Goal: Task Accomplishment & Management: Manage account settings

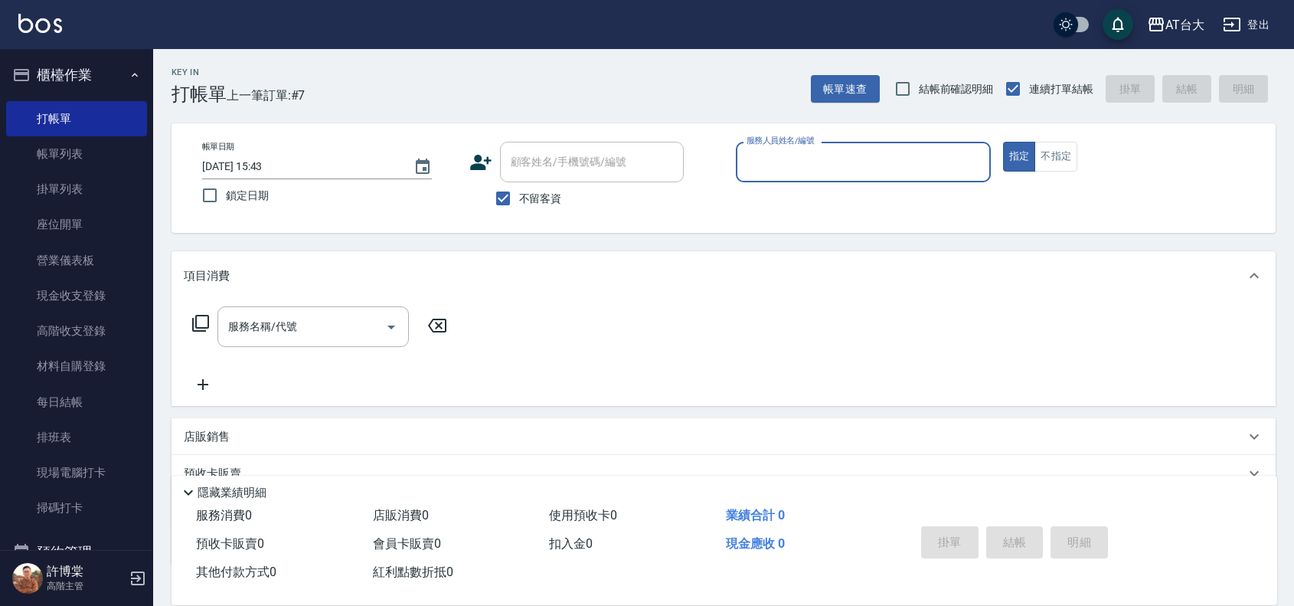
click at [915, 159] on input "服務人員姓名/編號" at bounding box center [863, 162] width 241 height 27
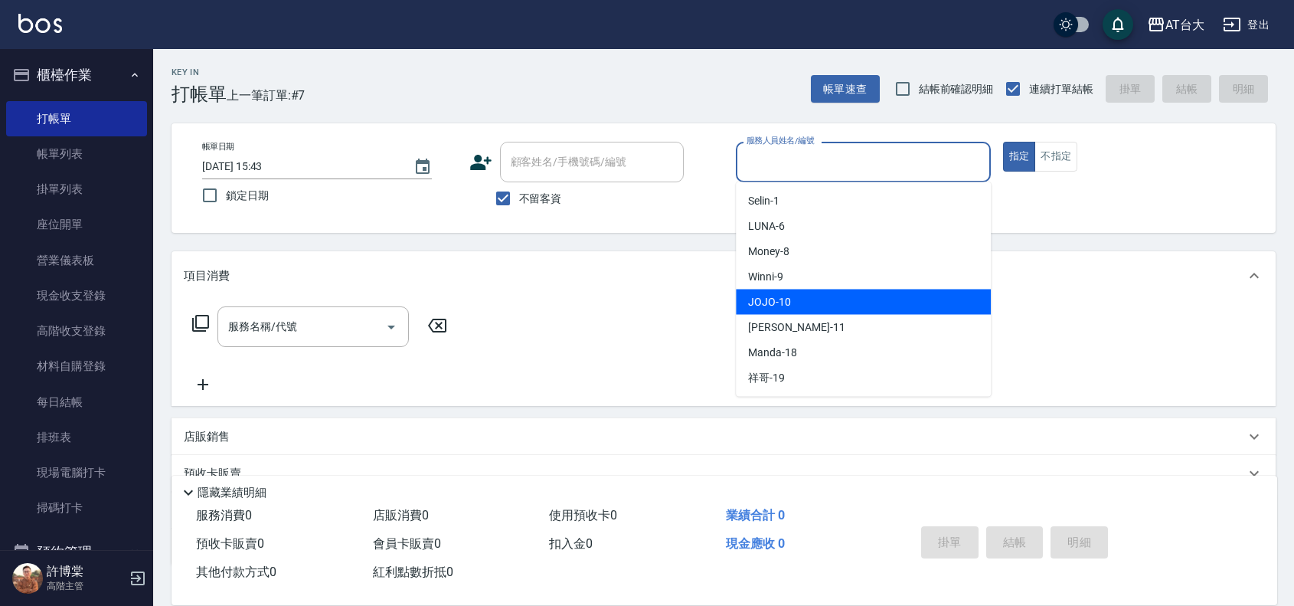
click at [862, 302] on div "JOJO -10" at bounding box center [863, 301] width 255 height 25
type input "JOJO-10"
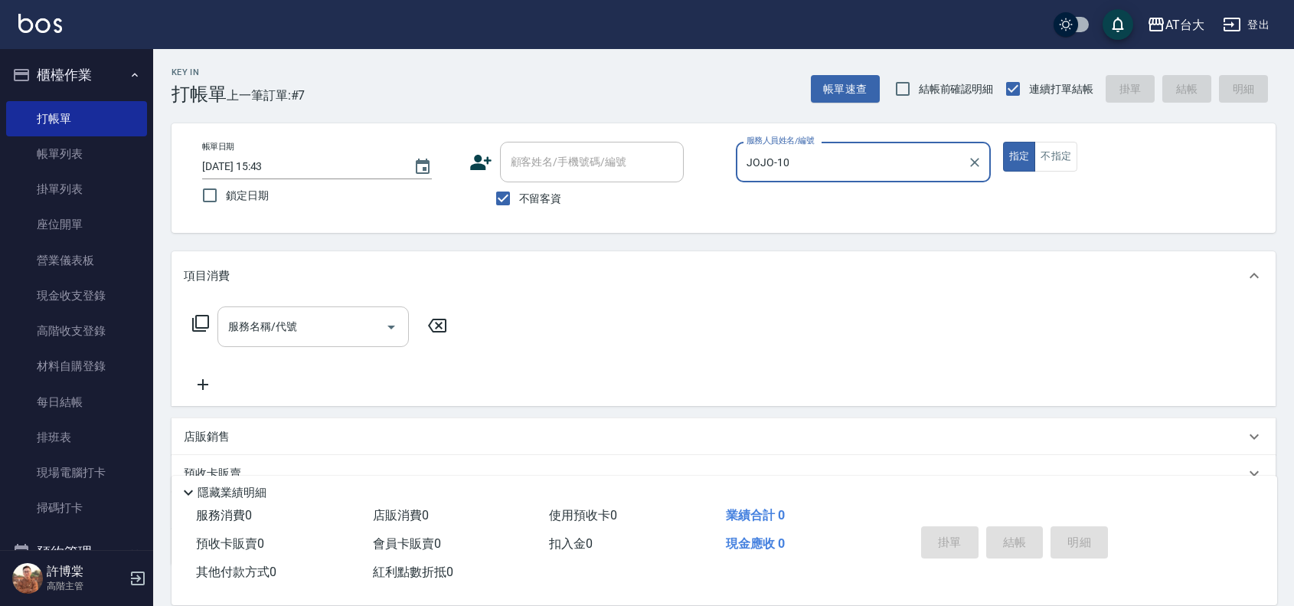
click at [332, 322] on input "服務名稱/代號" at bounding box center [301, 326] width 155 height 27
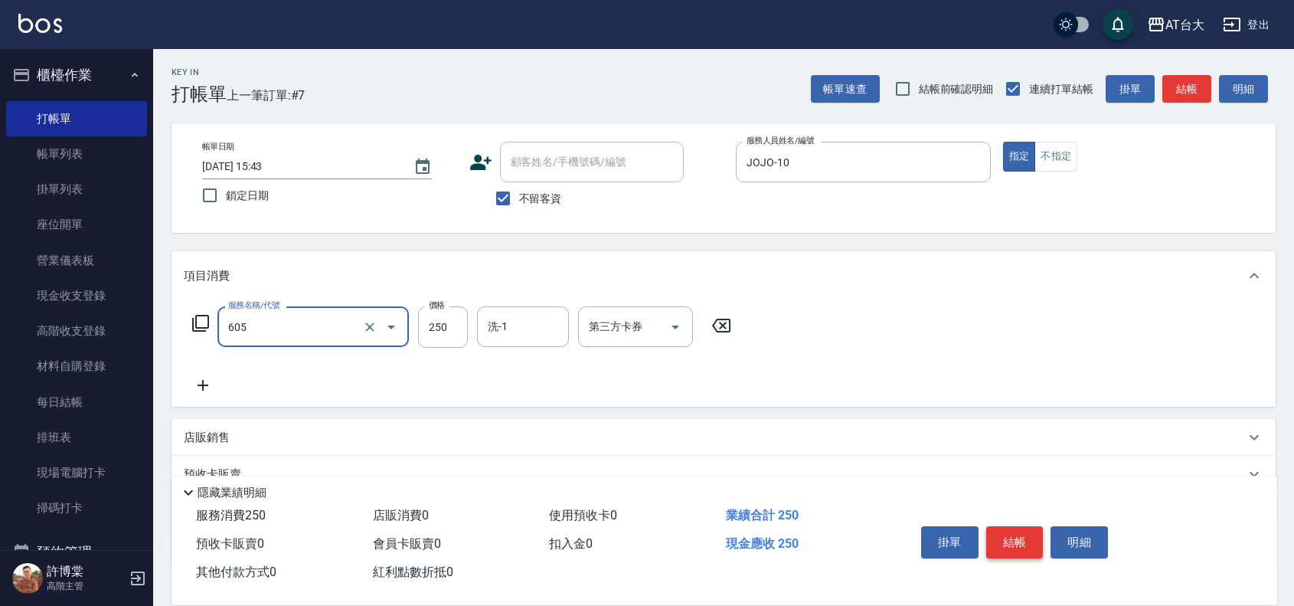
type input "洗髮 (女)(605)"
drag, startPoint x: 1027, startPoint y: 552, endPoint x: 1027, endPoint y: 544, distance: 8.4
click at [1027, 546] on button "結帳" at bounding box center [1014, 542] width 57 height 32
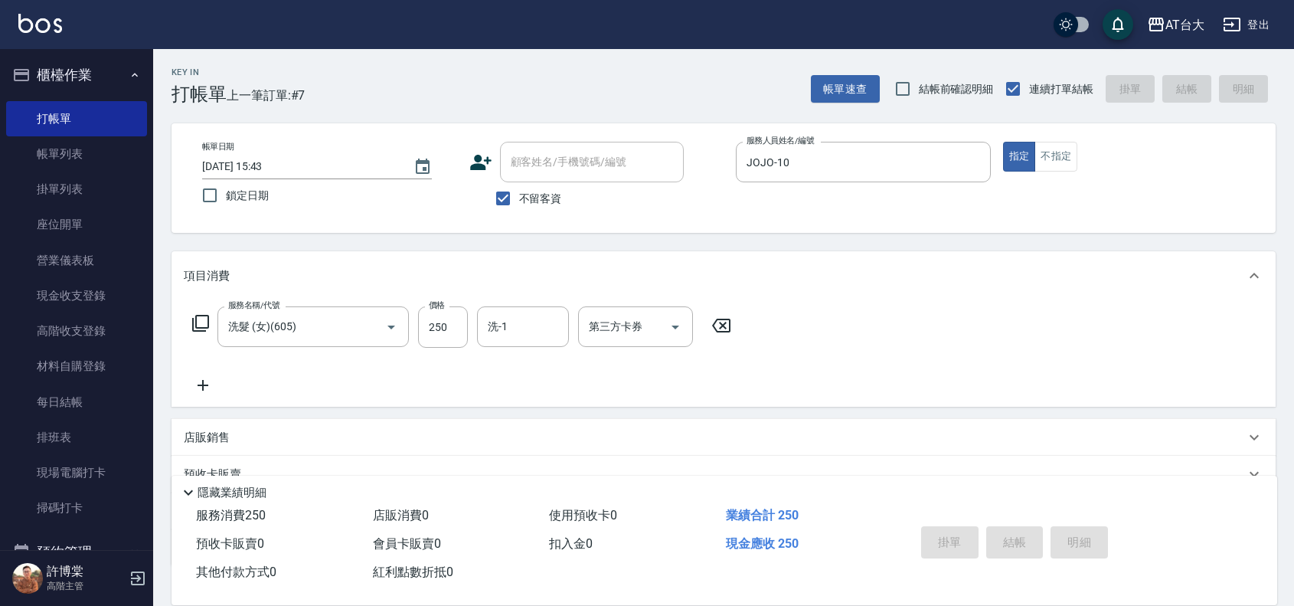
click at [1027, 544] on div "掛單 結帳 明細" at bounding box center [1015, 544] width 200 height 48
type input "2025/08/25 16:51"
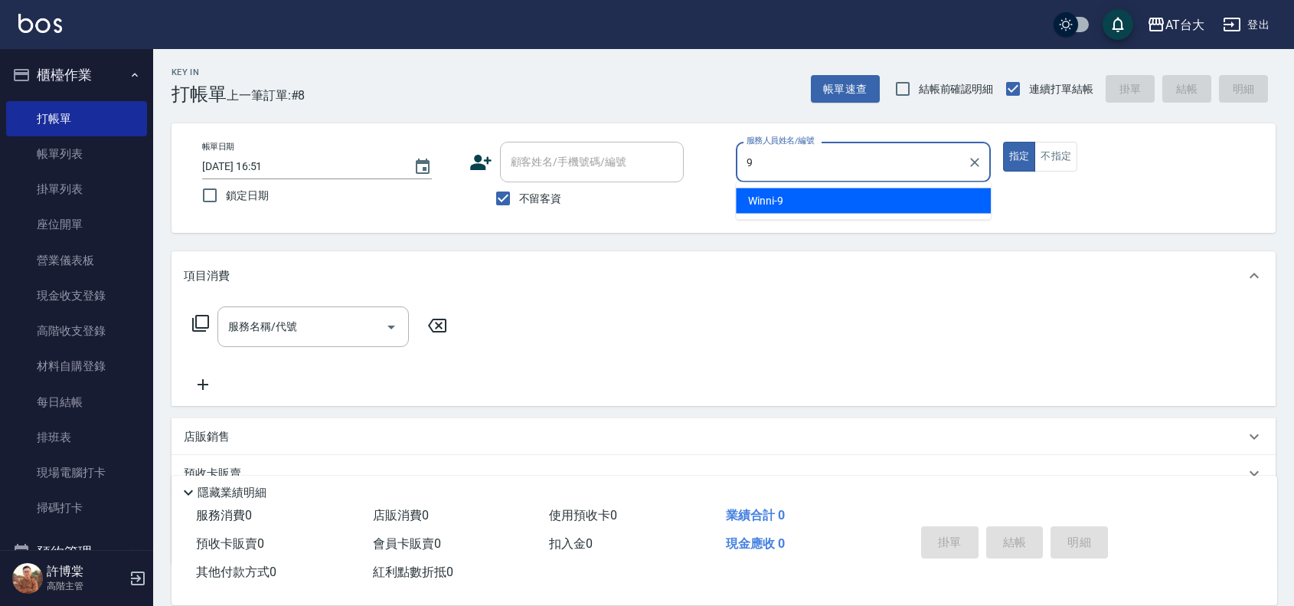
type input "Winni-9"
type button "true"
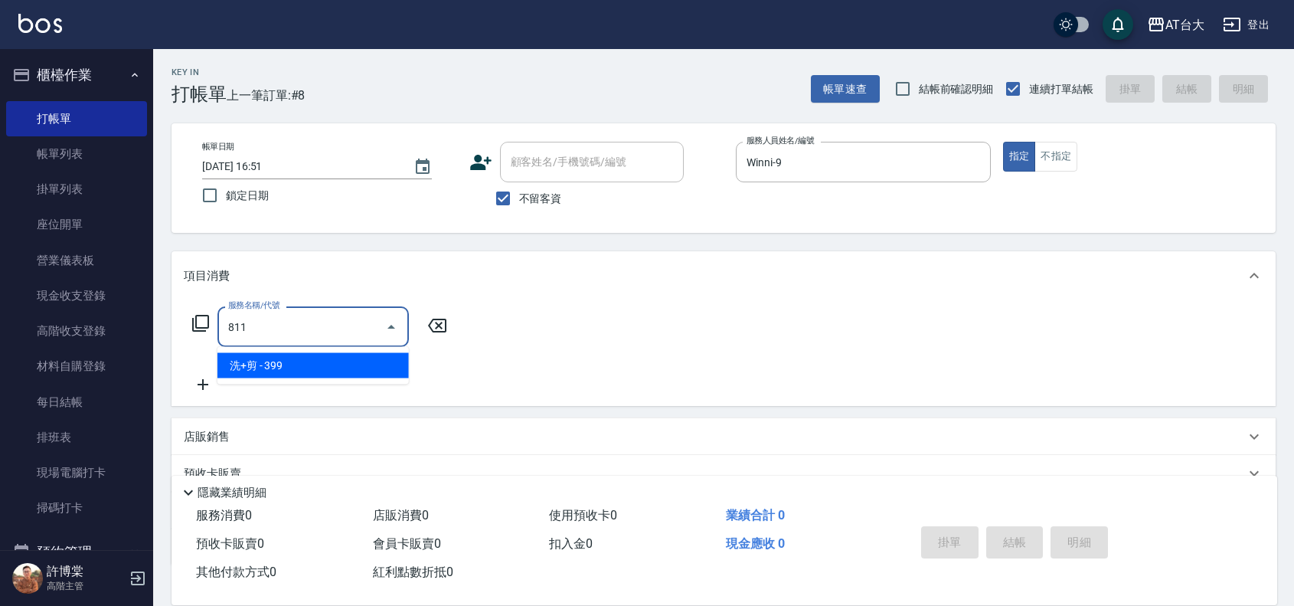
type input "洗+剪(811)"
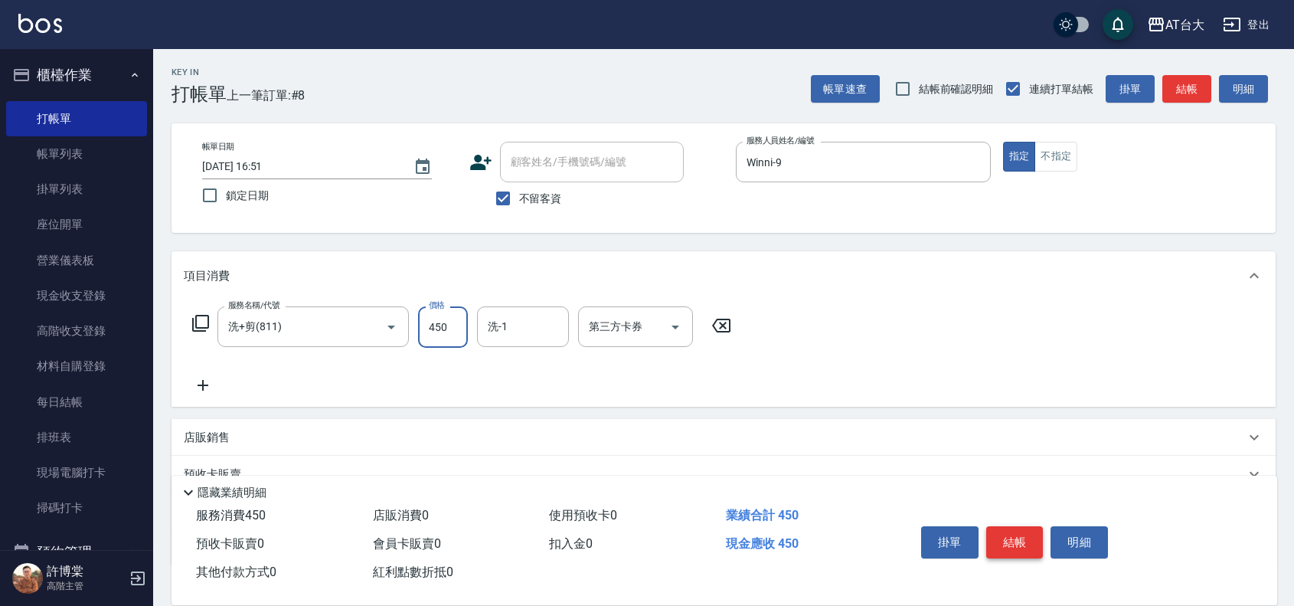
type input "450"
click at [1016, 534] on button "結帳" at bounding box center [1014, 542] width 57 height 32
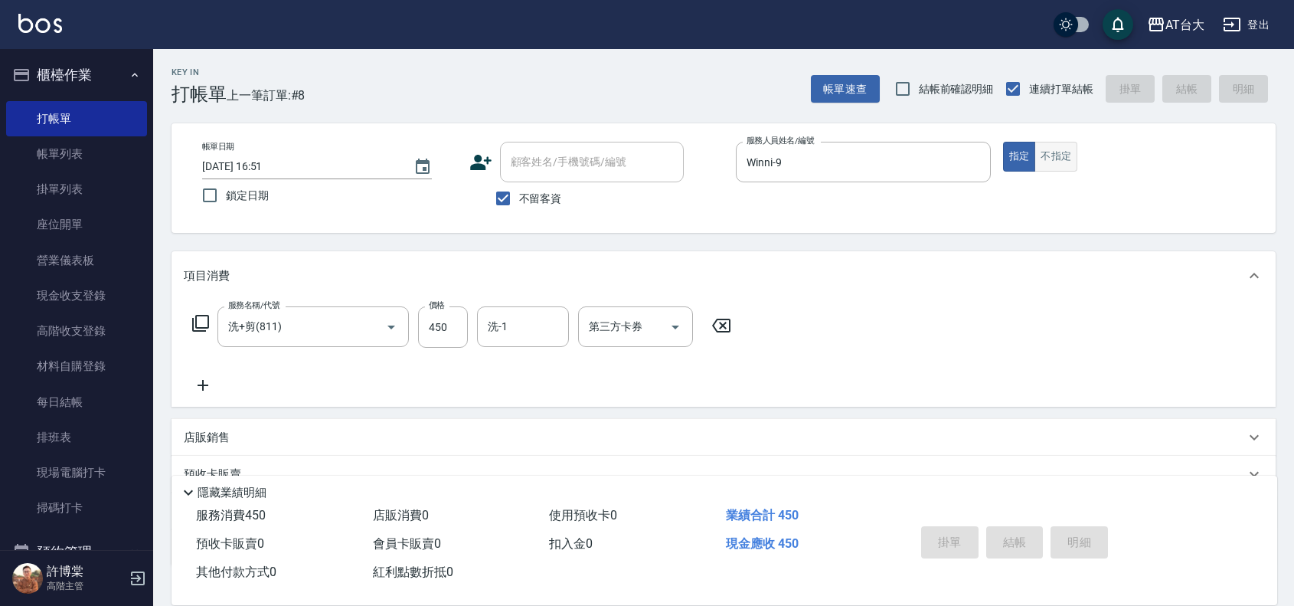
type input "2025/08/25 17:14"
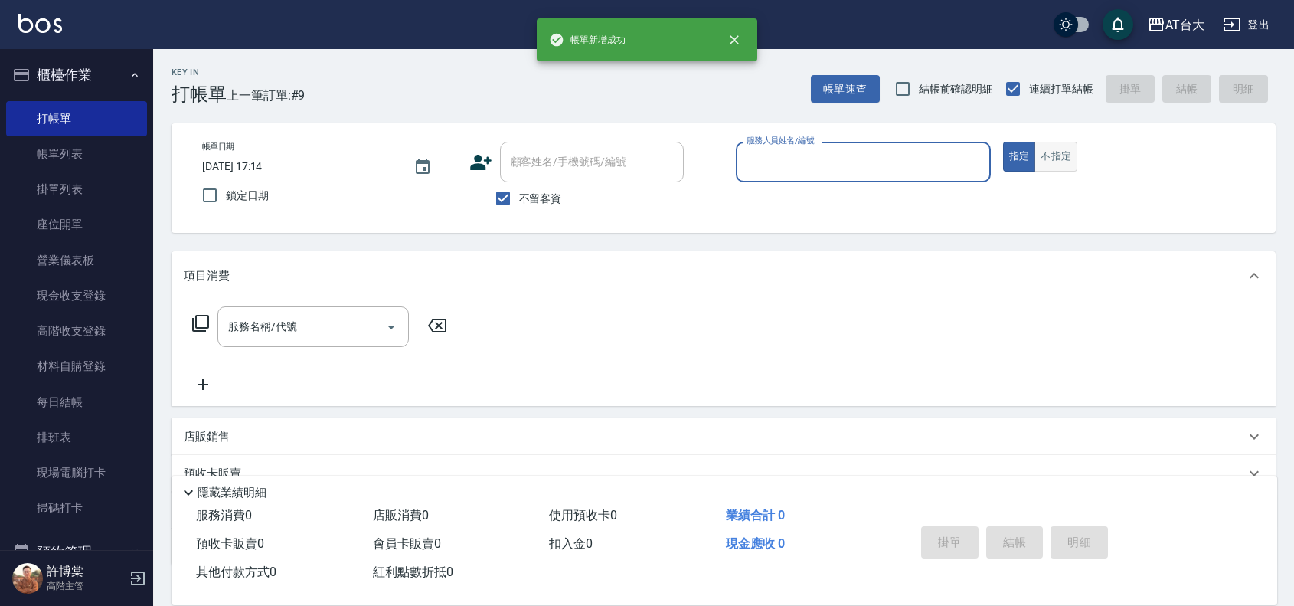
click at [1061, 162] on button "不指定" at bounding box center [1056, 157] width 43 height 30
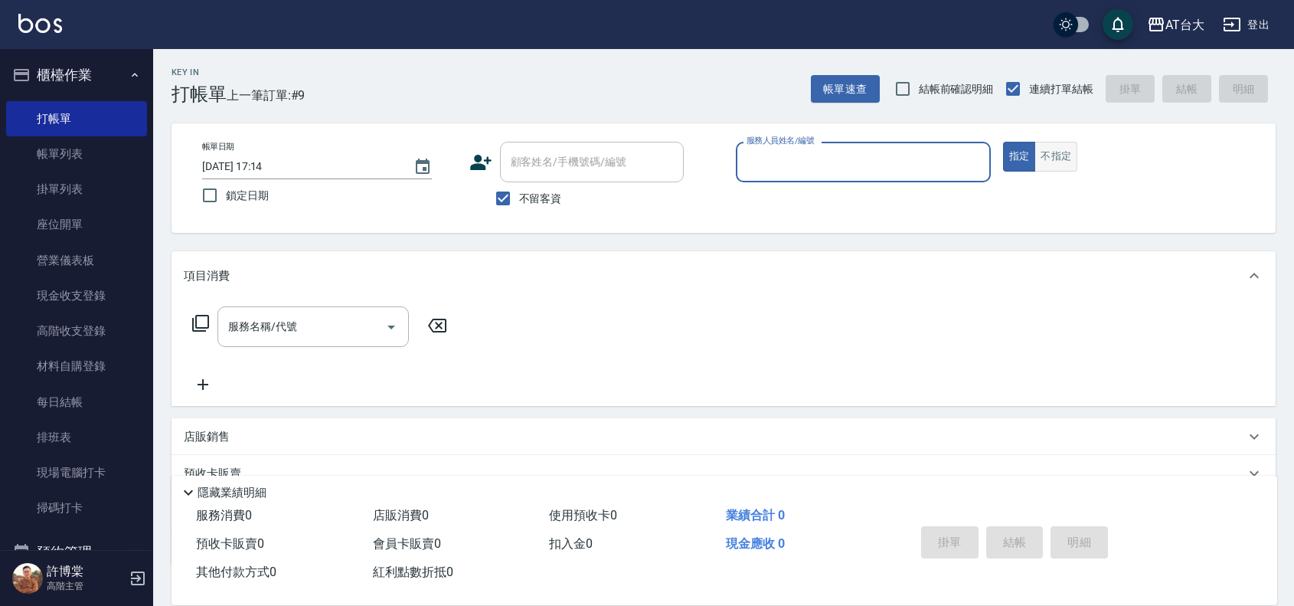
click at [1051, 145] on button "不指定" at bounding box center [1056, 157] width 43 height 30
click at [94, 143] on link "帳單列表" at bounding box center [76, 153] width 141 height 35
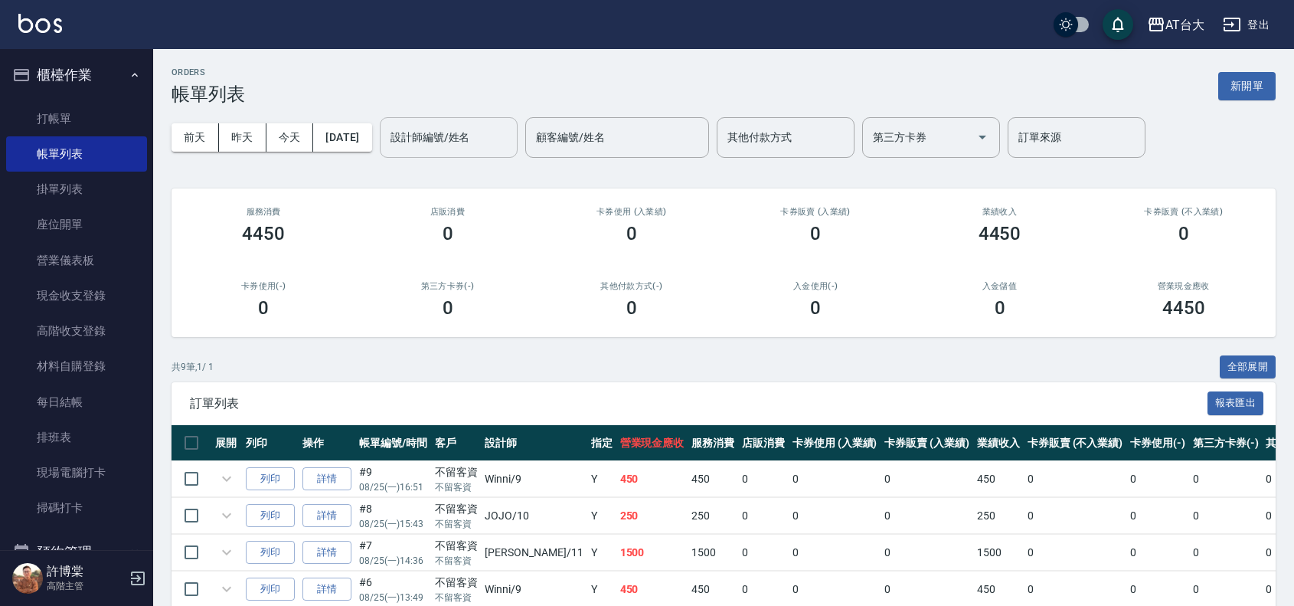
click at [518, 132] on div "設計師編號/姓名" at bounding box center [449, 137] width 138 height 41
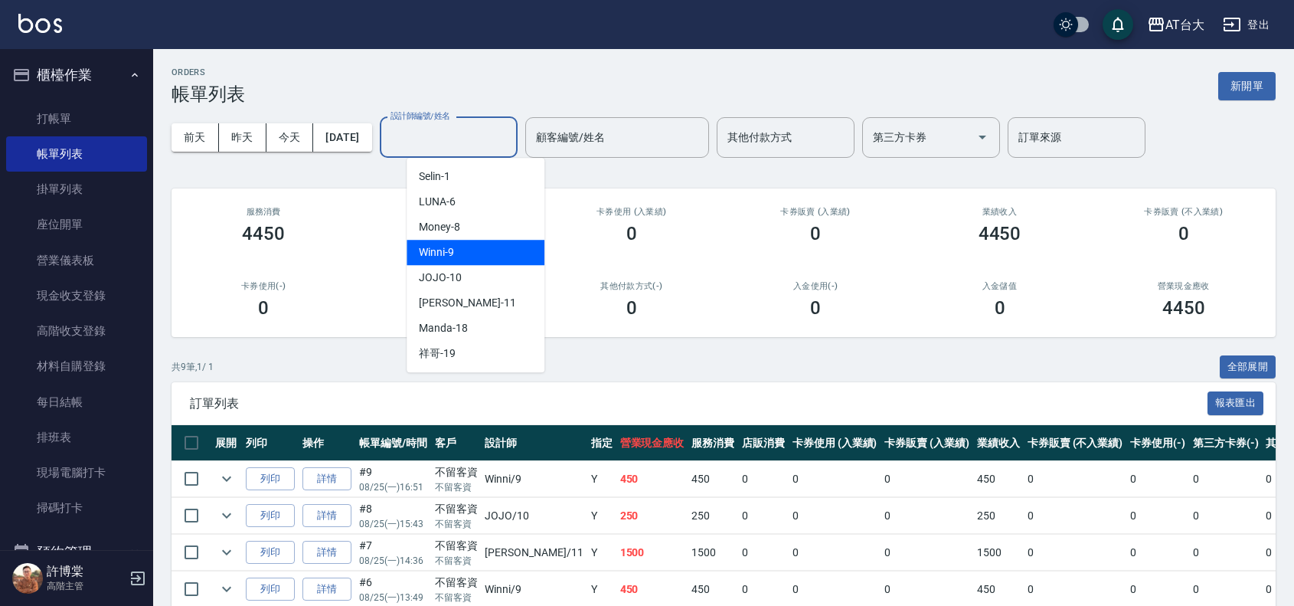
click at [506, 241] on div "Winni -9" at bounding box center [476, 252] width 138 height 25
type input "Winni-9"
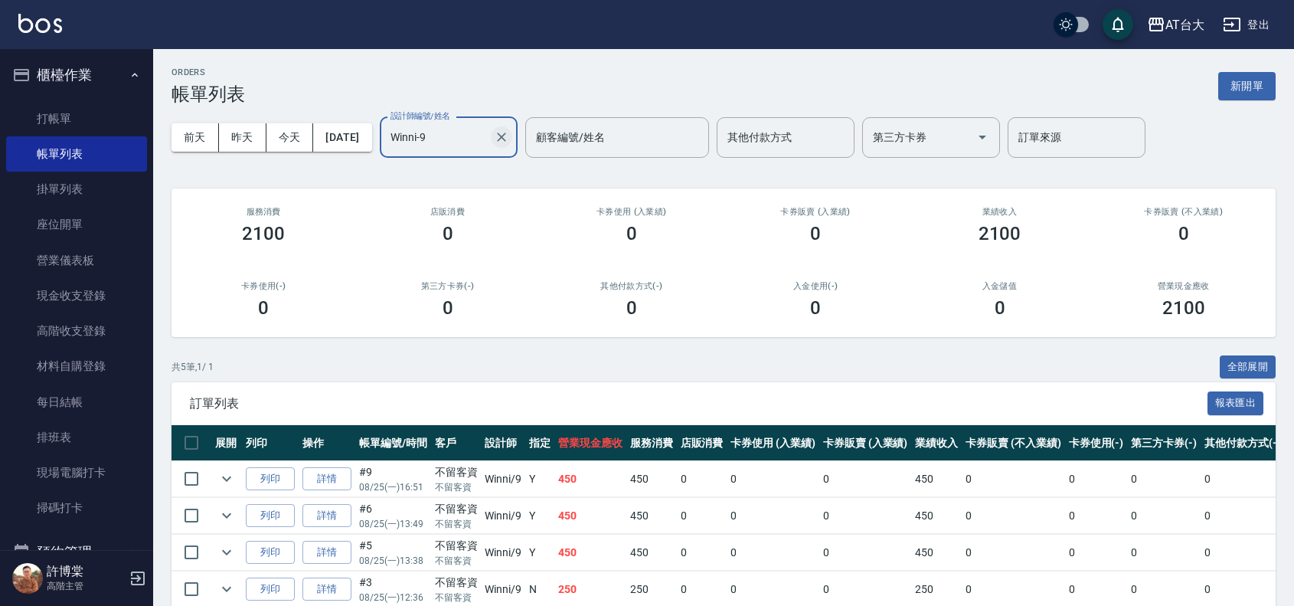
click at [509, 143] on icon "Clear" at bounding box center [501, 136] width 15 height 15
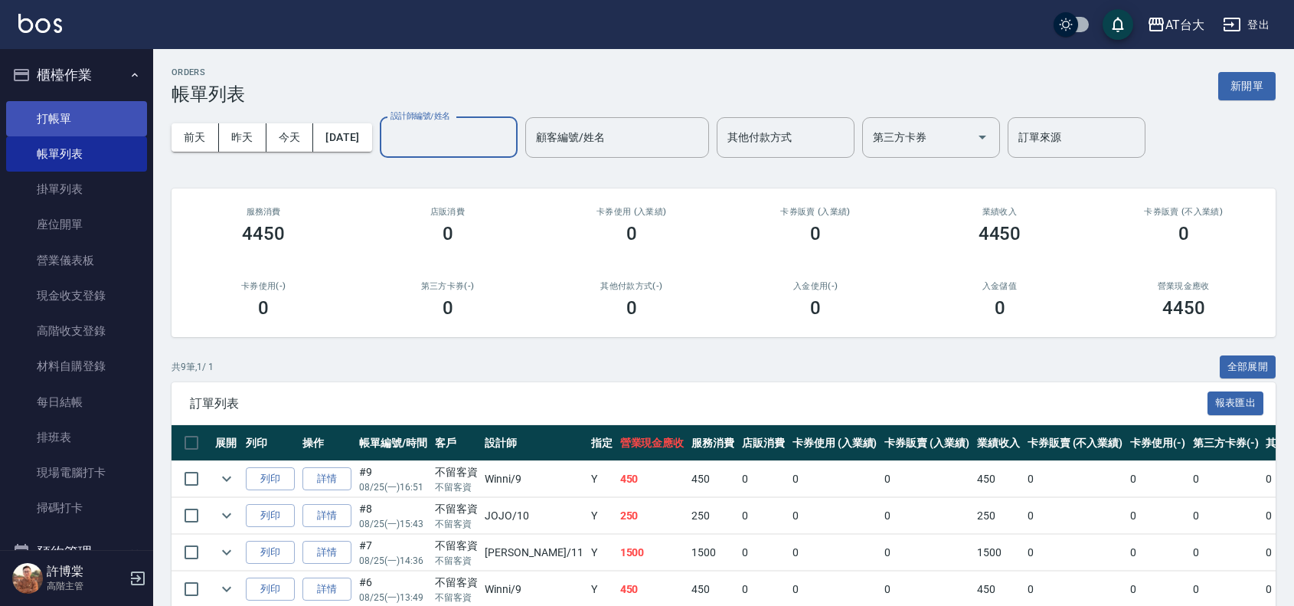
click at [109, 119] on link "打帳單" at bounding box center [76, 118] width 141 height 35
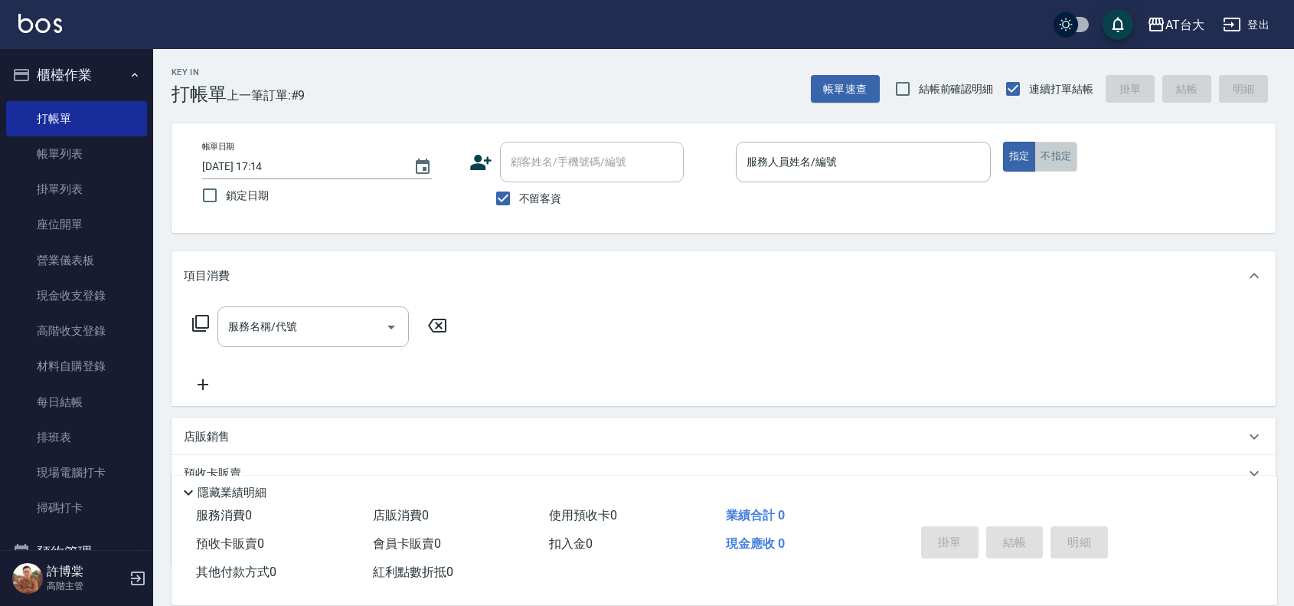
click at [1068, 159] on button "不指定" at bounding box center [1056, 157] width 43 height 30
click at [47, 151] on link "帳單列表" at bounding box center [76, 153] width 141 height 35
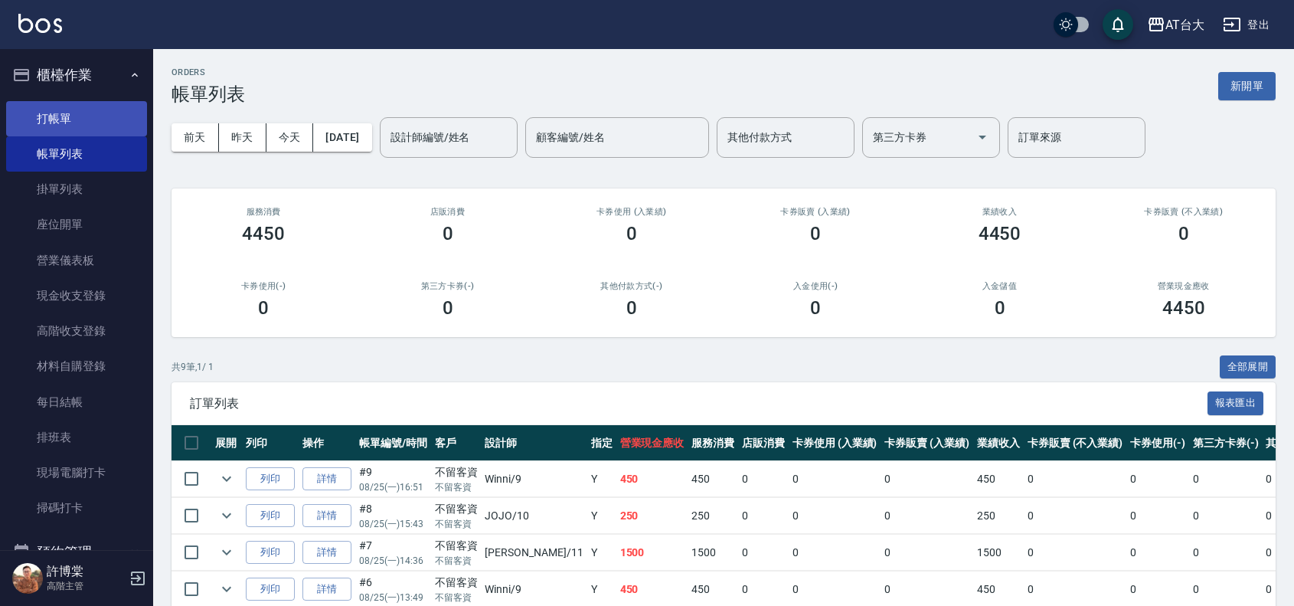
click at [67, 110] on link "打帳單" at bounding box center [76, 118] width 141 height 35
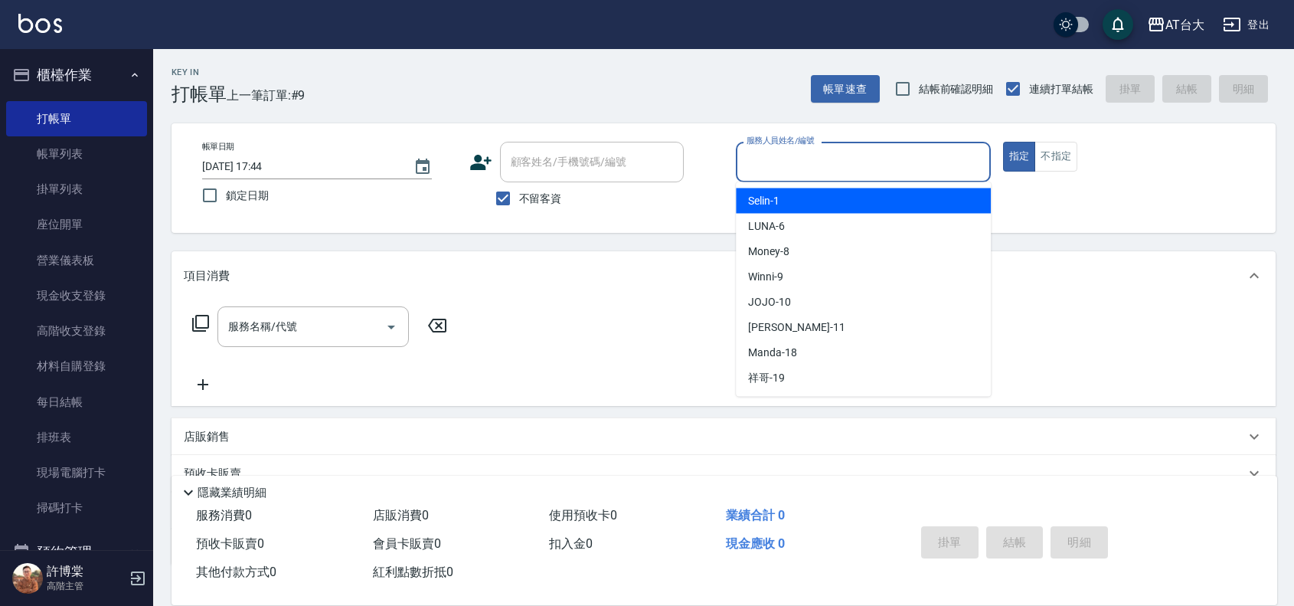
click at [835, 155] on input "服務人員姓名/編號" at bounding box center [863, 162] width 241 height 27
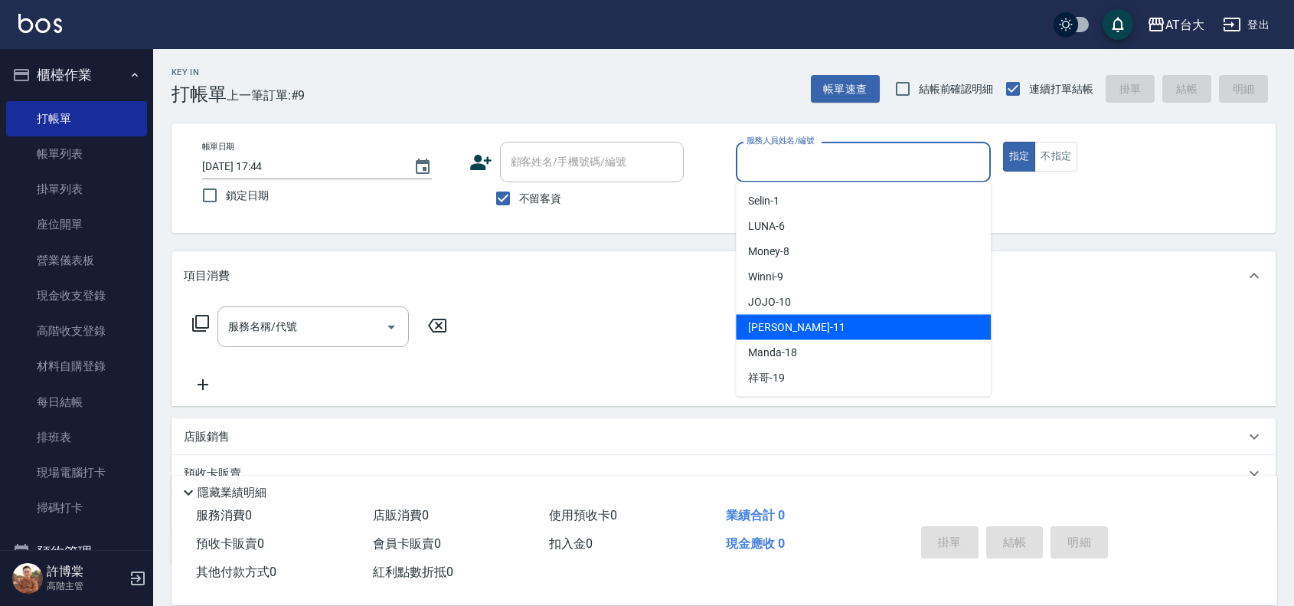
click at [818, 322] on div "Yvonne -11" at bounding box center [863, 327] width 255 height 25
type input "Yvonne-11"
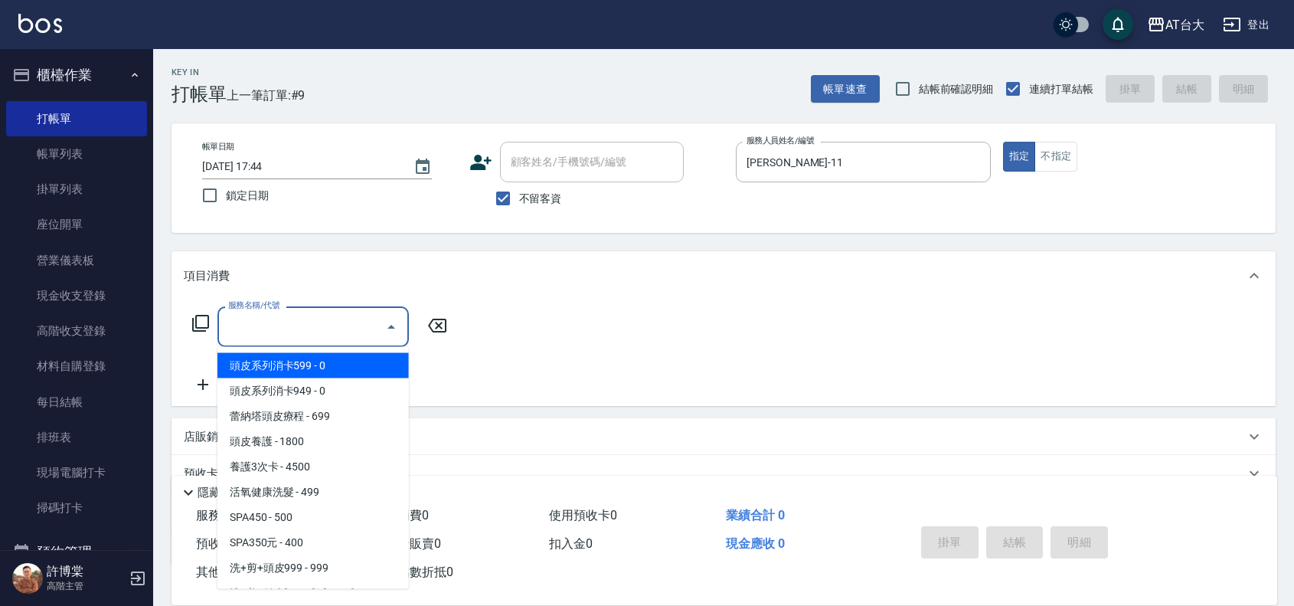
click at [358, 322] on input "服務名稱/代號" at bounding box center [301, 326] width 155 height 27
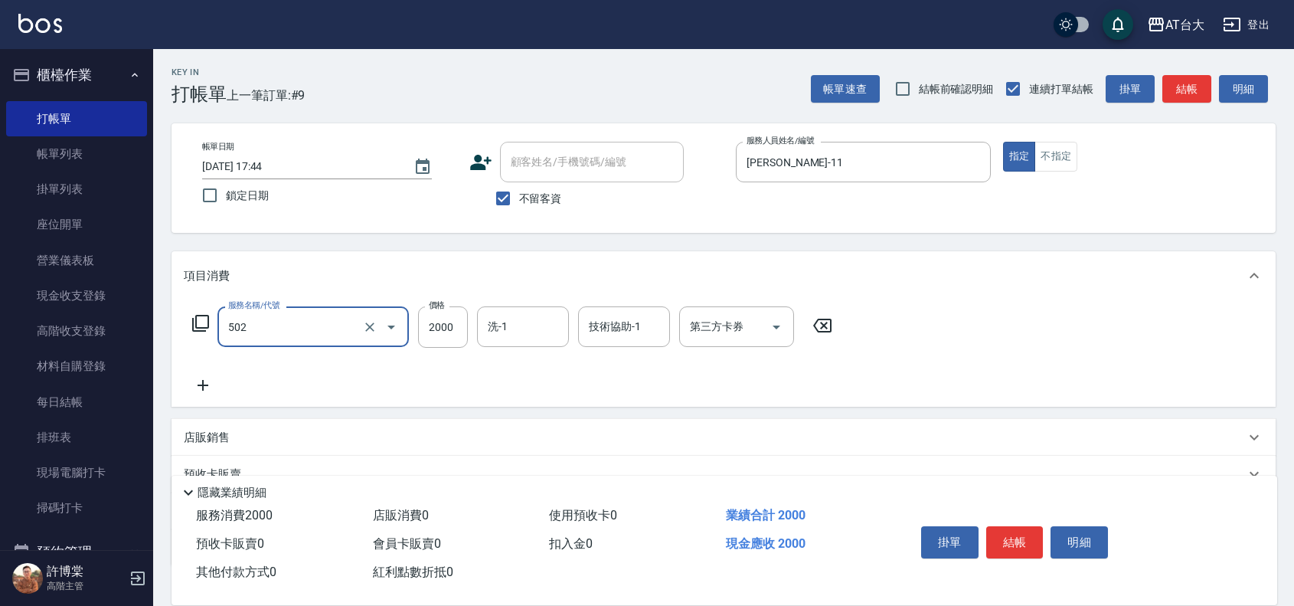
type input "染髮2000以上(502)"
type input "1500"
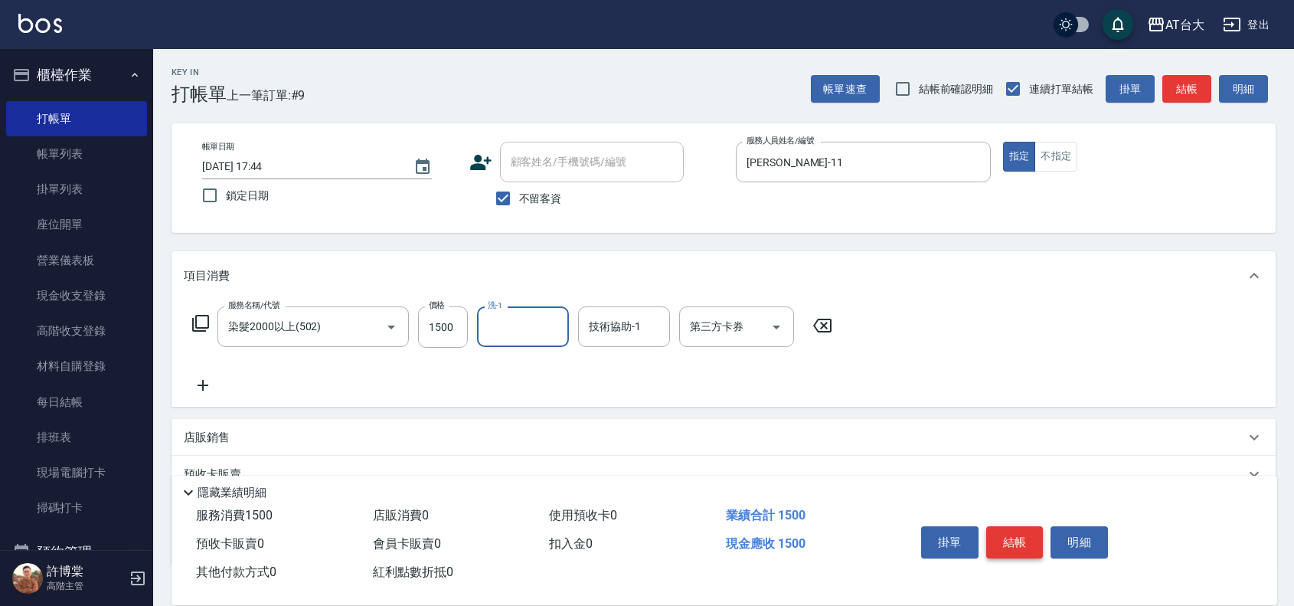
click at [1021, 533] on button "結帳" at bounding box center [1014, 542] width 57 height 32
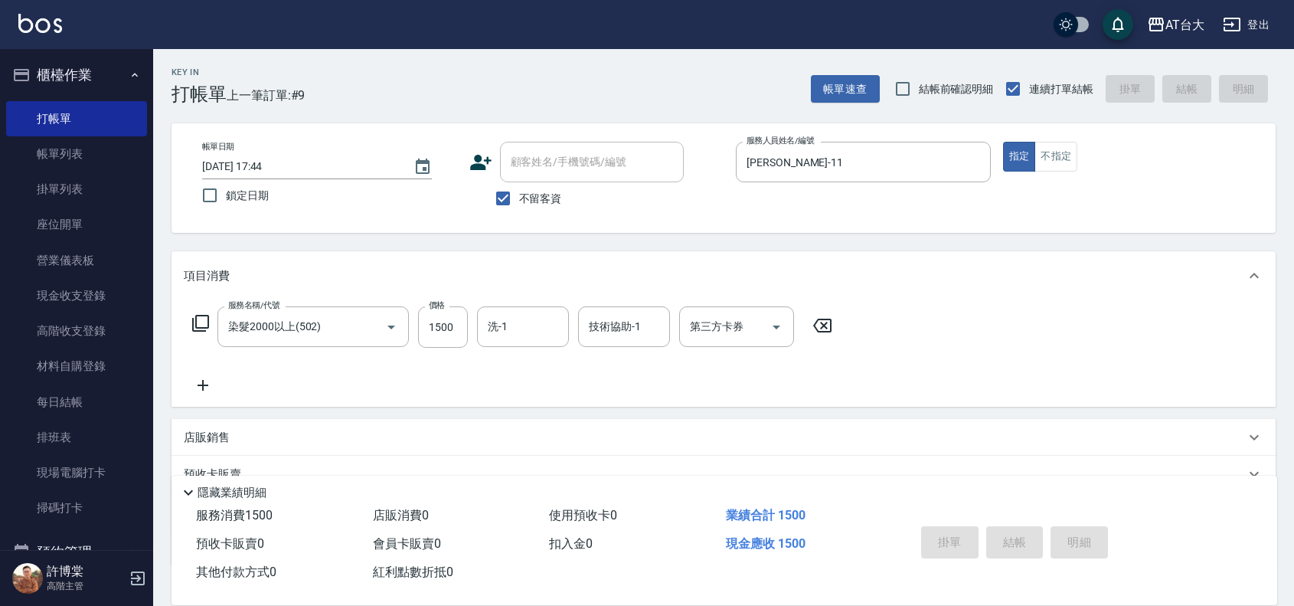
type input "2025/08/25 18:09"
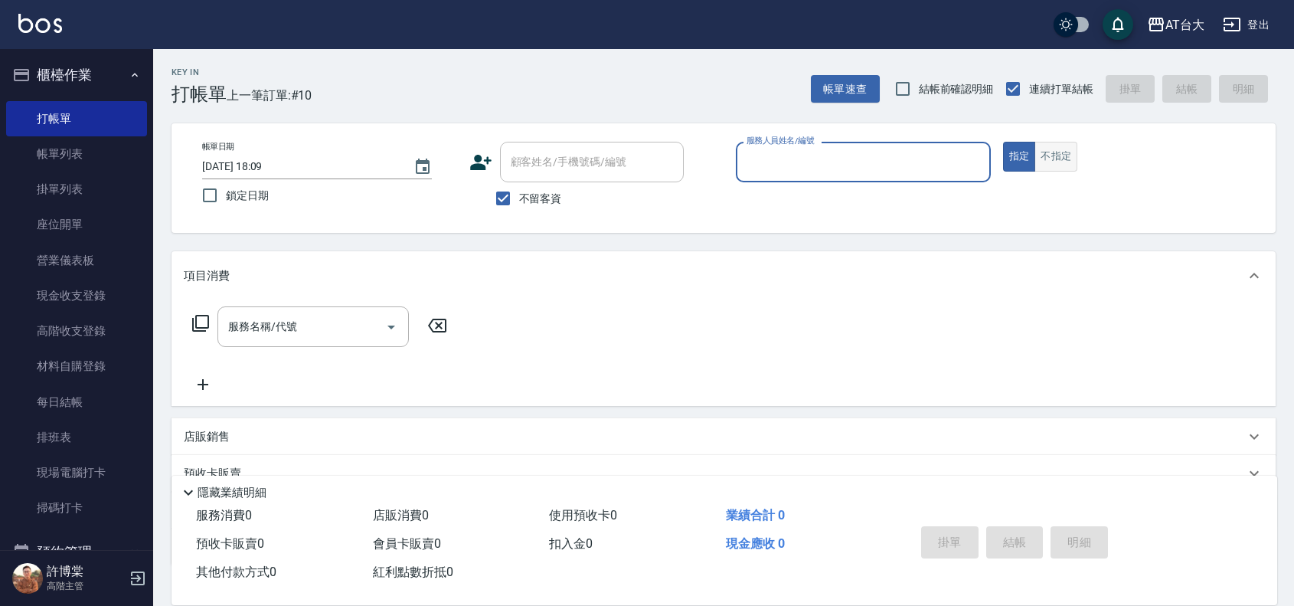
click at [1076, 165] on button "不指定" at bounding box center [1056, 157] width 43 height 30
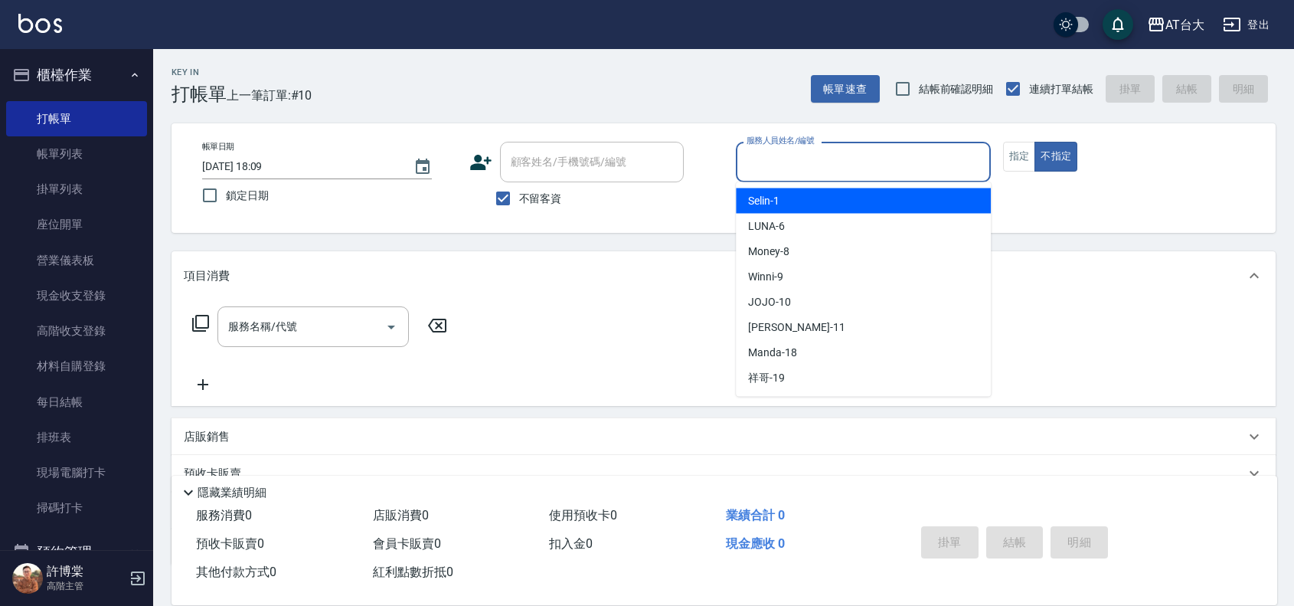
click at [816, 153] on input "服務人員姓名/編號" at bounding box center [863, 162] width 241 height 27
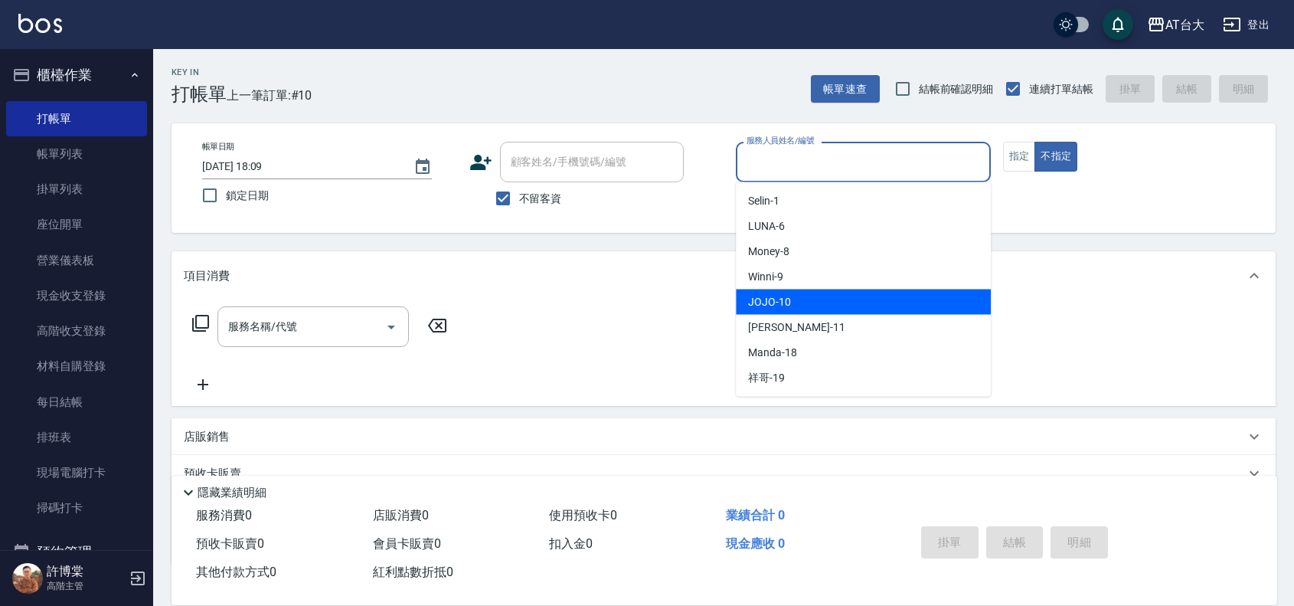
click at [806, 293] on div "JOJO -10" at bounding box center [863, 301] width 255 height 25
type input "JOJO-10"
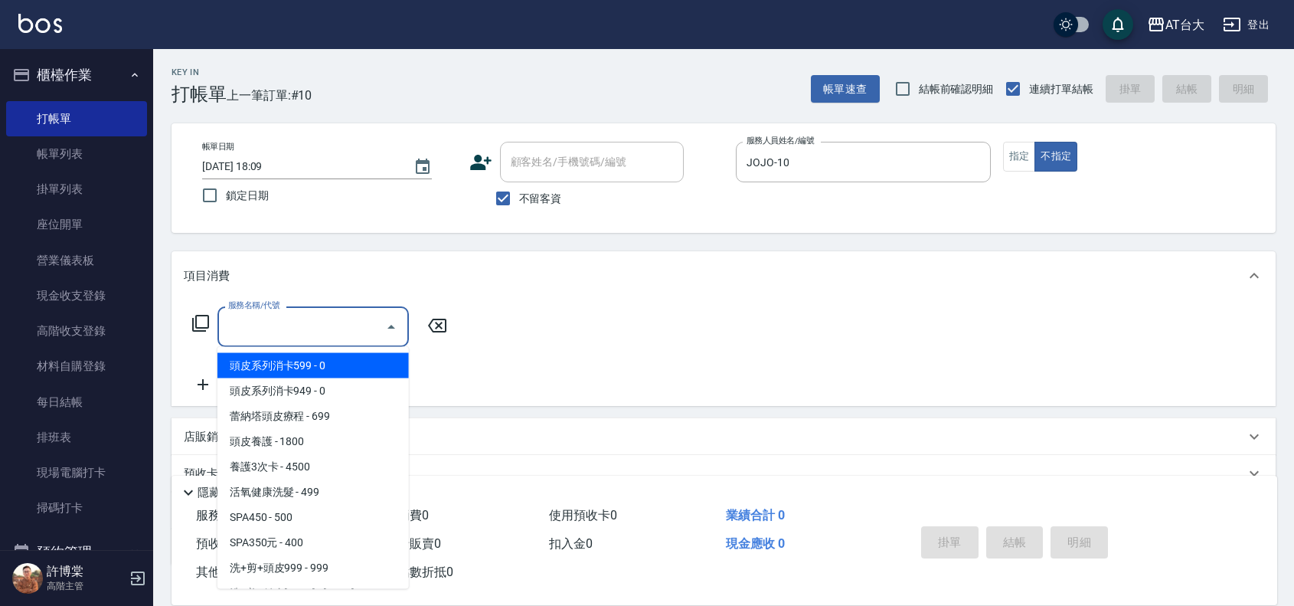
click at [360, 323] on input "服務名稱/代號" at bounding box center [301, 326] width 155 height 27
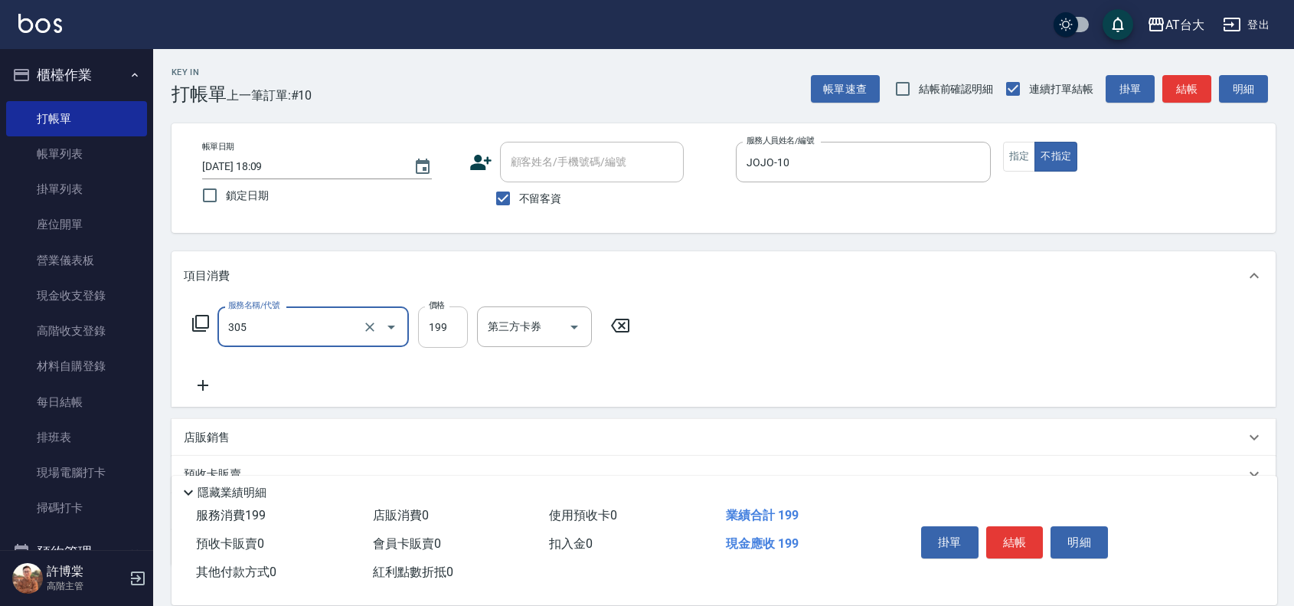
type input "剪髮(305)"
click at [449, 331] on input "199" at bounding box center [443, 326] width 50 height 41
click at [449, 330] on input "2520" at bounding box center [443, 326] width 50 height 41
type input "250"
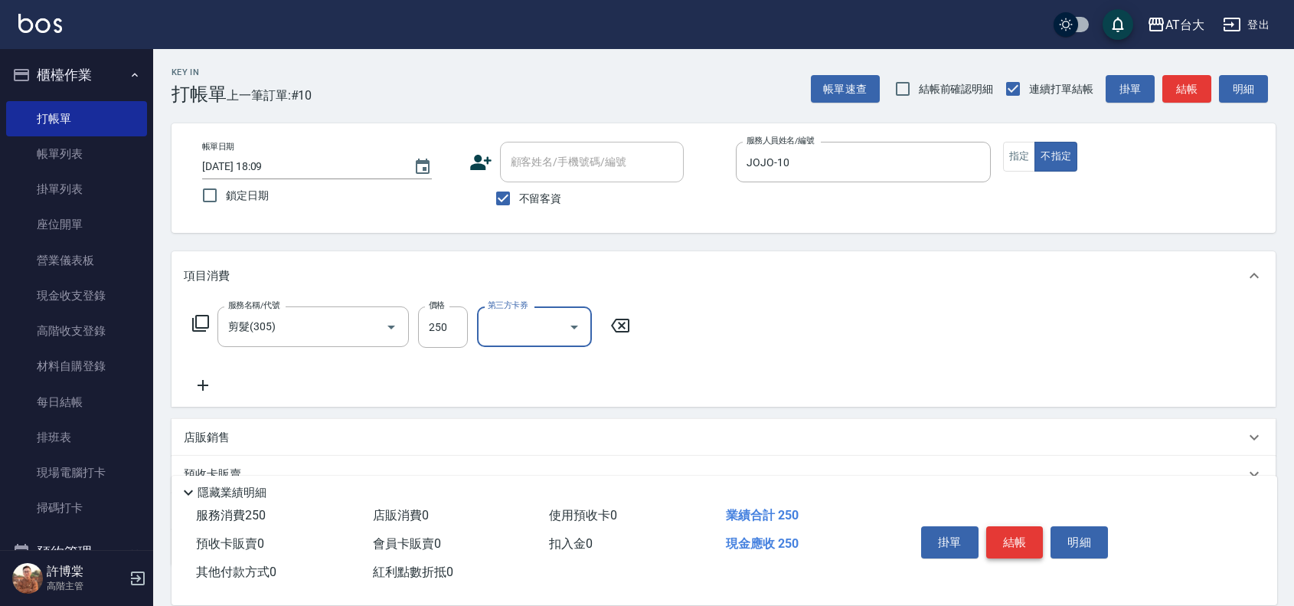
click at [1008, 537] on button "結帳" at bounding box center [1014, 542] width 57 height 32
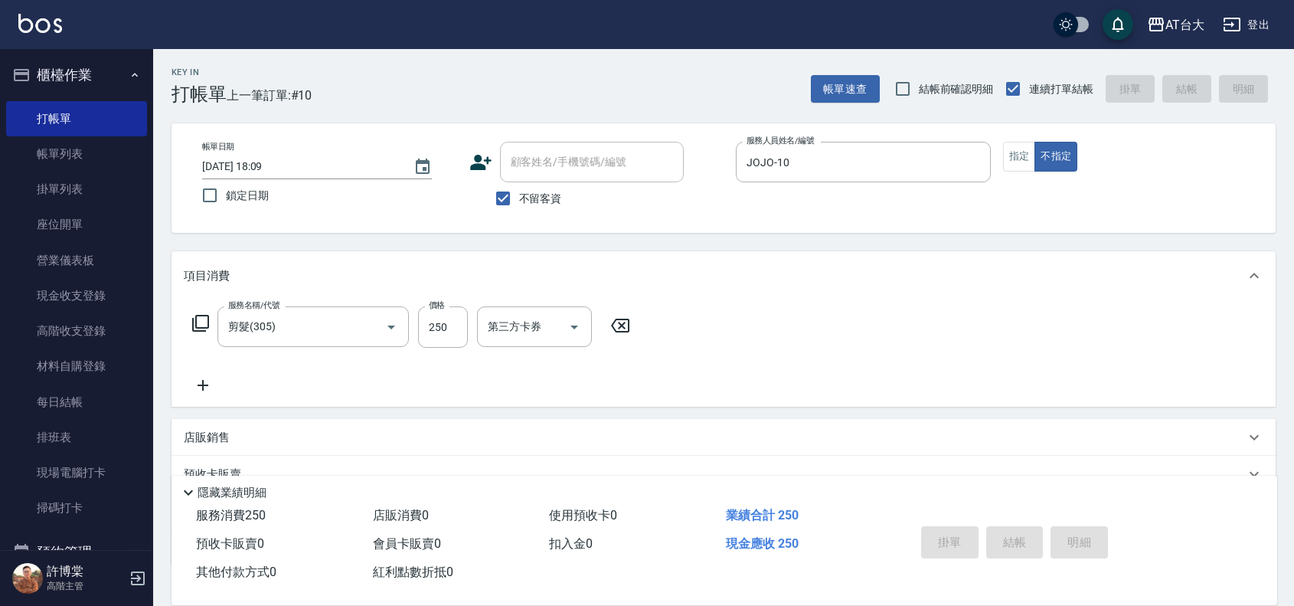
type input "2025/08/25 18:12"
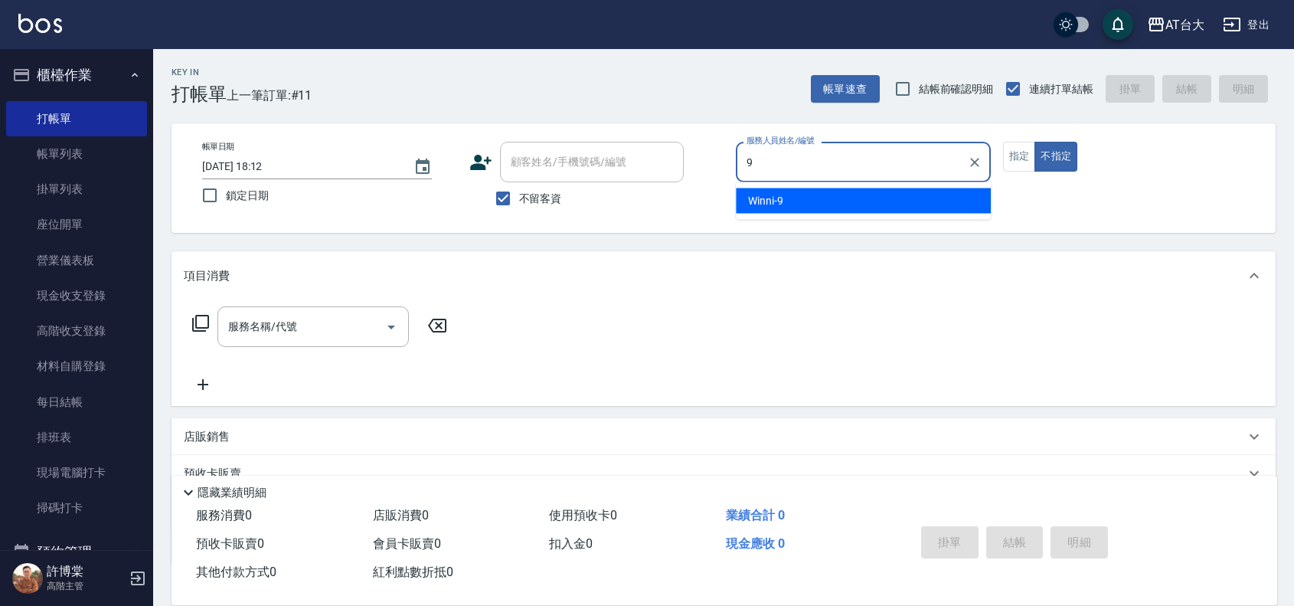
type input "Winni-9"
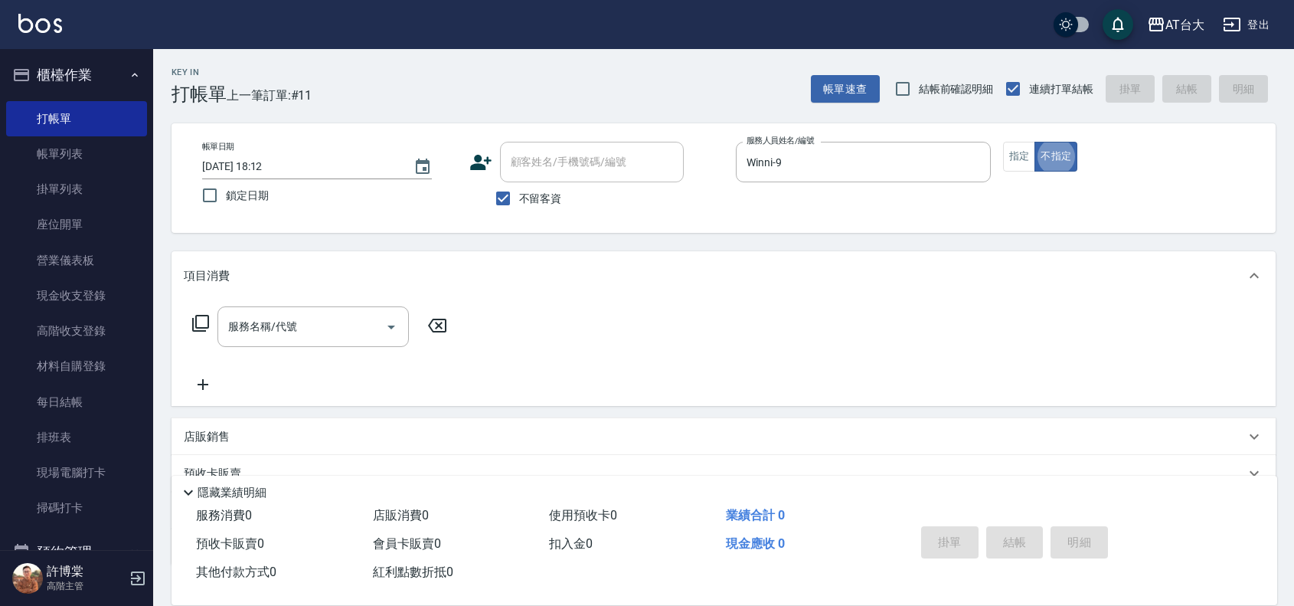
type button "false"
click at [1026, 155] on button "指定" at bounding box center [1019, 157] width 33 height 30
click at [228, 334] on input "服務名稱/代號" at bounding box center [301, 326] width 155 height 27
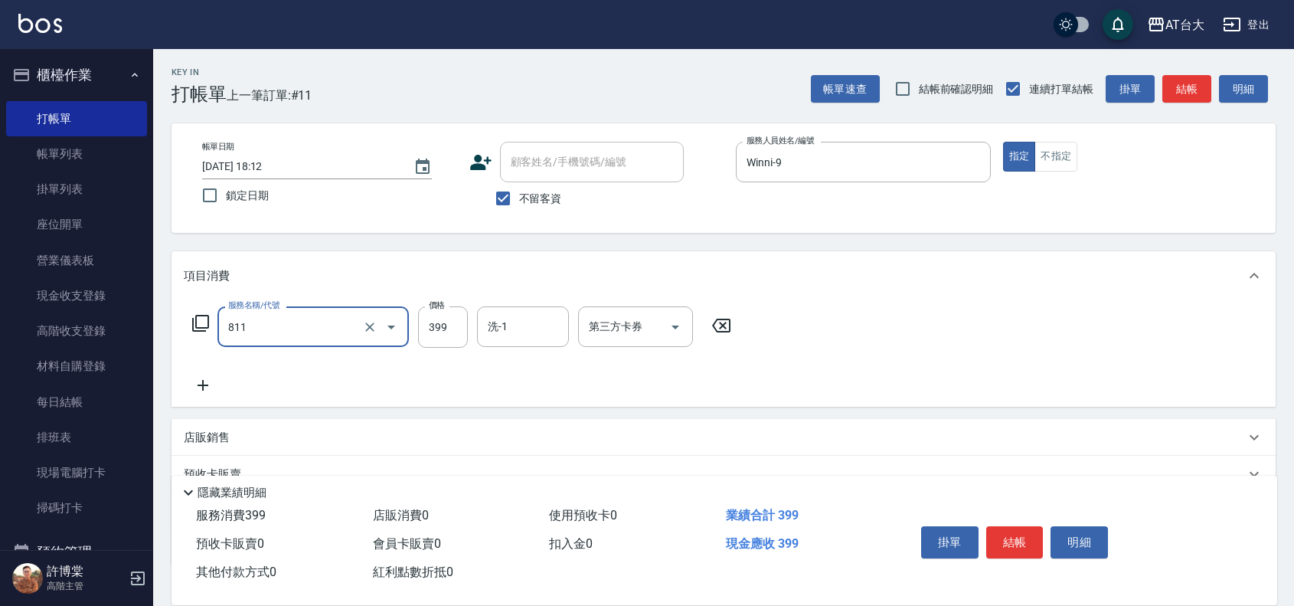
type input "洗+剪(811)"
type input "599"
click at [1032, 538] on button "結帳" at bounding box center [1014, 542] width 57 height 32
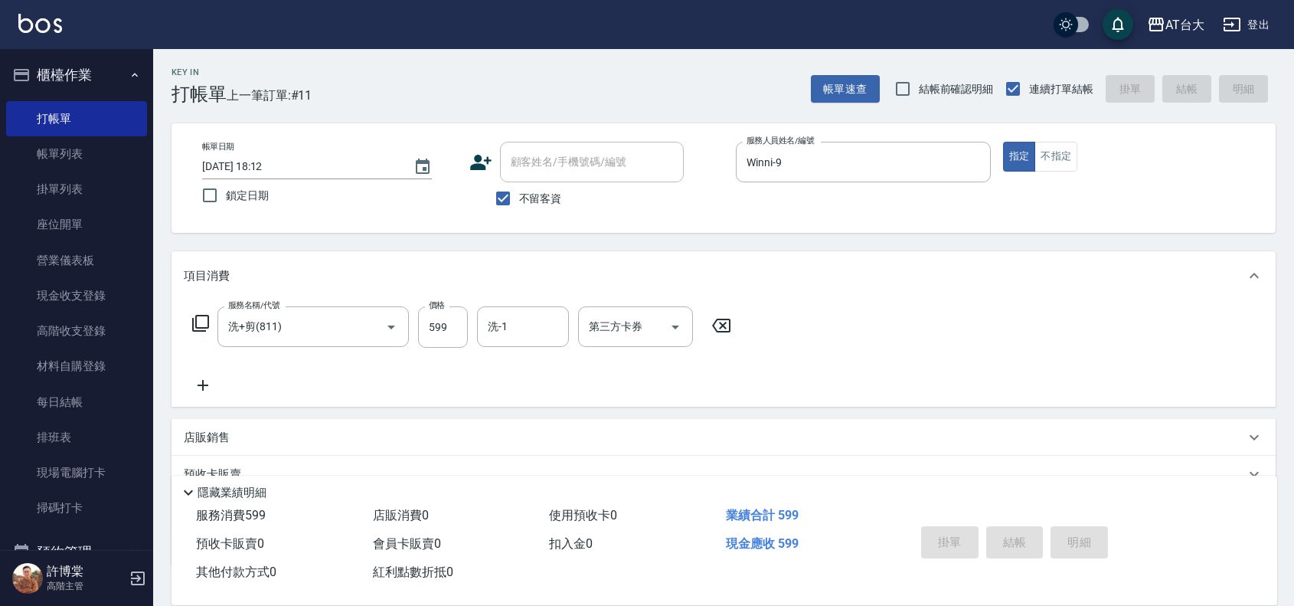
type input "2025/08/25 18:13"
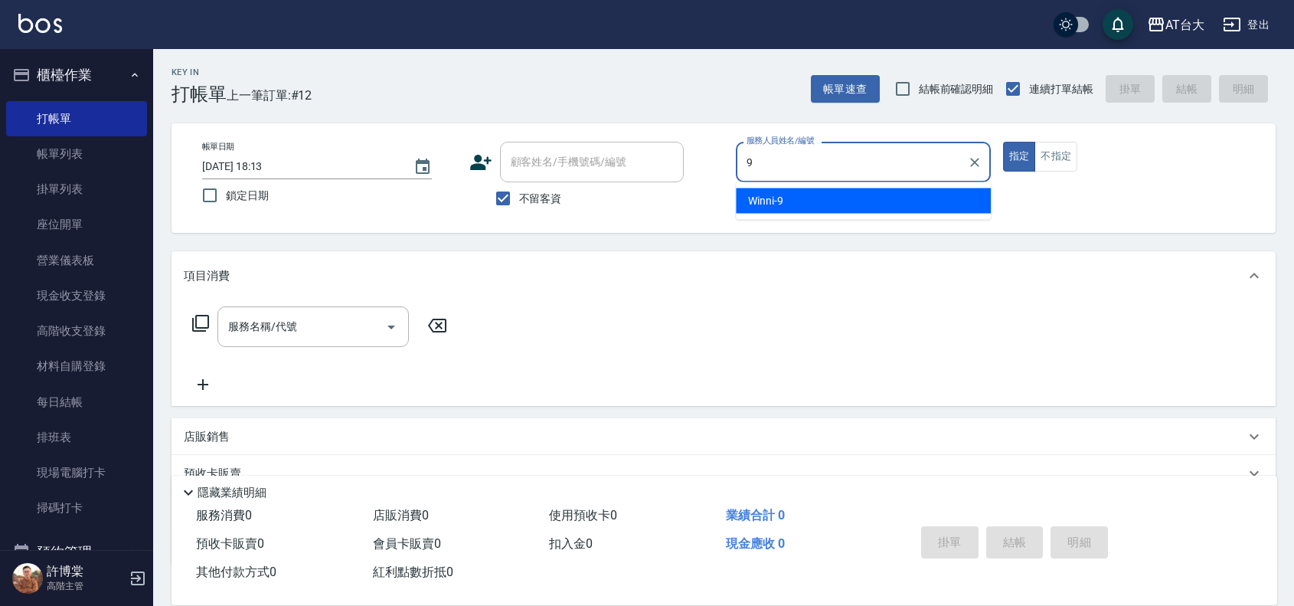
type input "Winni-9"
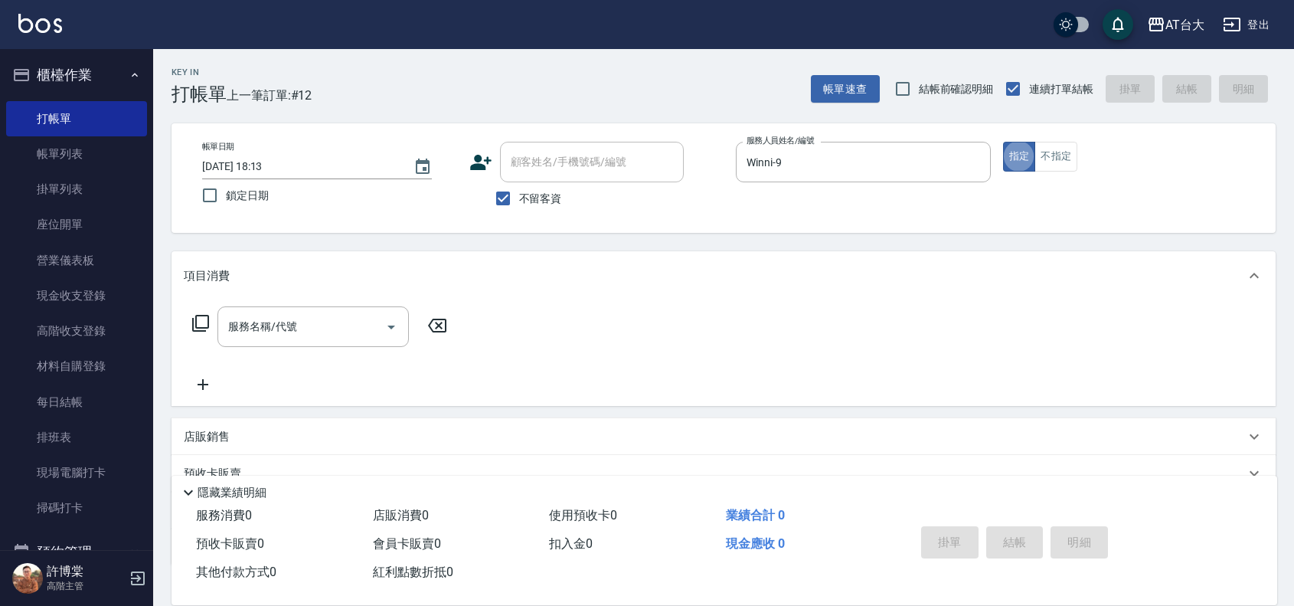
type button "true"
click at [1064, 162] on button "不指定" at bounding box center [1056, 157] width 43 height 30
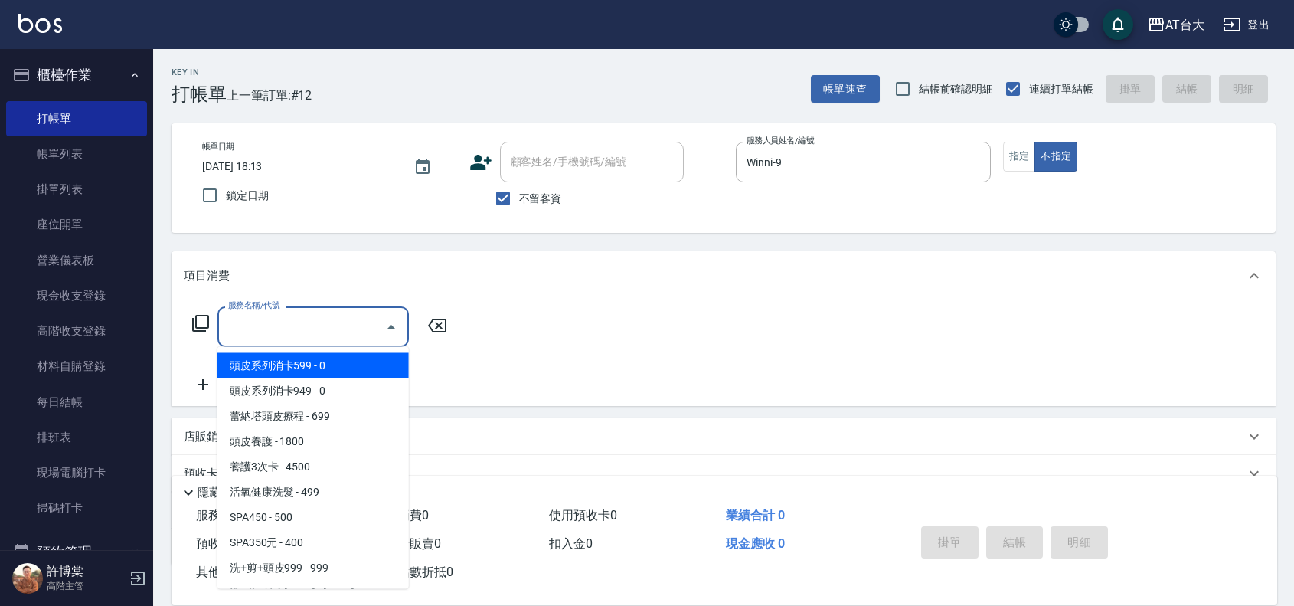
click at [293, 322] on input "服務名稱/代號" at bounding box center [301, 326] width 155 height 27
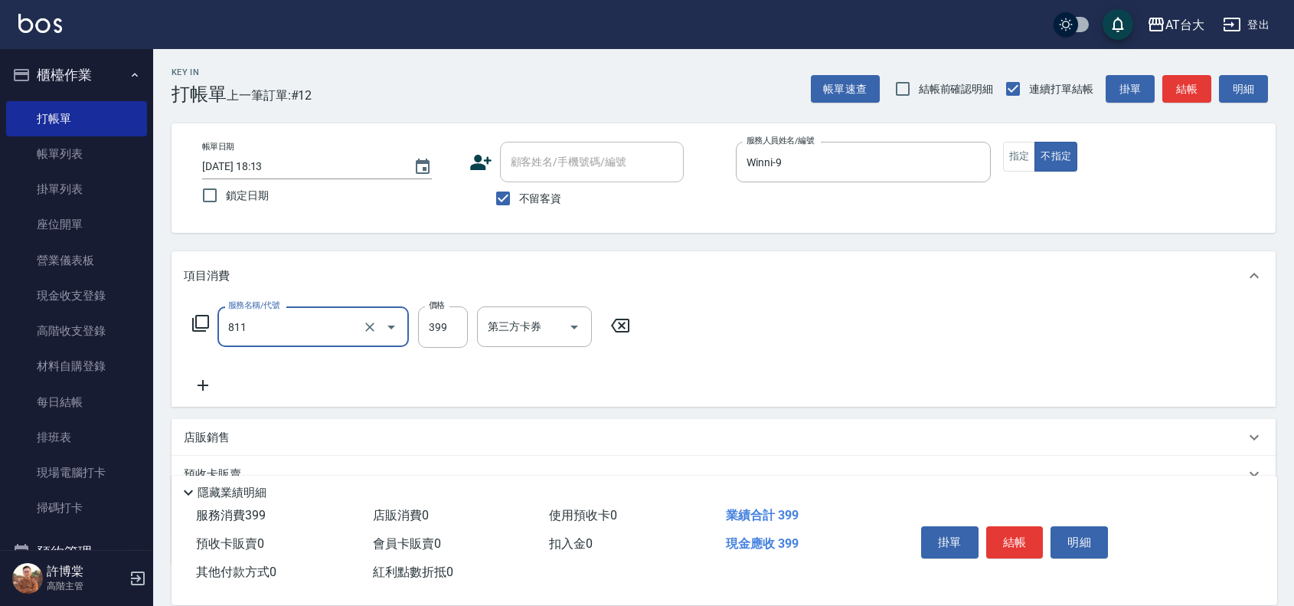
type input "洗+剪(811)"
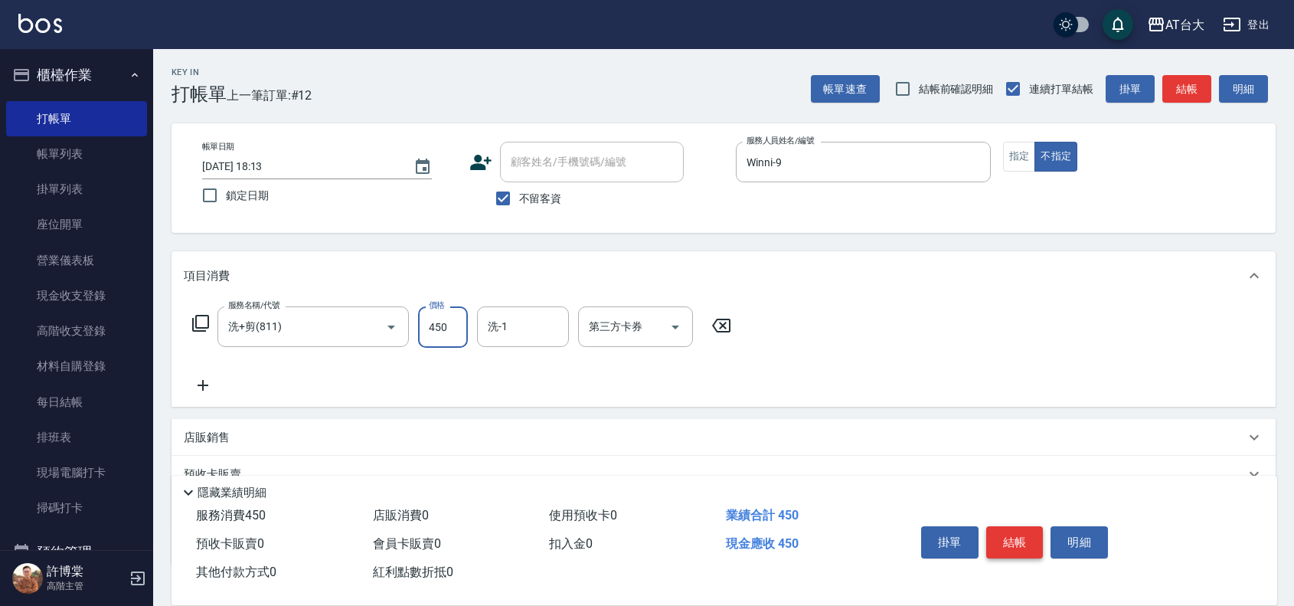
type input "450"
click at [1032, 532] on button "結帳" at bounding box center [1014, 542] width 57 height 32
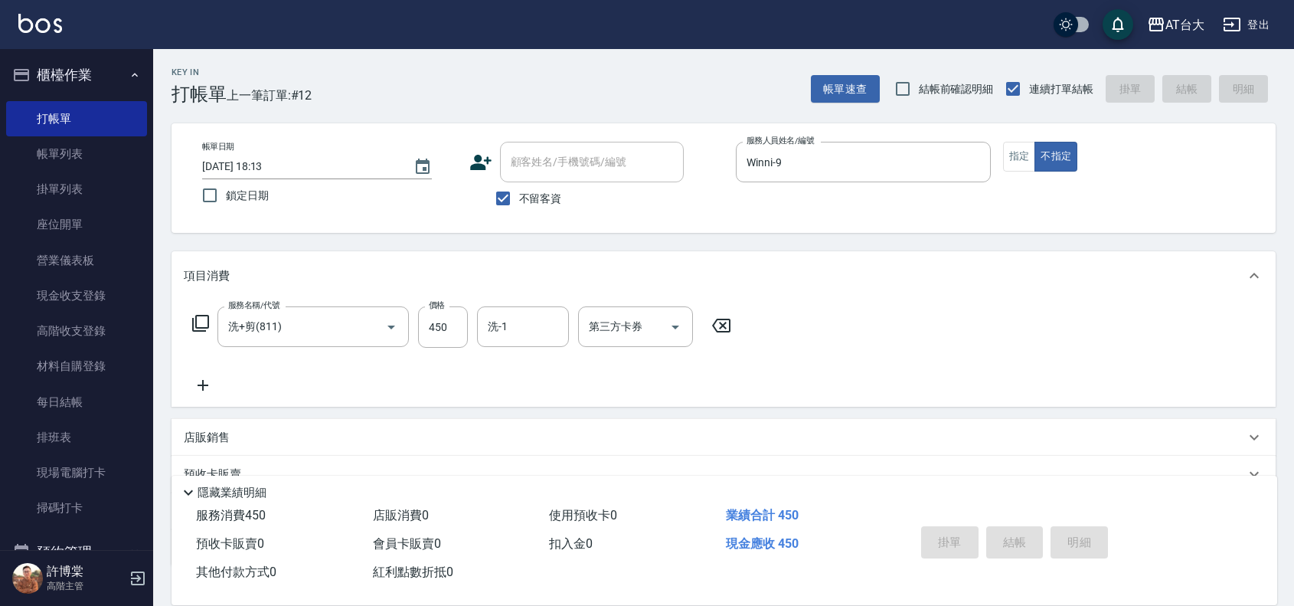
type input "2025/08/25 18:40"
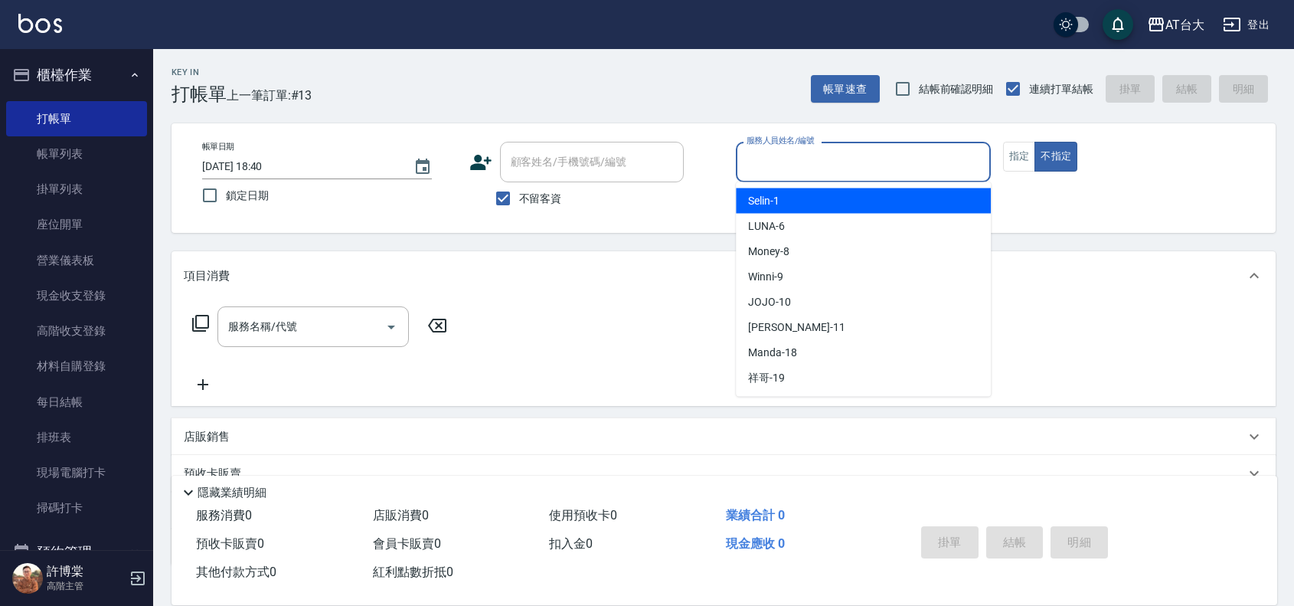
click at [835, 151] on input "服務人員姓名/編號" at bounding box center [863, 162] width 241 height 27
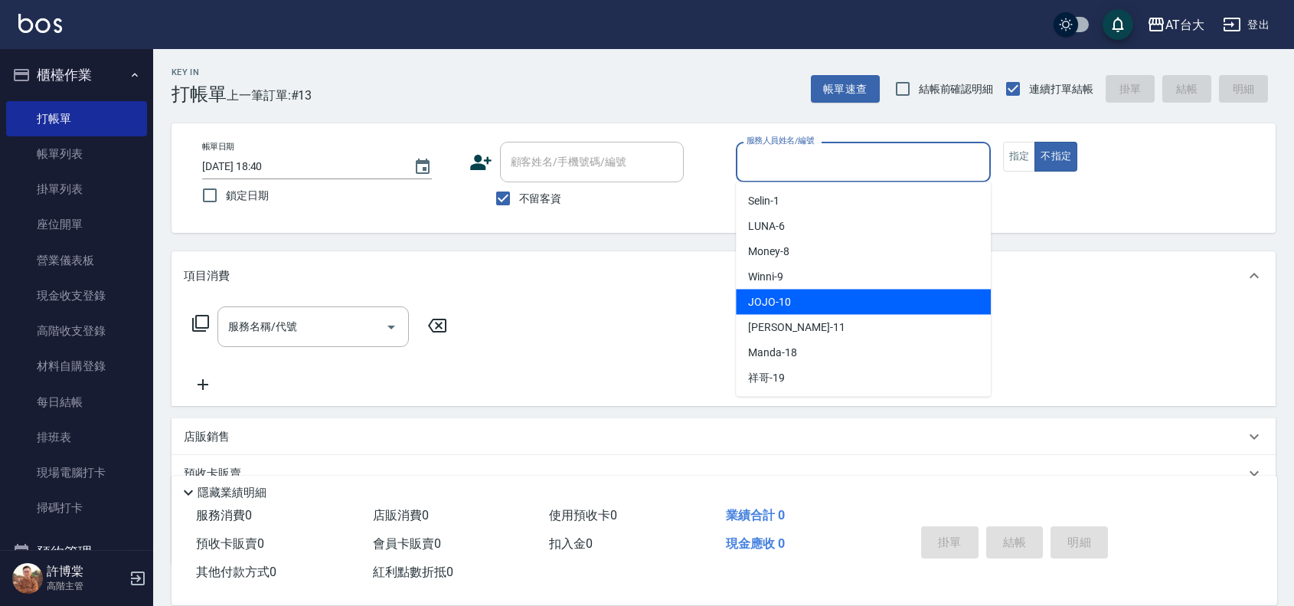
click at [802, 293] on div "JOJO -10" at bounding box center [863, 301] width 255 height 25
type input "JOJO-10"
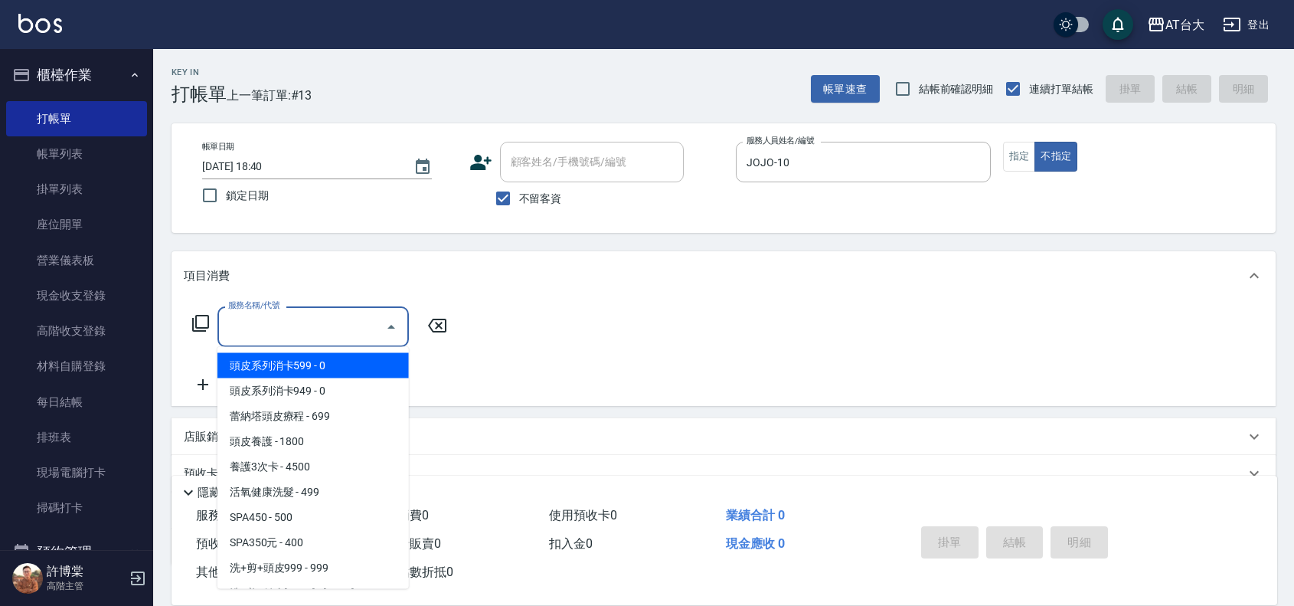
click at [324, 320] on input "服務名稱/代號" at bounding box center [301, 326] width 155 height 27
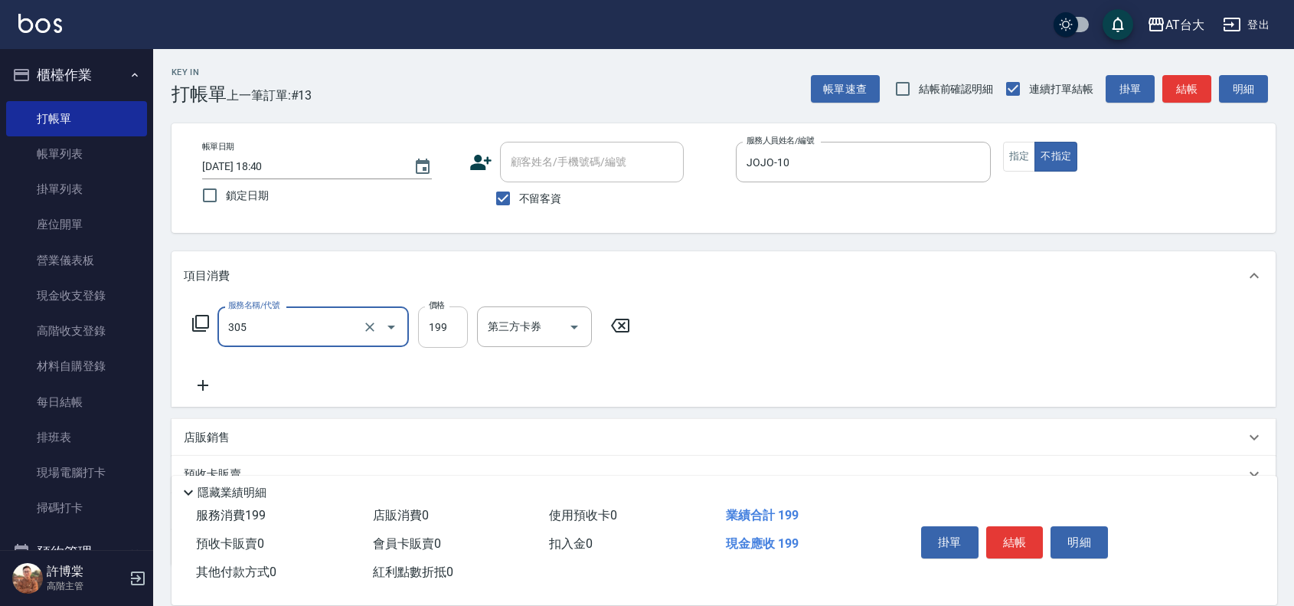
type input "剪髮(305)"
click at [445, 335] on input "199" at bounding box center [443, 326] width 50 height 41
type input "250"
click at [994, 536] on button "結帳" at bounding box center [1014, 542] width 57 height 32
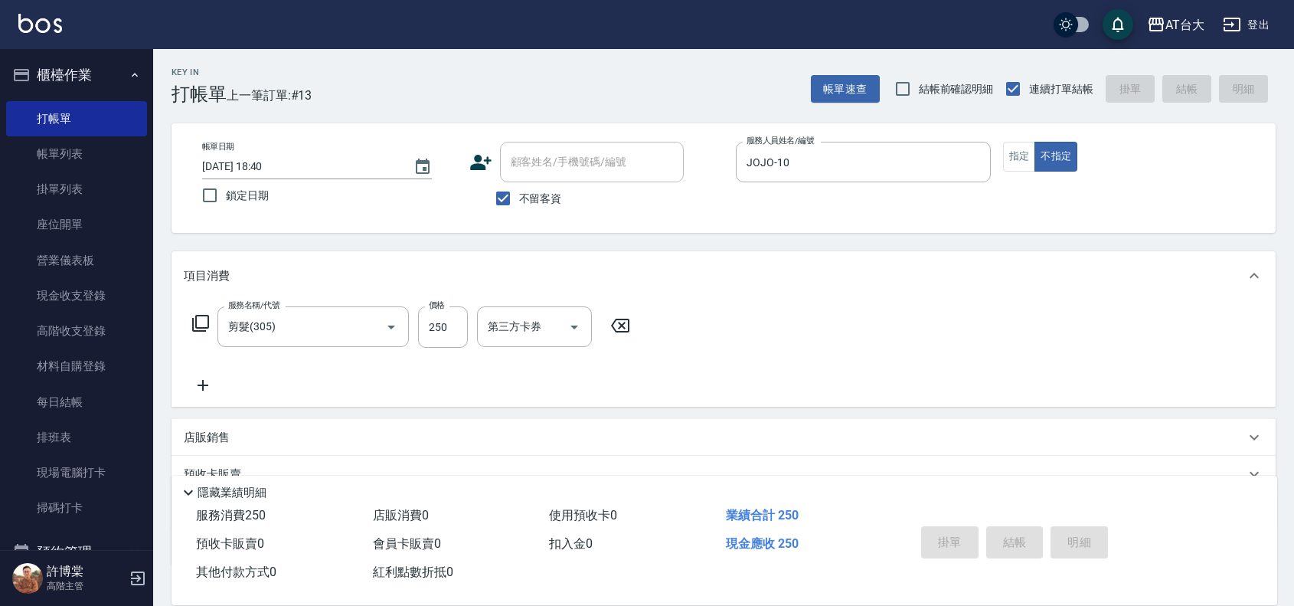
type input "2025/08/25 19:05"
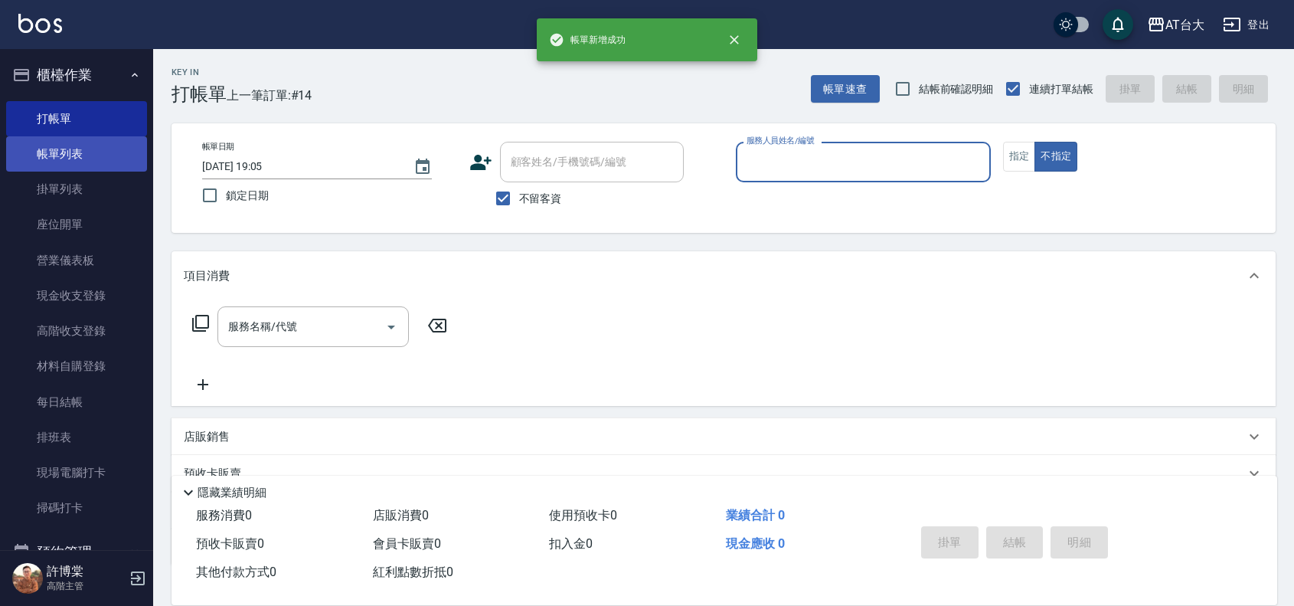
click at [89, 155] on link "帳單列表" at bounding box center [76, 153] width 141 height 35
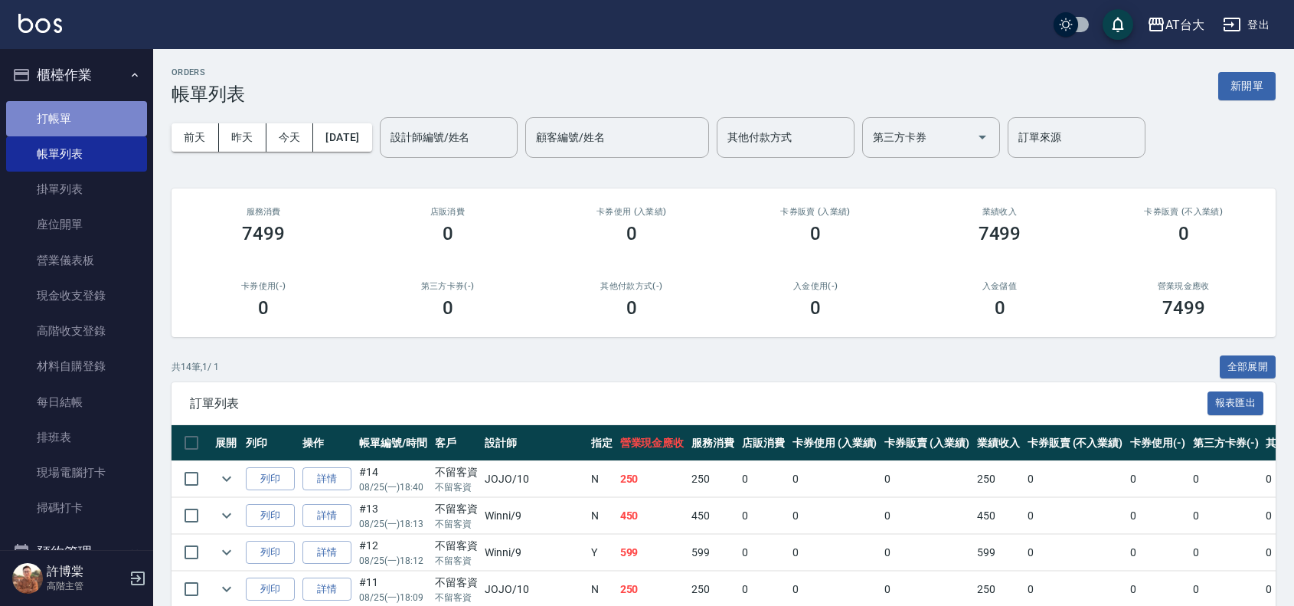
click at [90, 125] on link "打帳單" at bounding box center [76, 118] width 141 height 35
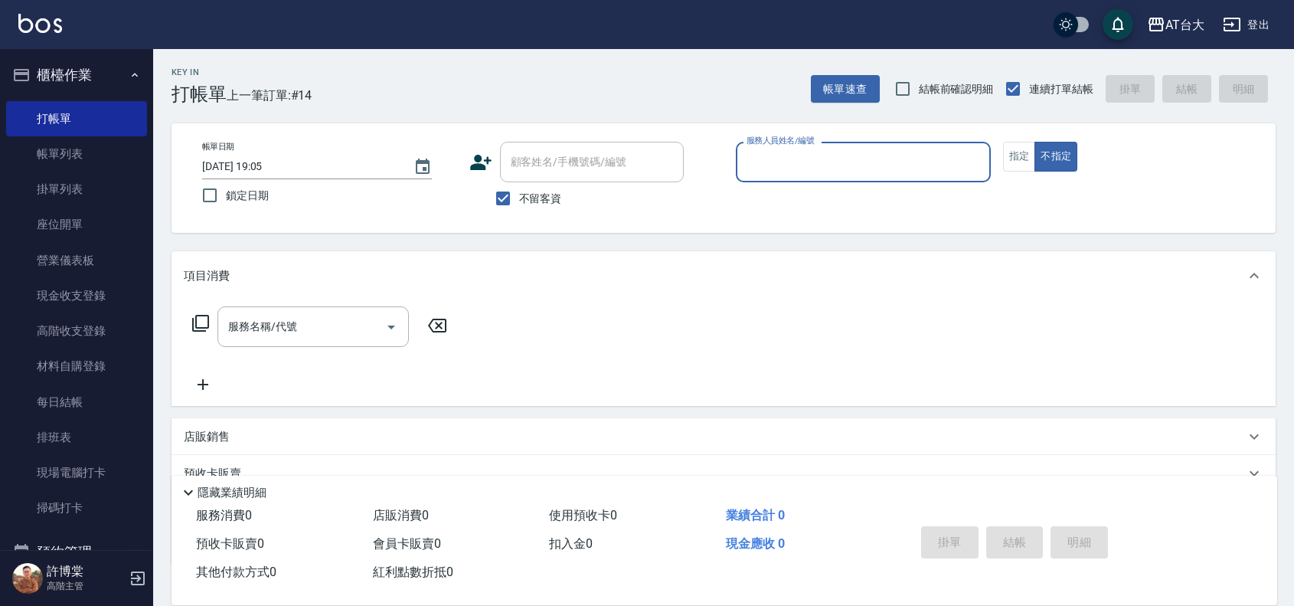
click at [844, 170] on input "服務人員姓名/編號" at bounding box center [863, 162] width 241 height 27
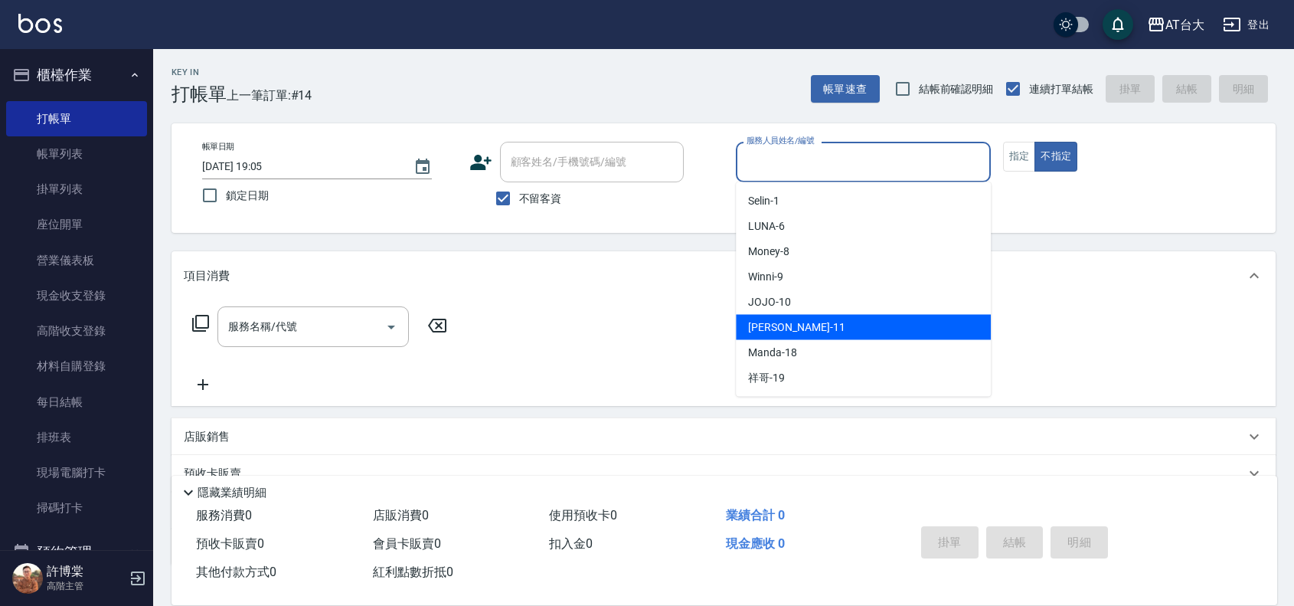
click at [859, 332] on div "Yvonne -11" at bounding box center [863, 327] width 255 height 25
type input "Yvonne-11"
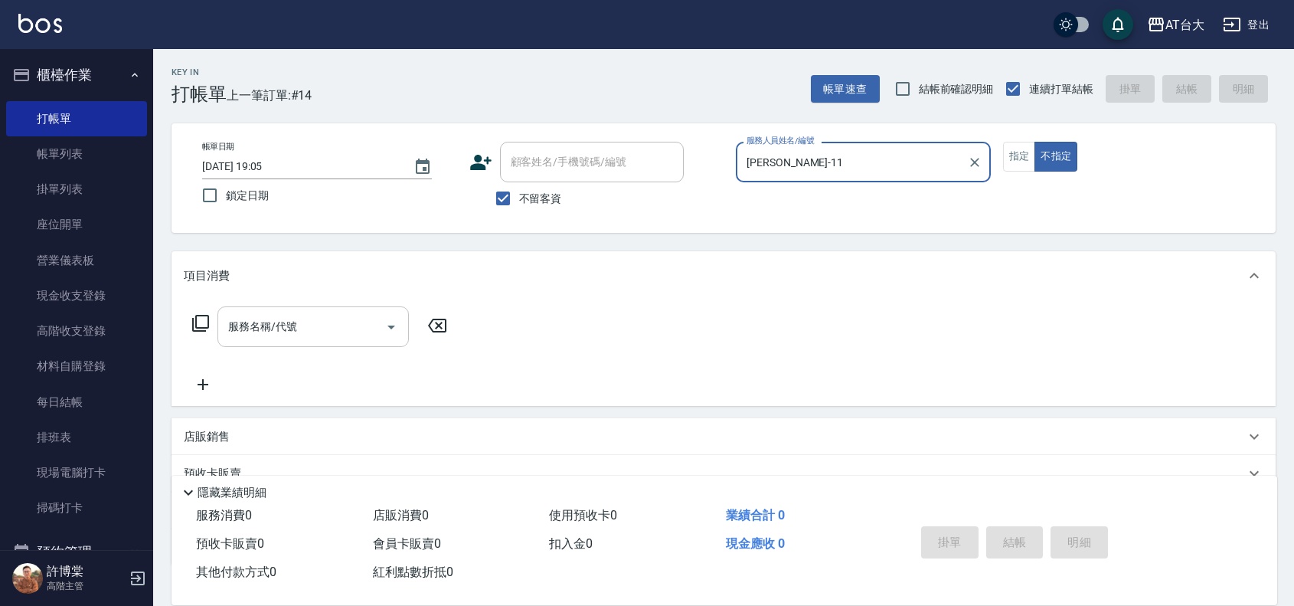
click at [320, 334] on input "服務名稱/代號" at bounding box center [301, 326] width 155 height 27
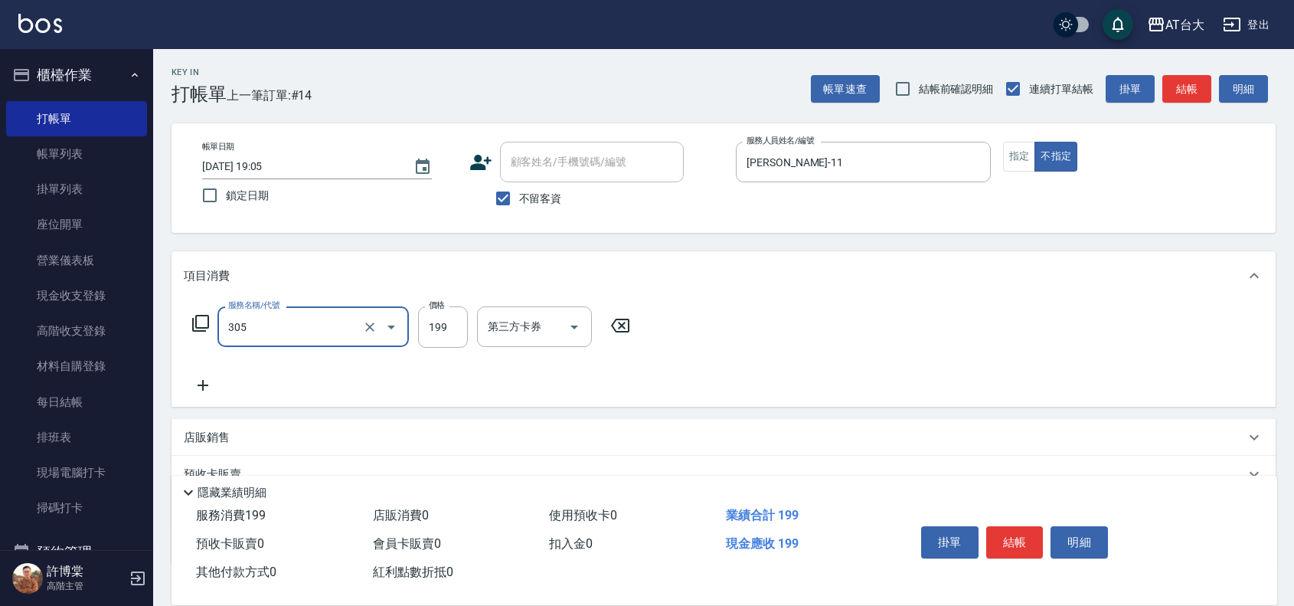
type input "剪髮(305)"
type input "250"
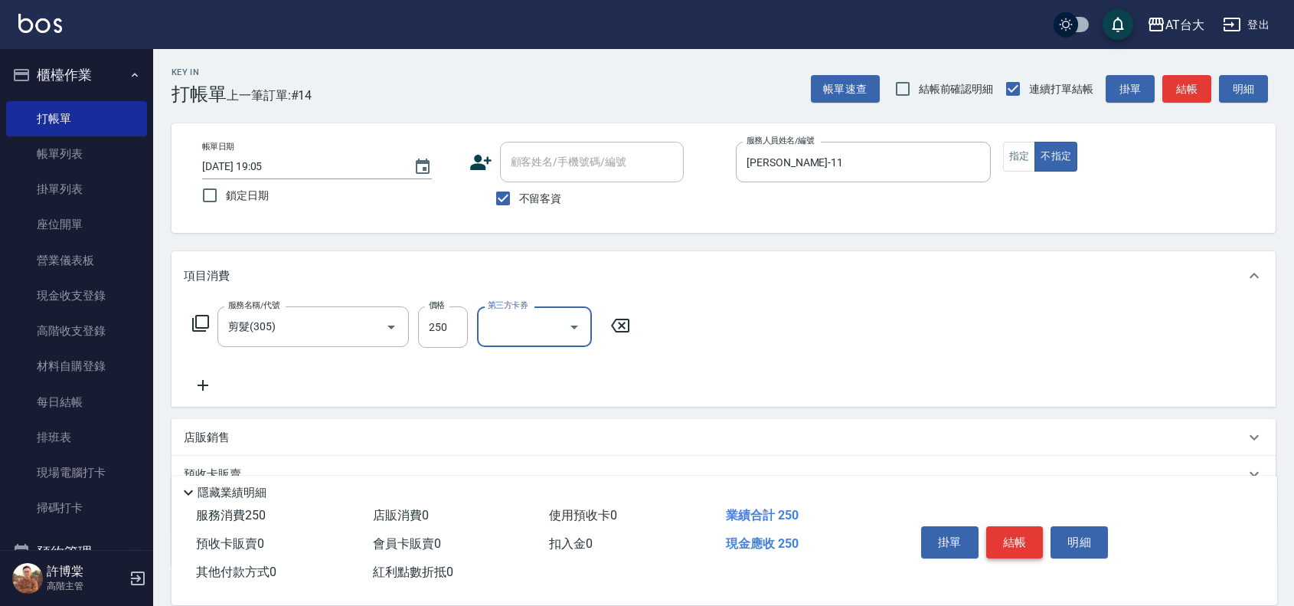
click at [1025, 540] on button "結帳" at bounding box center [1014, 542] width 57 height 32
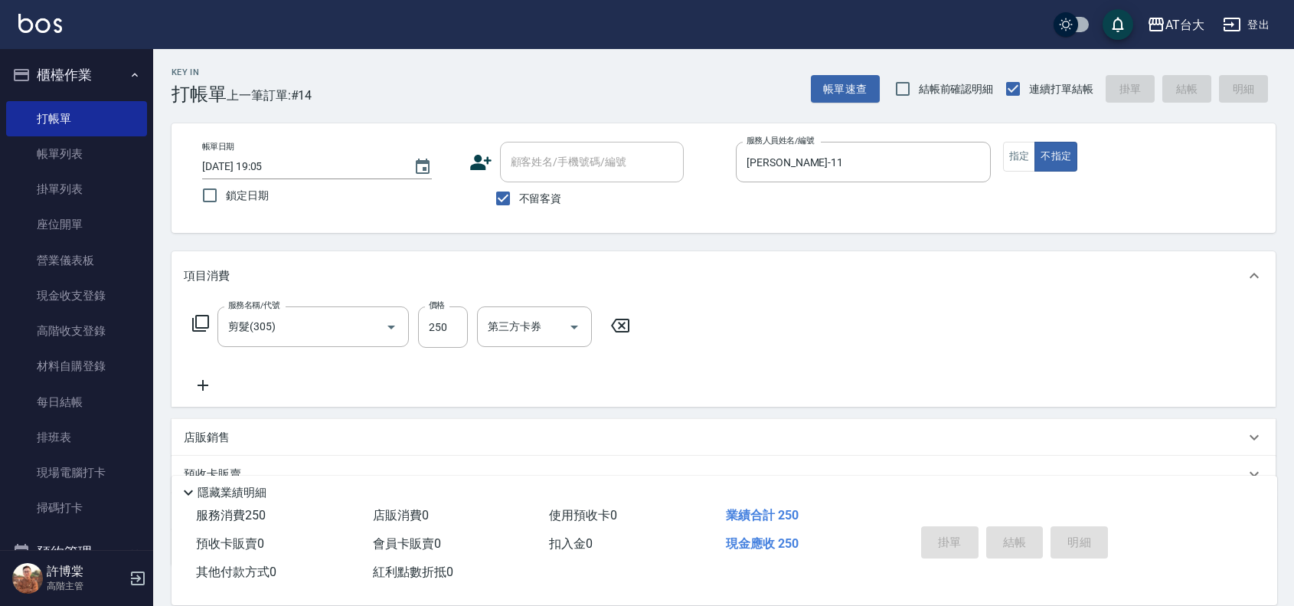
type input "2025/08/25 19:25"
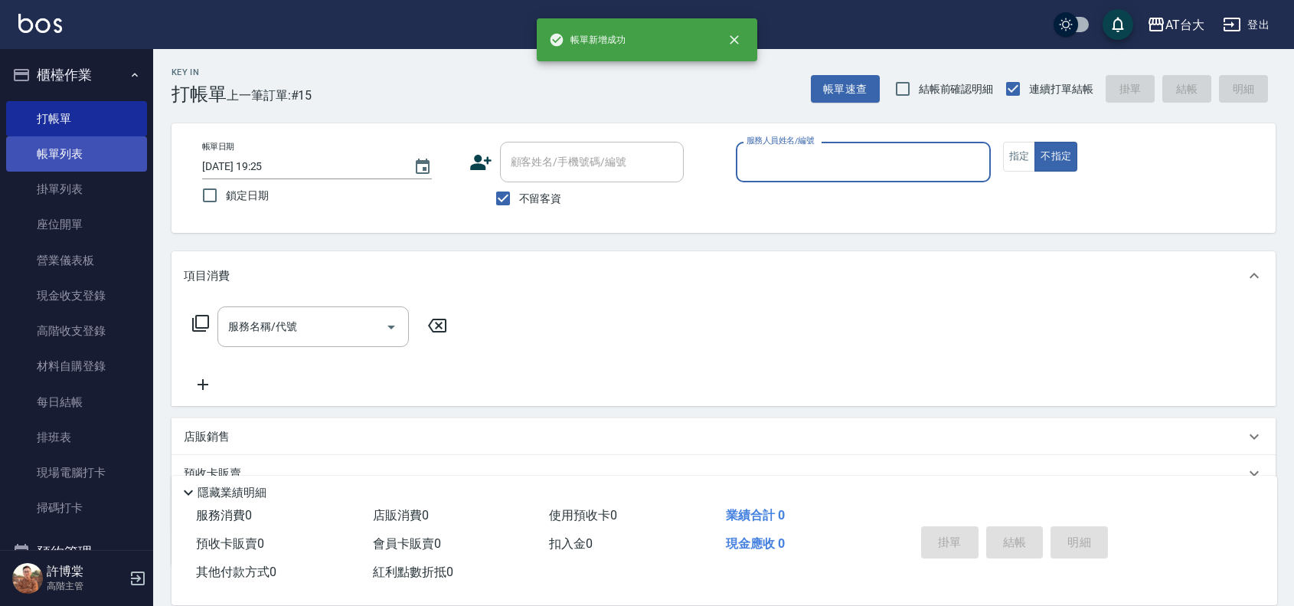
click at [89, 159] on link "帳單列表" at bounding box center [76, 153] width 141 height 35
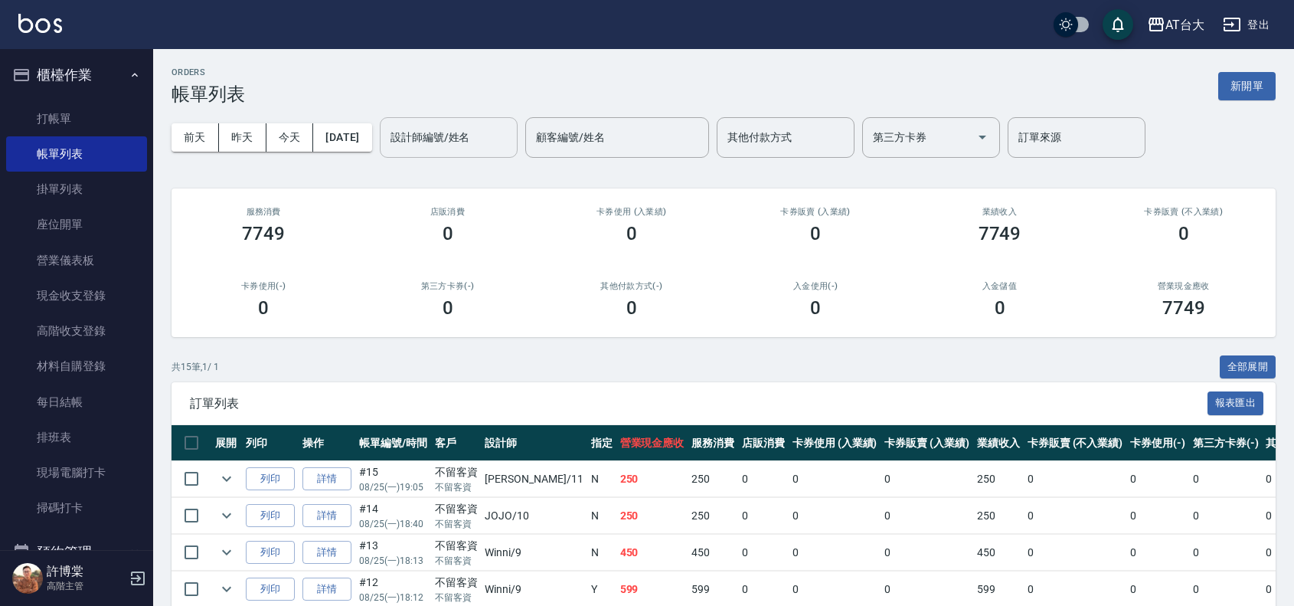
click at [504, 139] on input "設計師編號/姓名" at bounding box center [449, 137] width 124 height 27
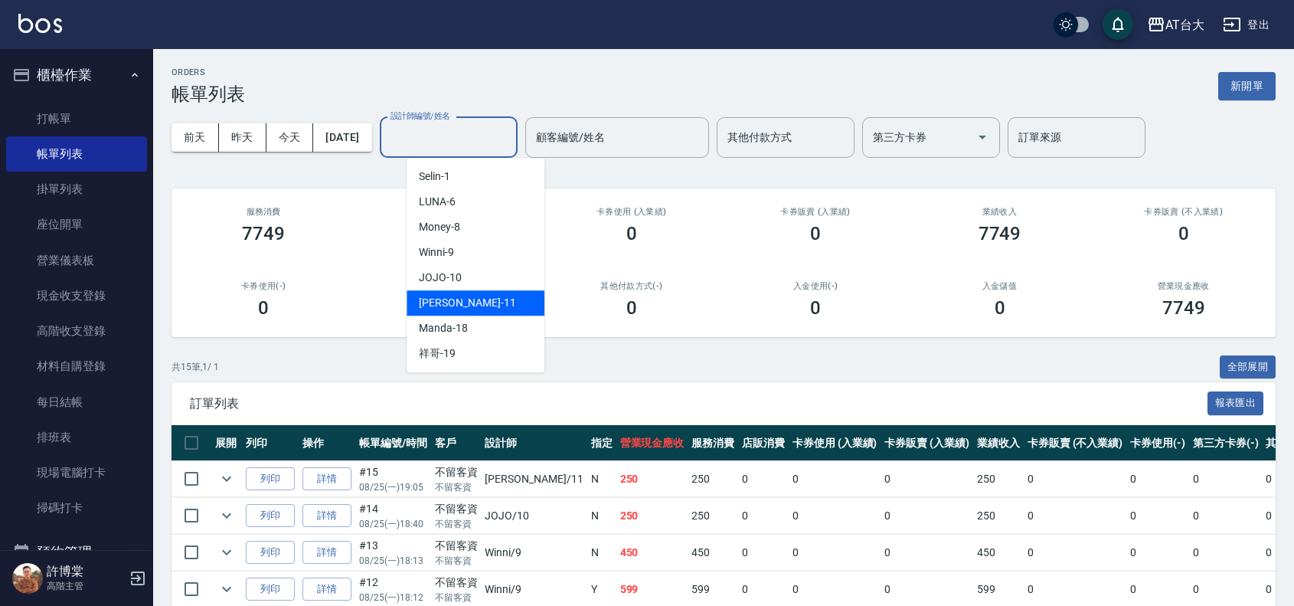
click at [490, 297] on div "Yvonne -11" at bounding box center [476, 302] width 138 height 25
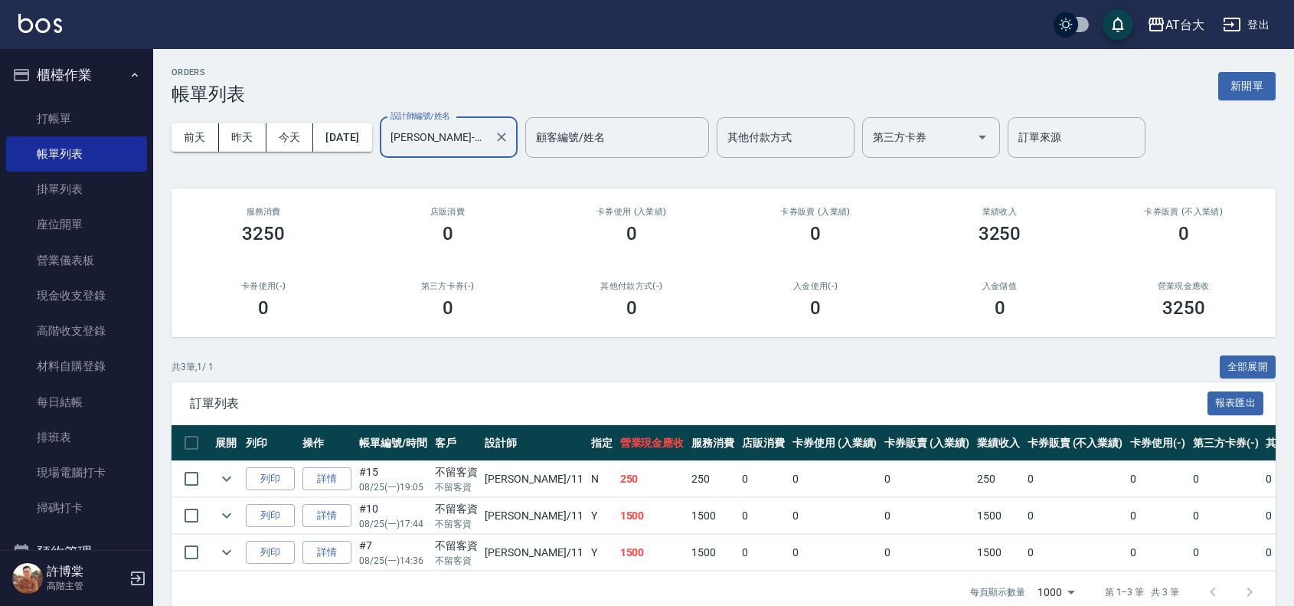
click at [482, 136] on input "Yvonne-11" at bounding box center [437, 137] width 101 height 27
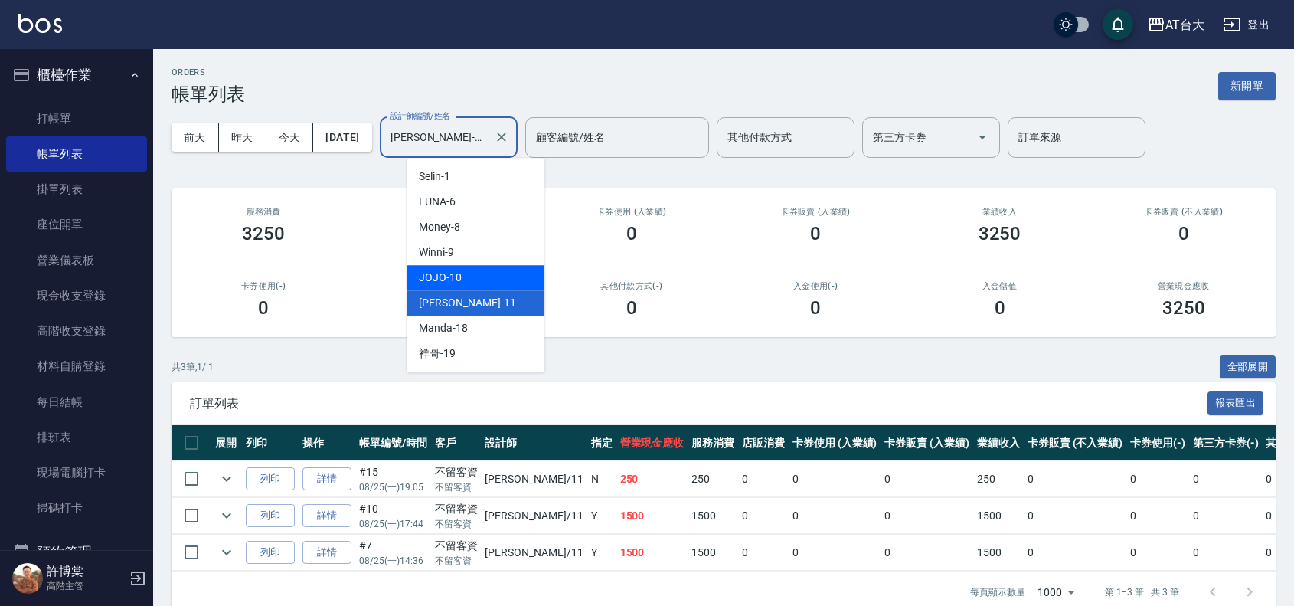
click at [473, 273] on div "JOJO -10" at bounding box center [476, 277] width 138 height 25
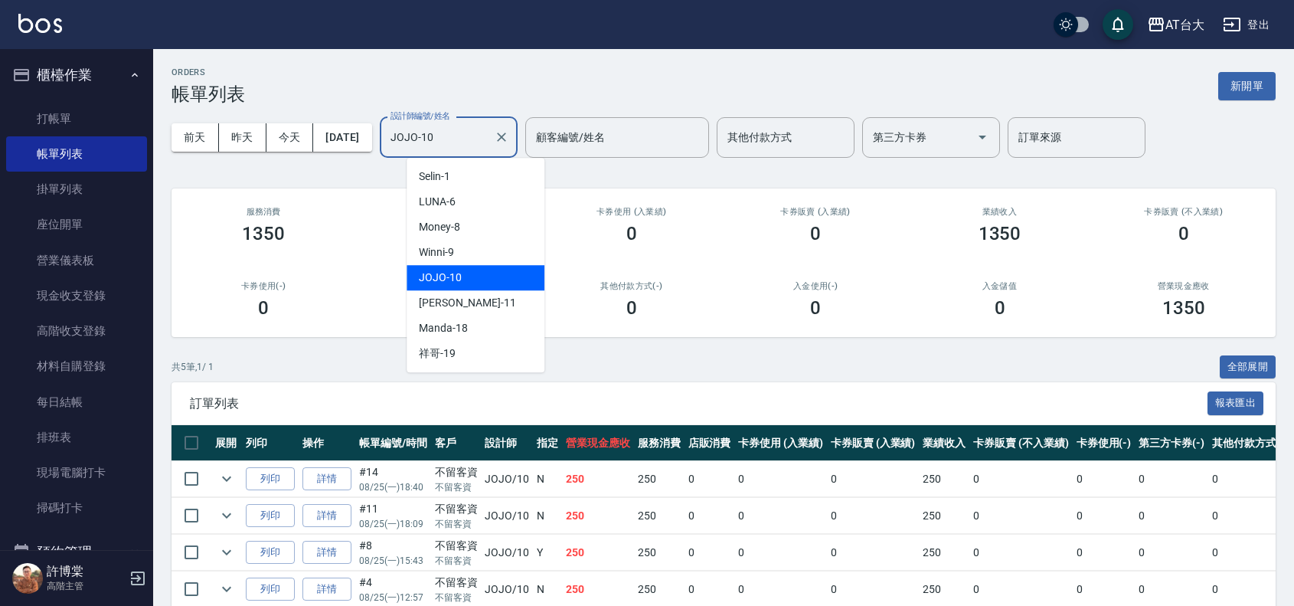
click at [485, 142] on input "JOJO-10" at bounding box center [437, 137] width 101 height 27
click at [476, 249] on div "Winni -9" at bounding box center [476, 252] width 138 height 25
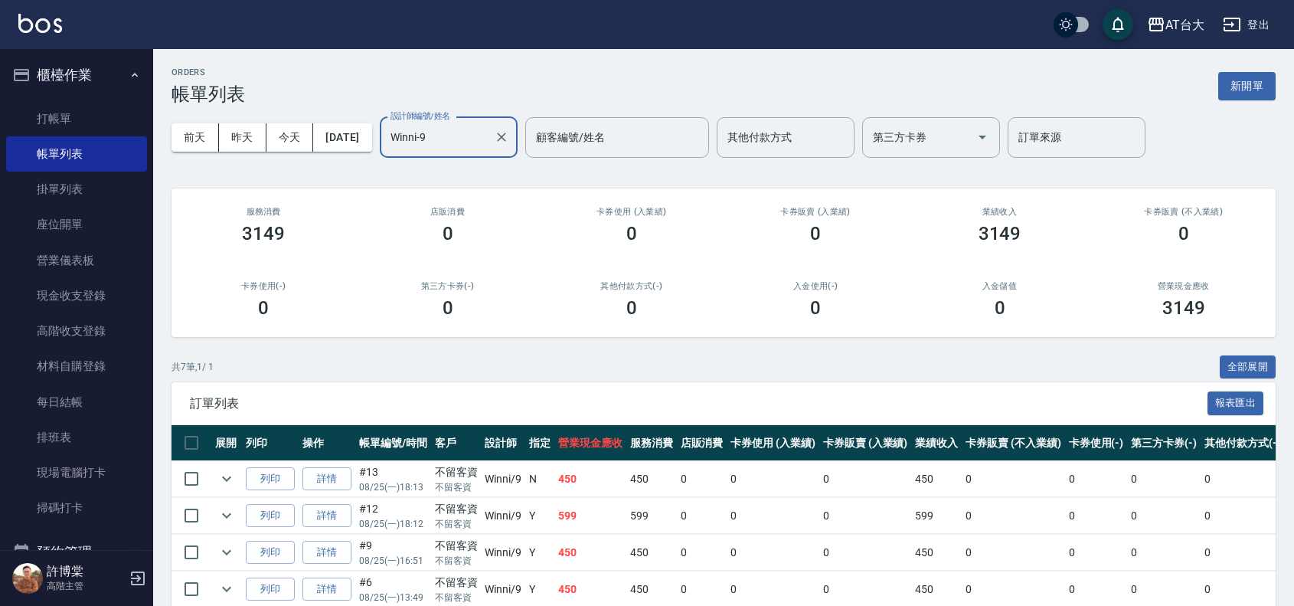
click at [488, 136] on input "Winni-9" at bounding box center [437, 137] width 101 height 27
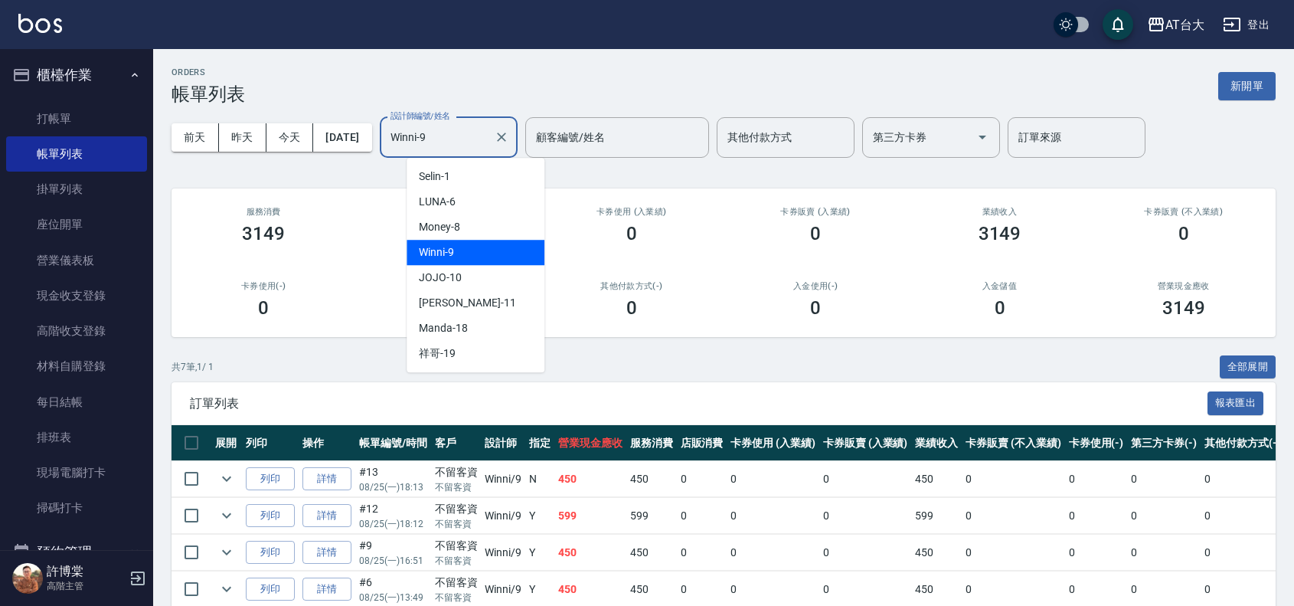
click at [464, 253] on div "Winni -9" at bounding box center [476, 252] width 138 height 25
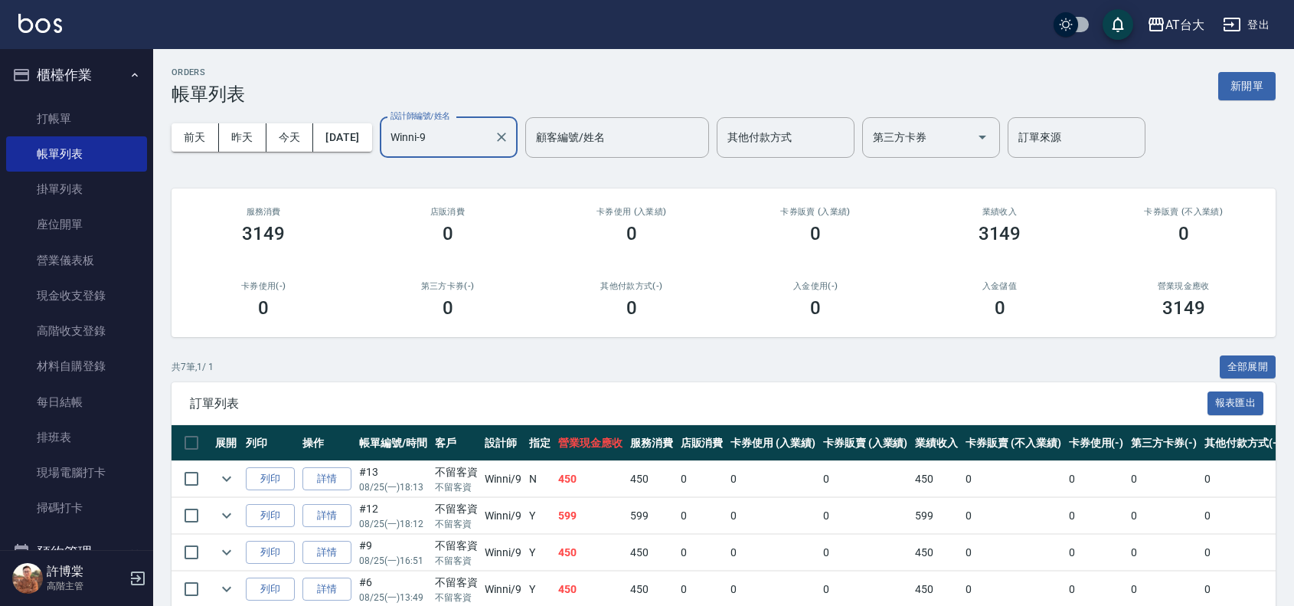
click at [473, 132] on input "Winni-9" at bounding box center [437, 137] width 101 height 27
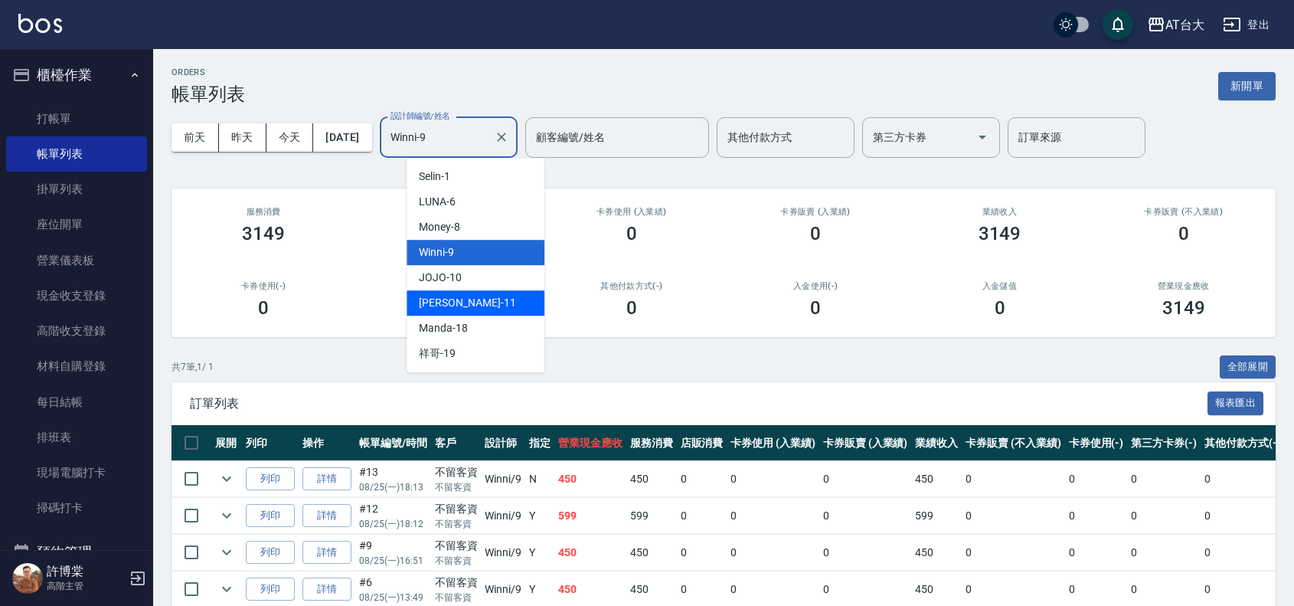
click at [485, 296] on div "Yvonne -11" at bounding box center [476, 302] width 138 height 25
type input "Yvonne-11"
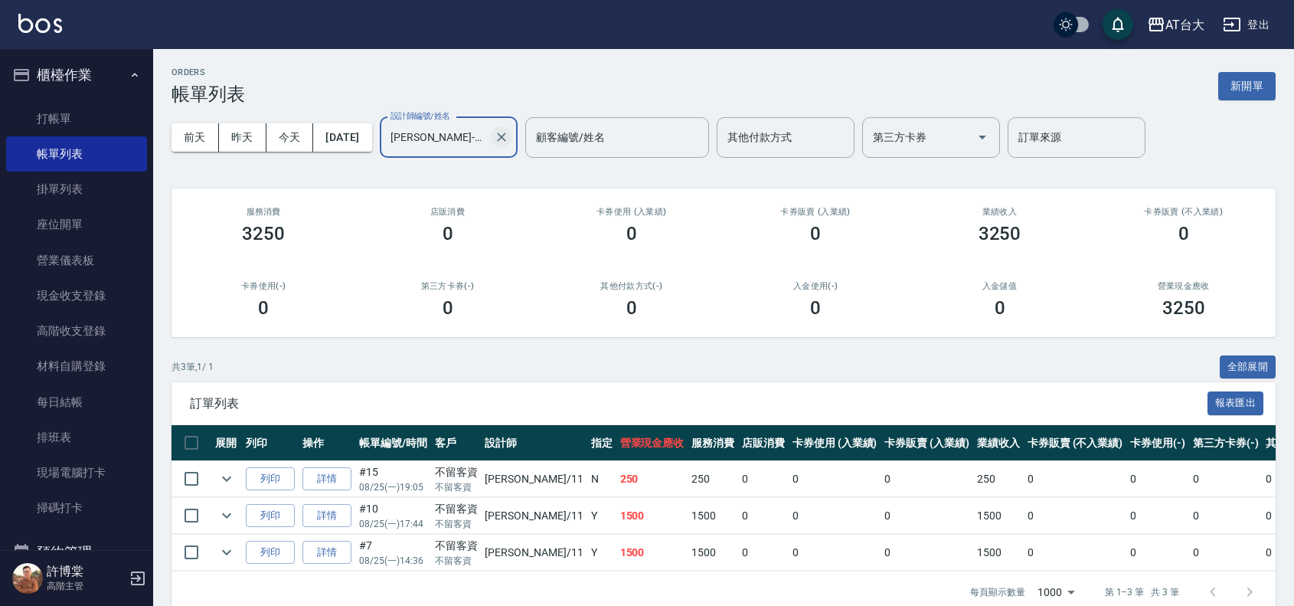
click at [506, 139] on icon "Clear" at bounding box center [501, 136] width 9 height 9
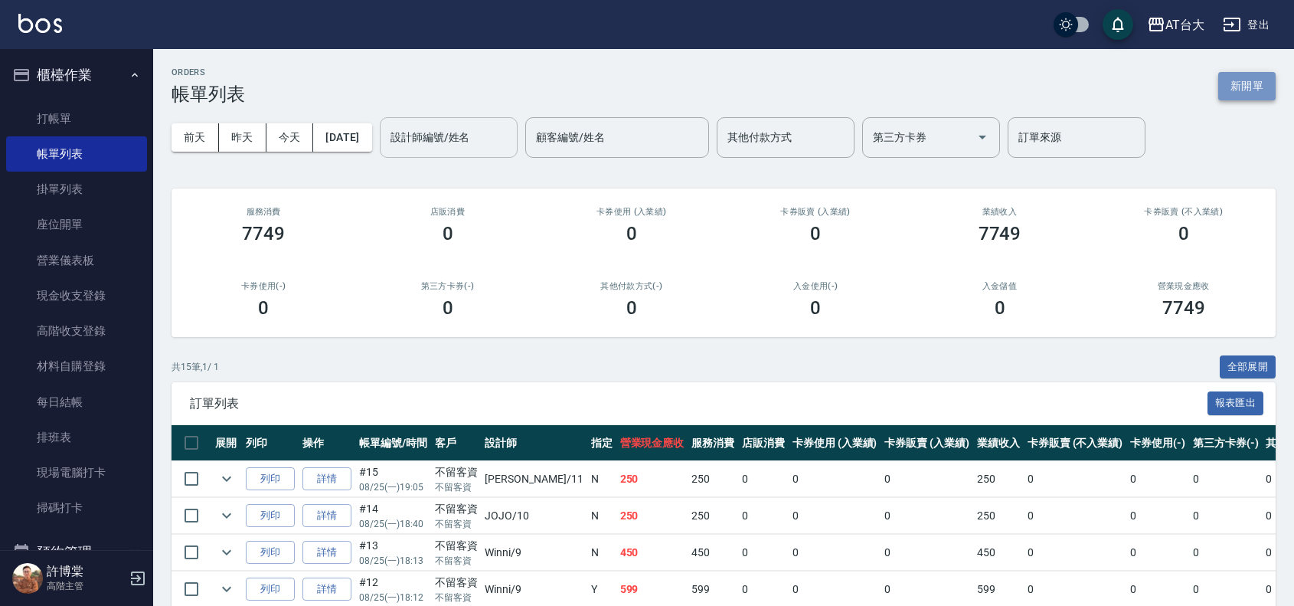
click at [1219, 83] on button "新開單" at bounding box center [1246, 86] width 57 height 28
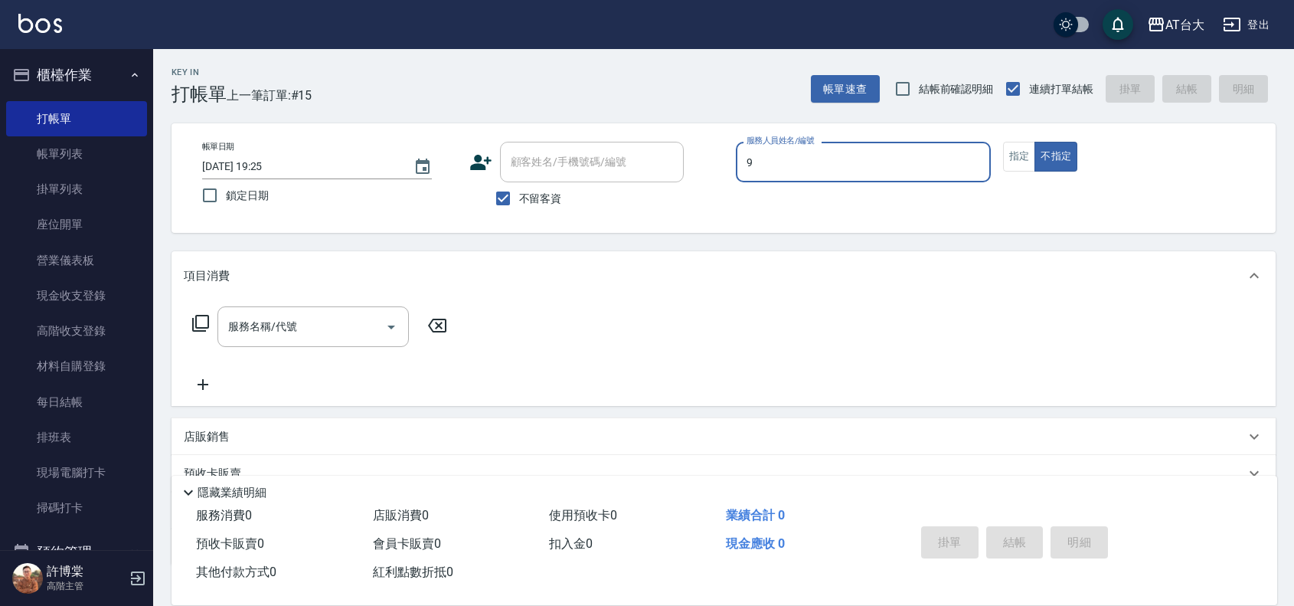
type input "Winni-9"
type button "false"
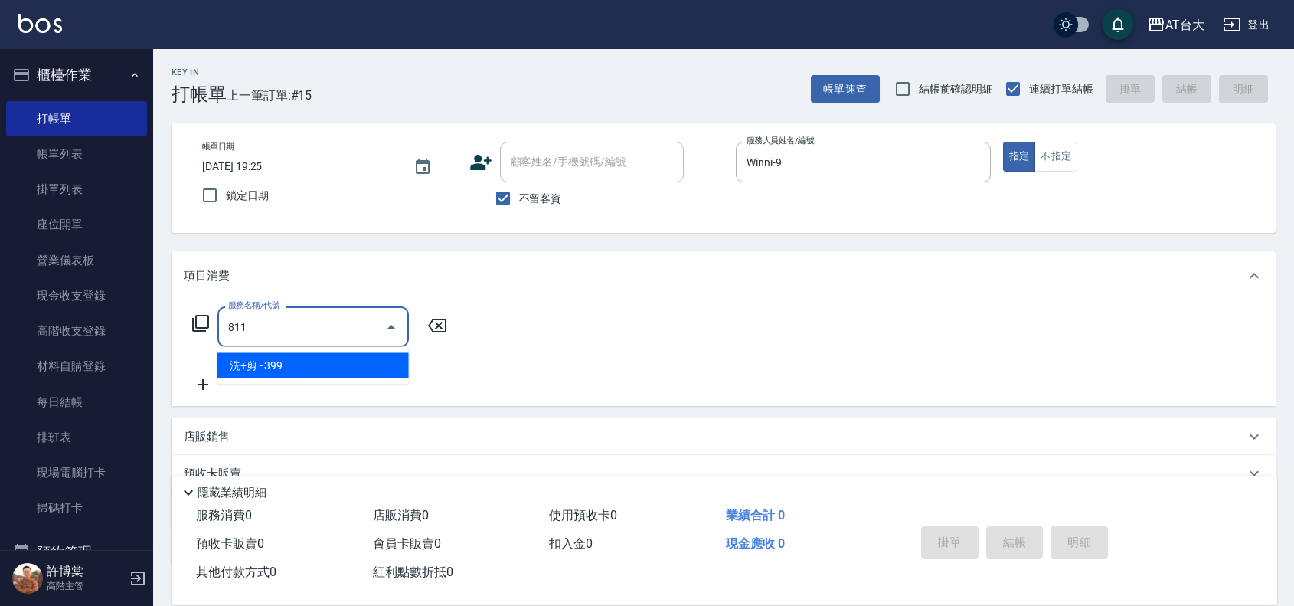
type input "洗+剪(811)"
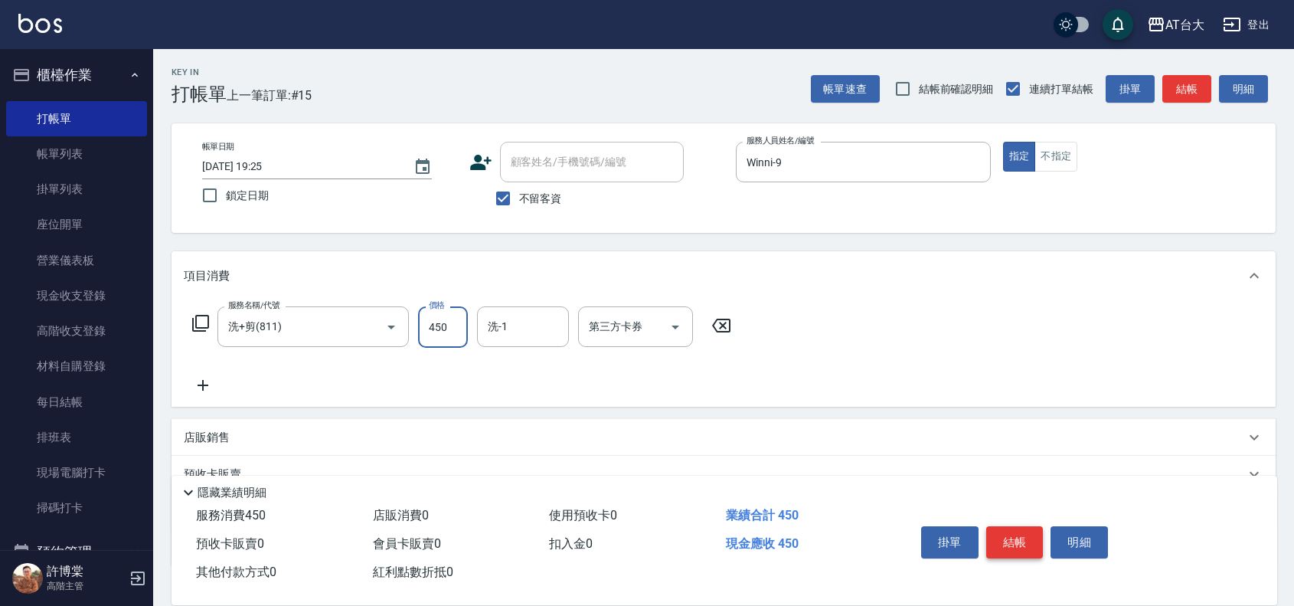
type input "450"
click at [1022, 538] on button "結帳" at bounding box center [1014, 542] width 57 height 32
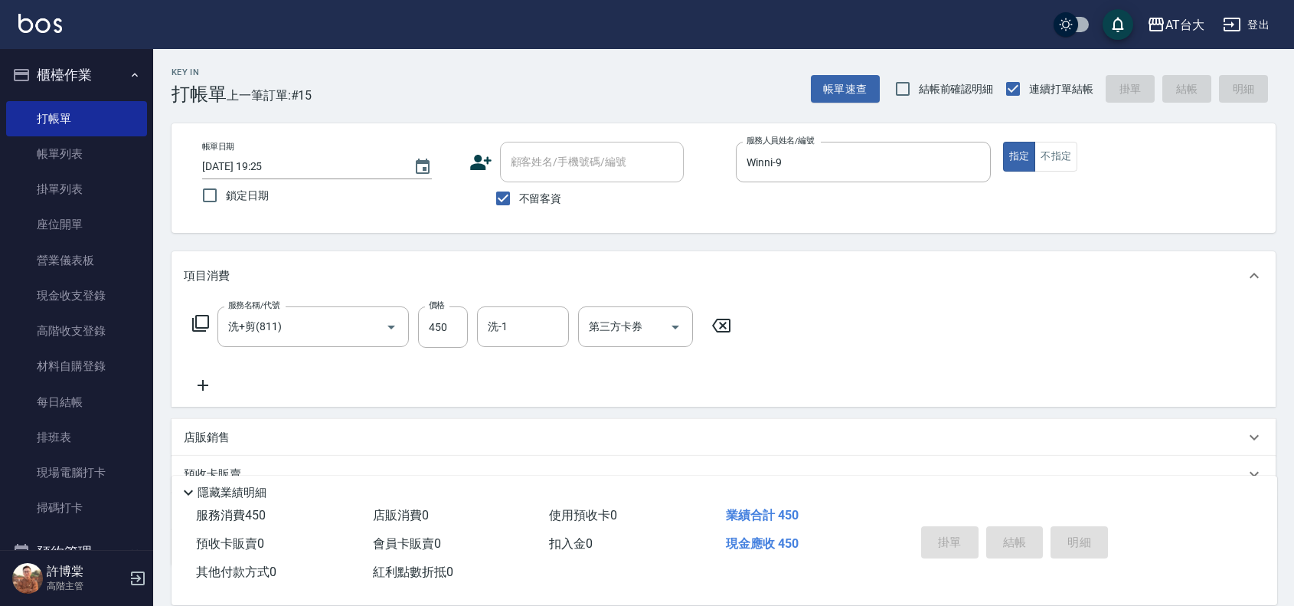
type input "2025/08/25 19:40"
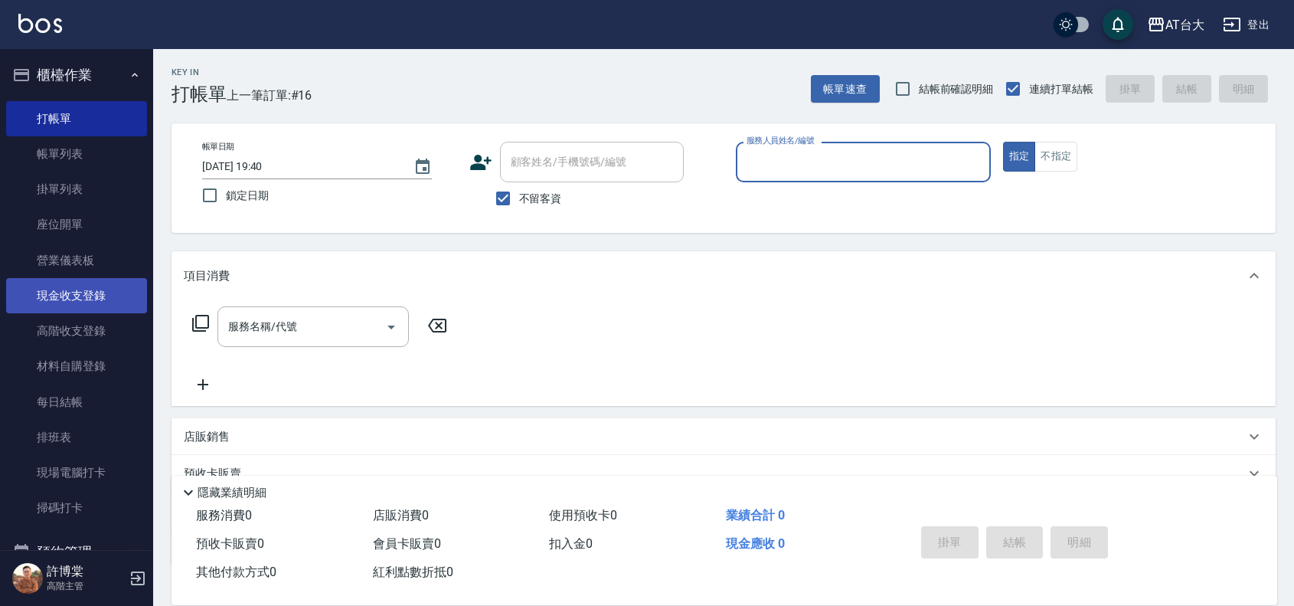
drag, startPoint x: 113, startPoint y: 308, endPoint x: 126, endPoint y: 311, distance: 14.1
click at [113, 308] on link "現金收支登錄" at bounding box center [76, 295] width 141 height 35
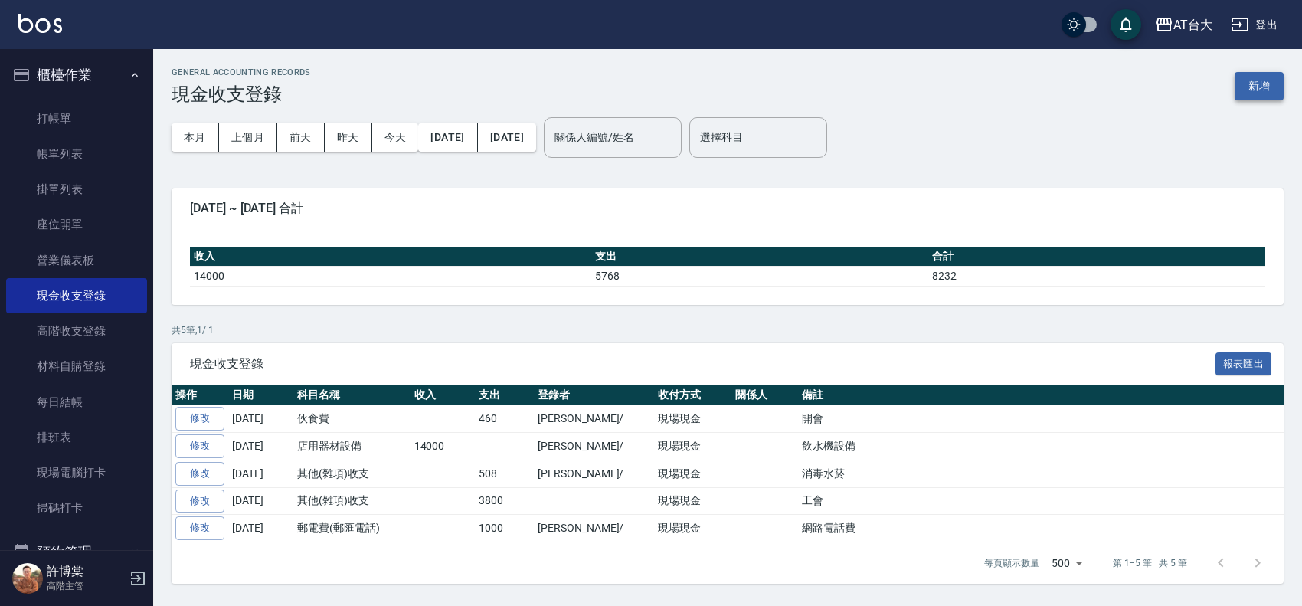
click at [1269, 93] on button "新增" at bounding box center [1258, 86] width 49 height 28
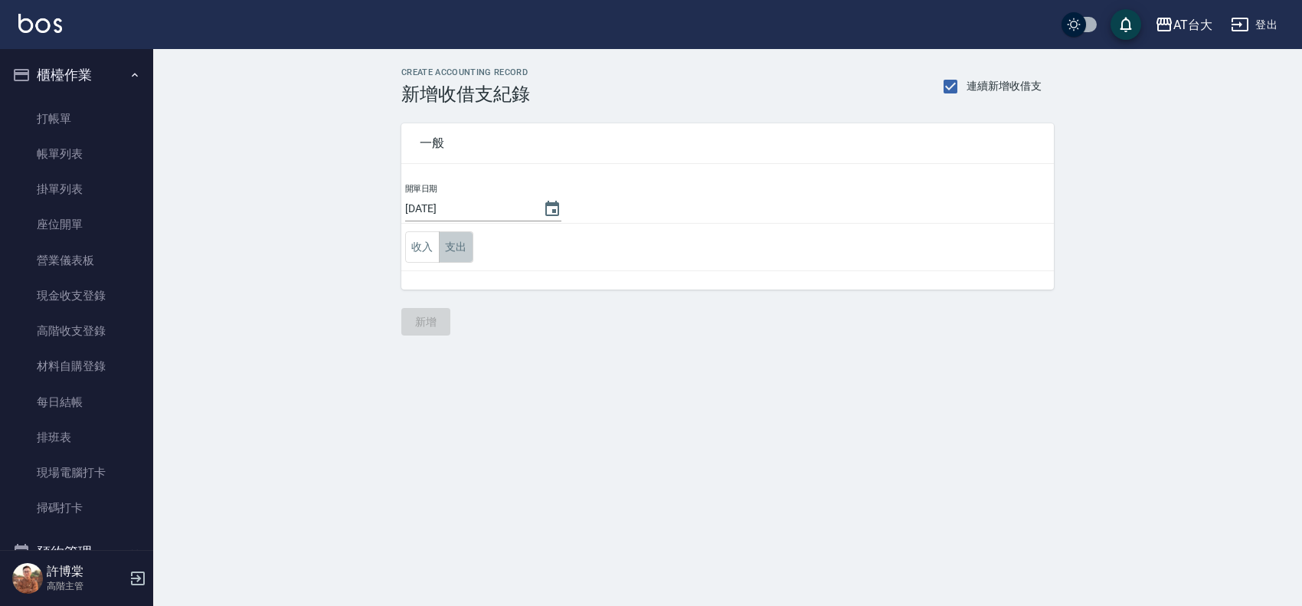
click at [454, 246] on button "支出" at bounding box center [456, 246] width 34 height 31
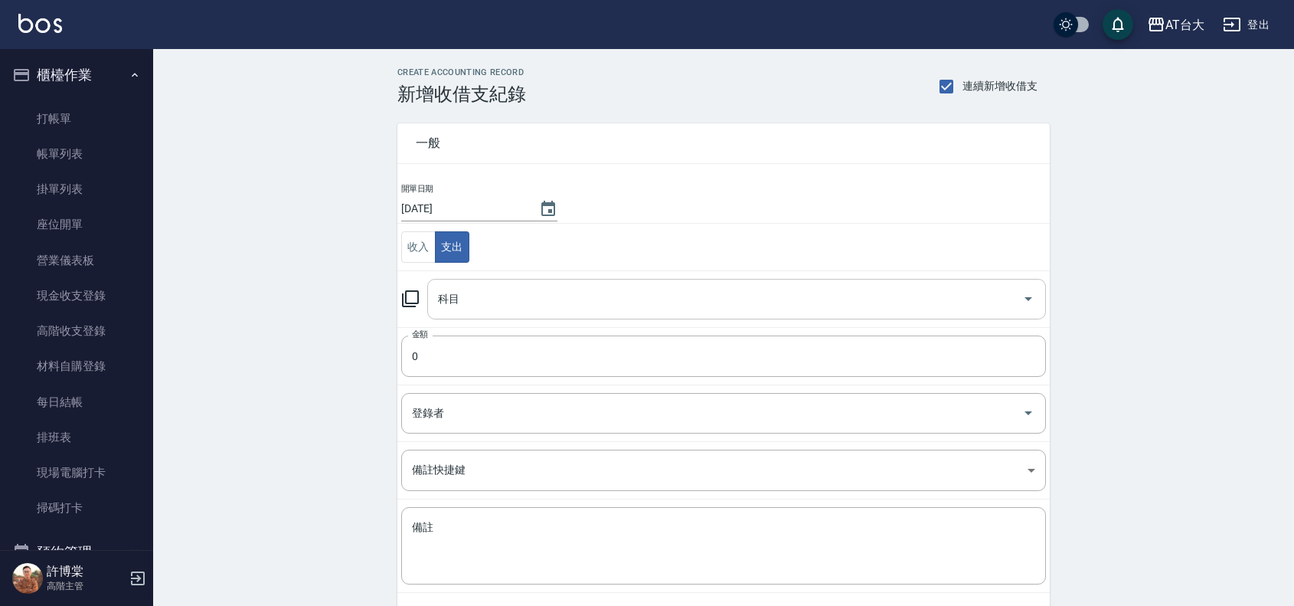
click at [461, 281] on div "科目" at bounding box center [736, 299] width 619 height 41
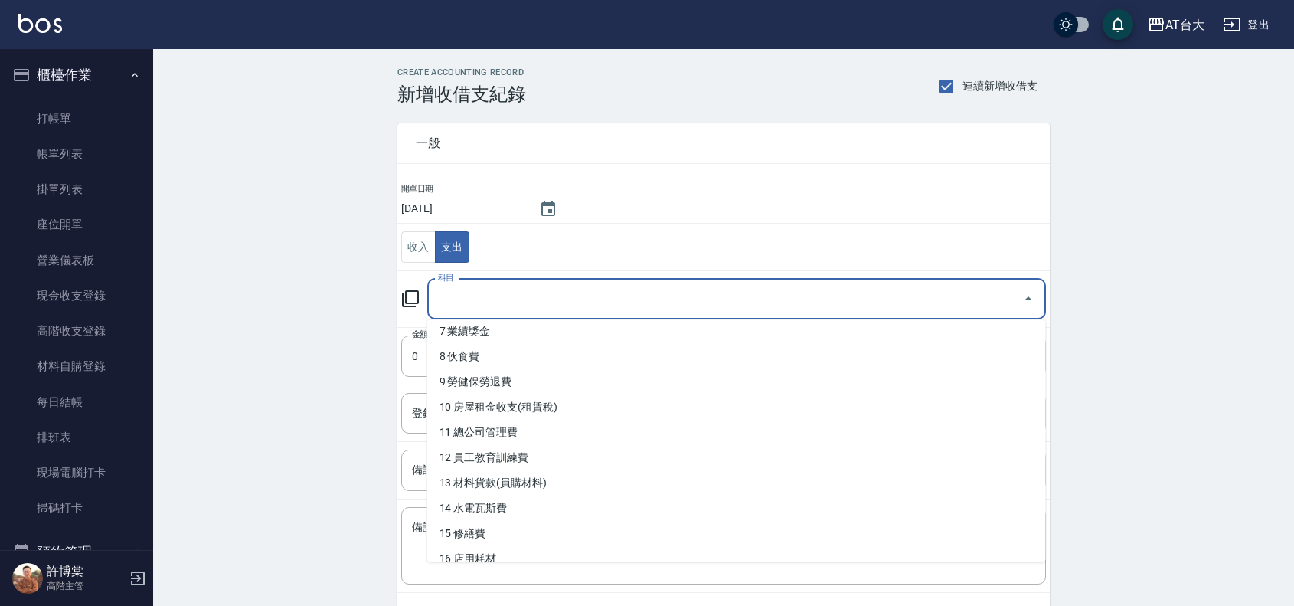
scroll to position [191, 0]
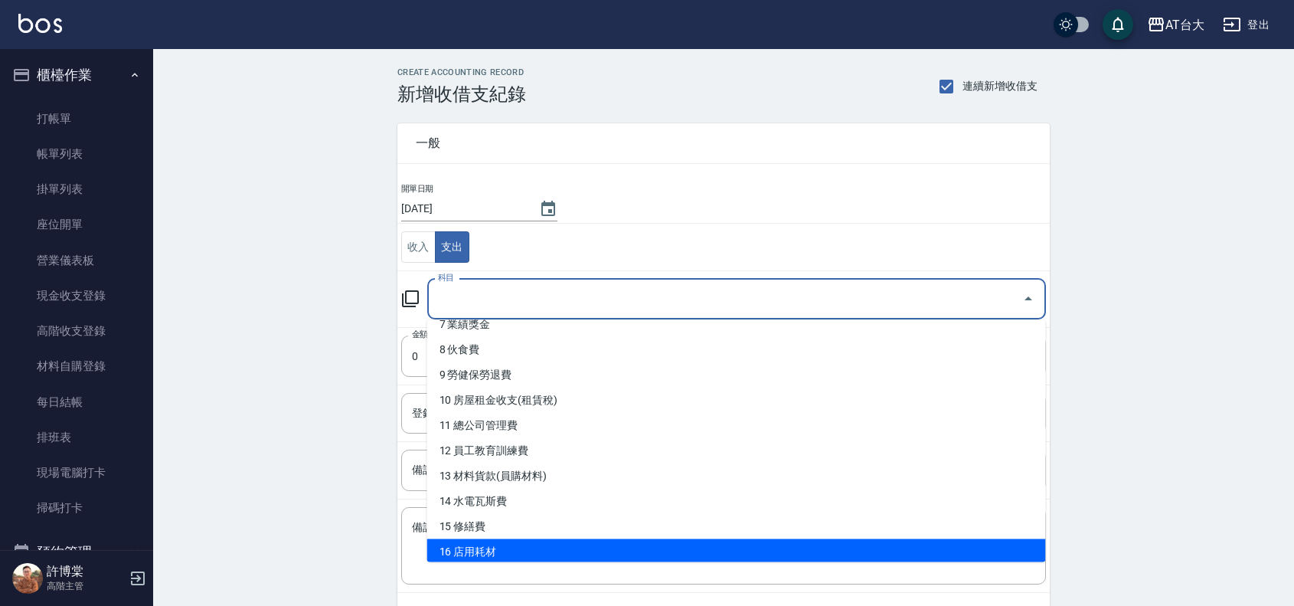
click at [575, 544] on li "16 店用耗材" at bounding box center [736, 551] width 619 height 25
type input "16 店用耗材"
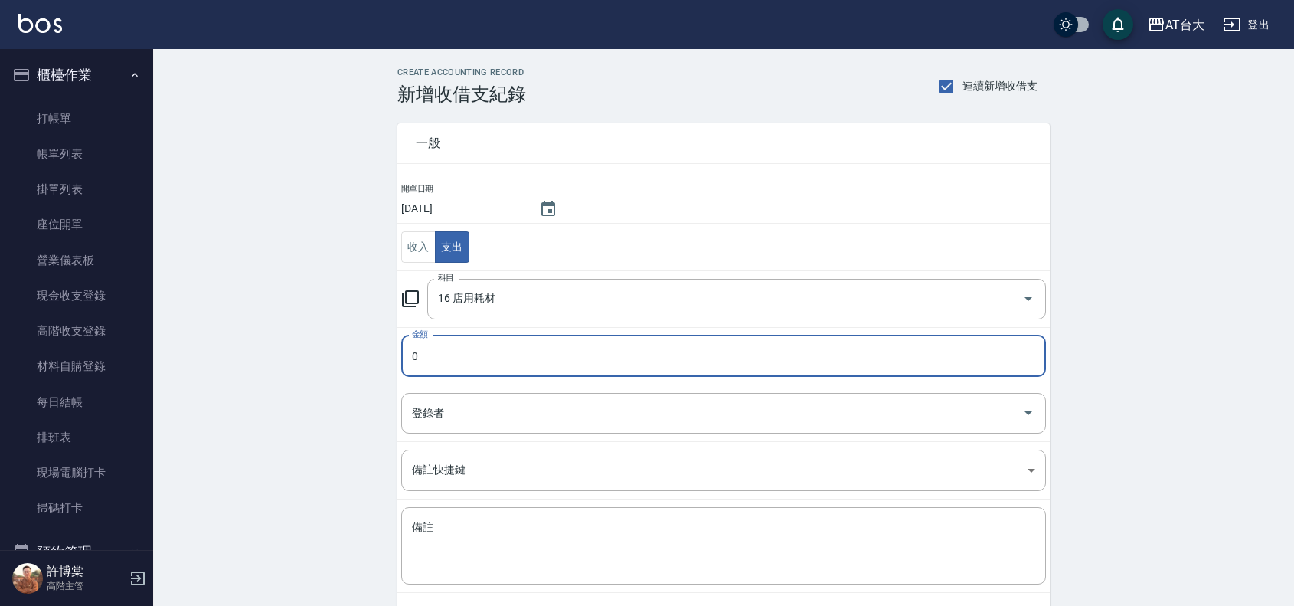
click at [408, 353] on input "0" at bounding box center [723, 355] width 645 height 41
type input "680"
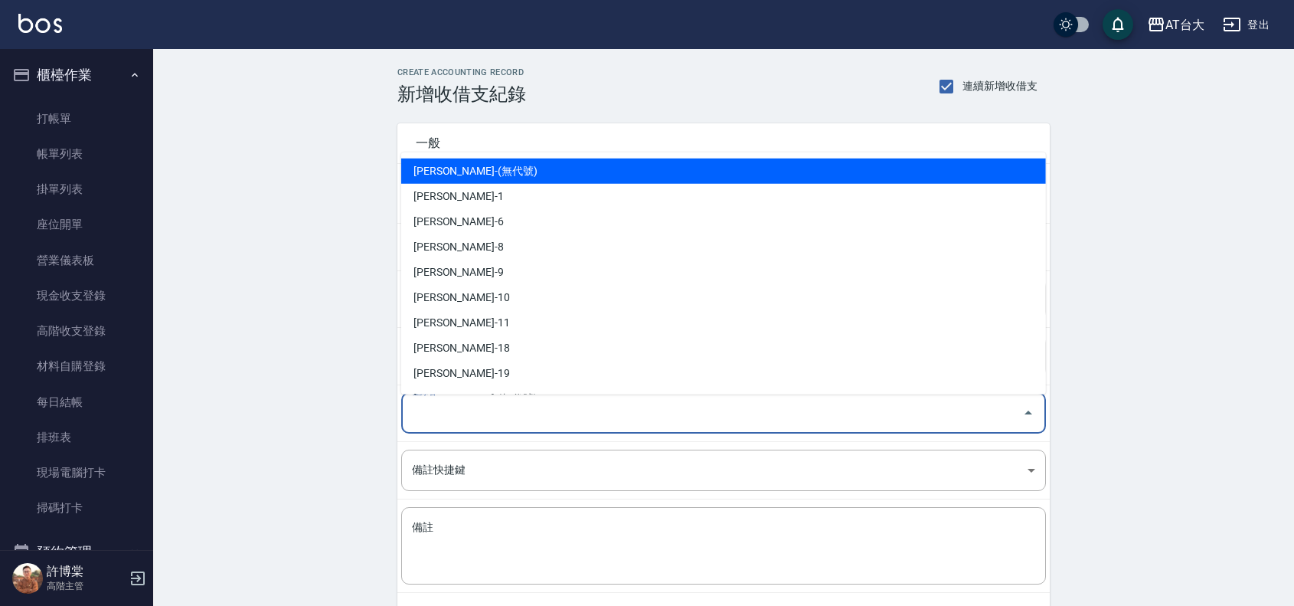
click at [490, 421] on input "登錄者" at bounding box center [712, 413] width 608 height 27
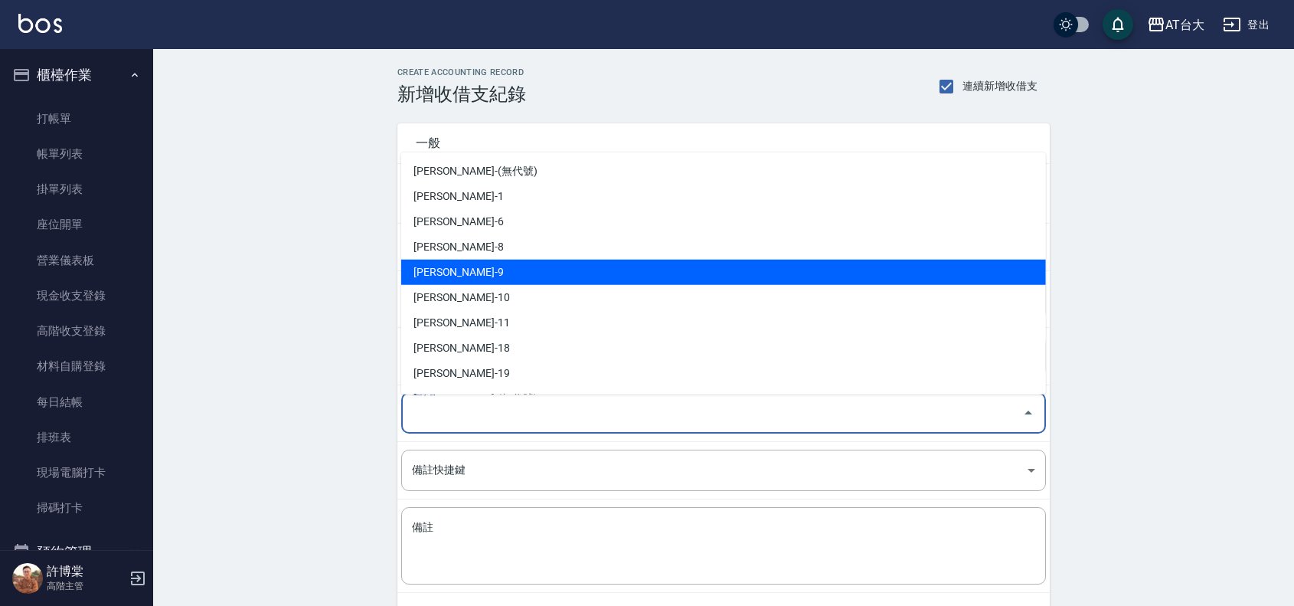
click at [553, 272] on li "潘怡廷-9" at bounding box center [723, 271] width 645 height 25
type input "潘怡廷-9"
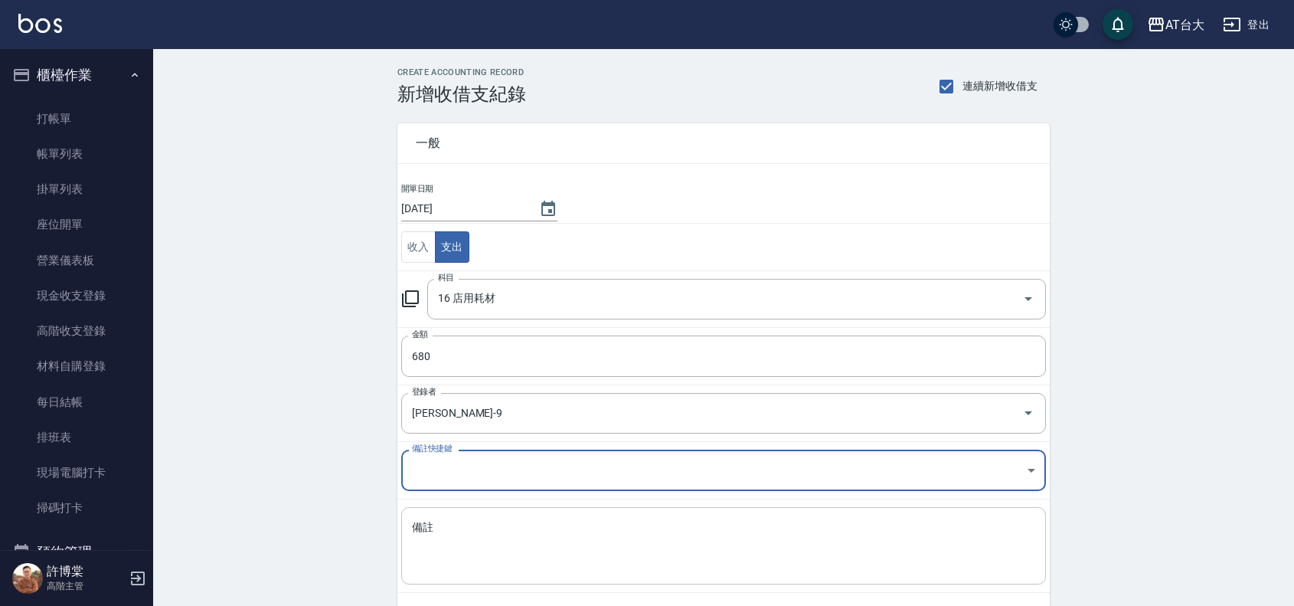
click at [469, 529] on textarea "備註" at bounding box center [723, 546] width 623 height 52
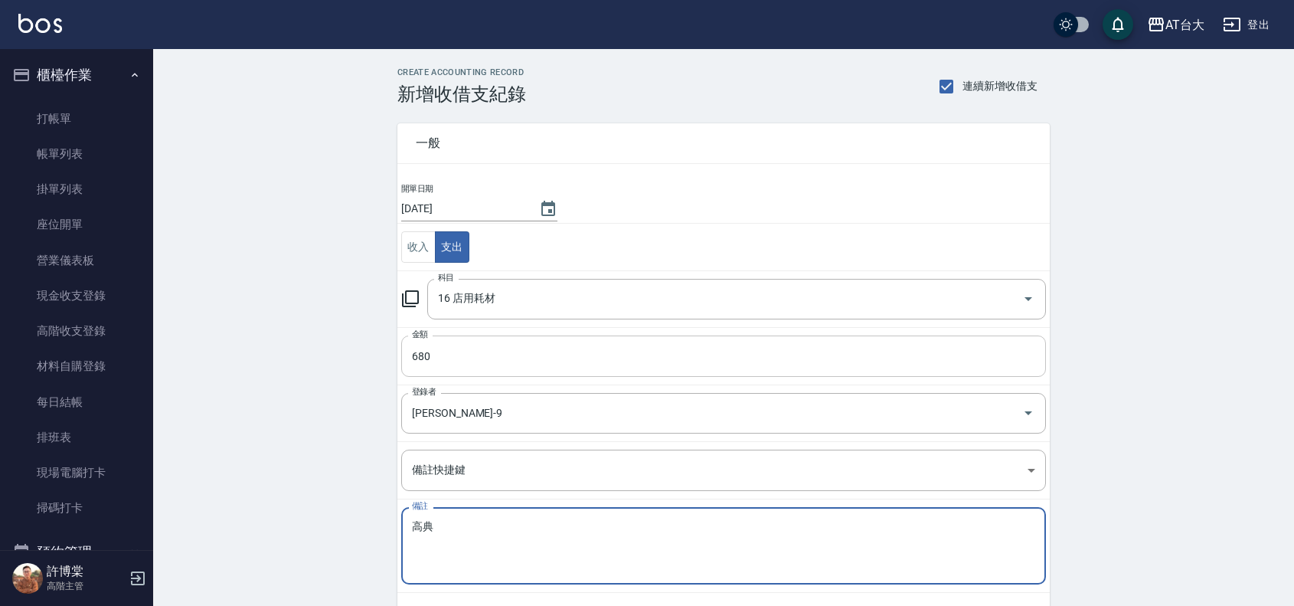
type textarea "高典"
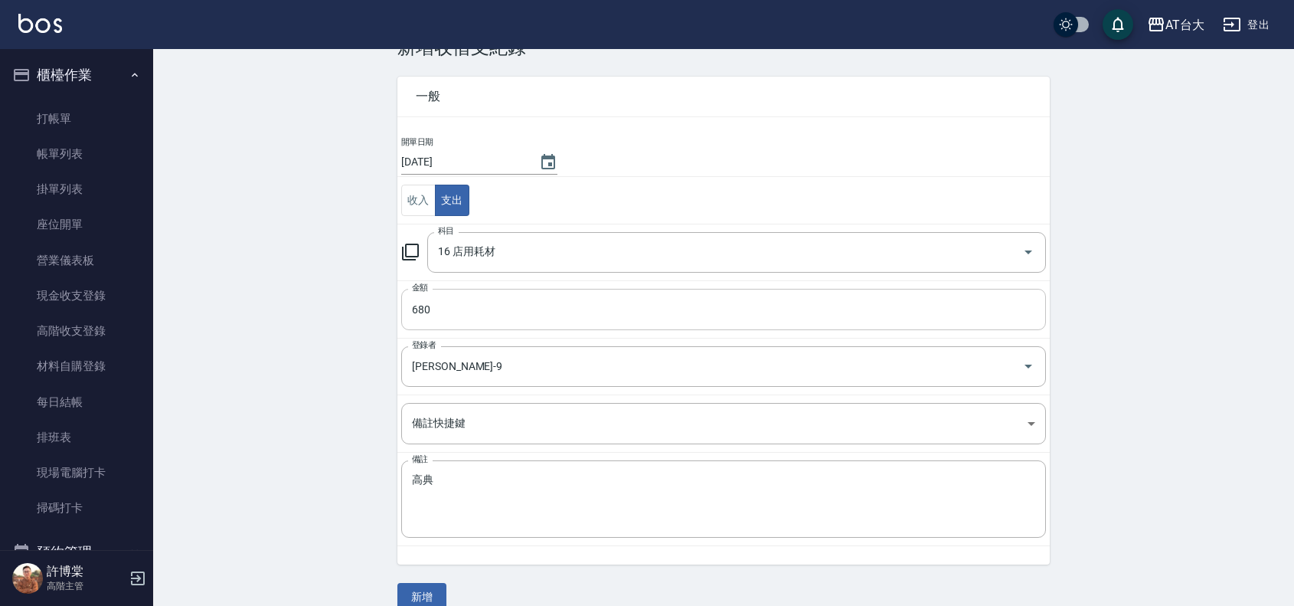
scroll to position [71, 0]
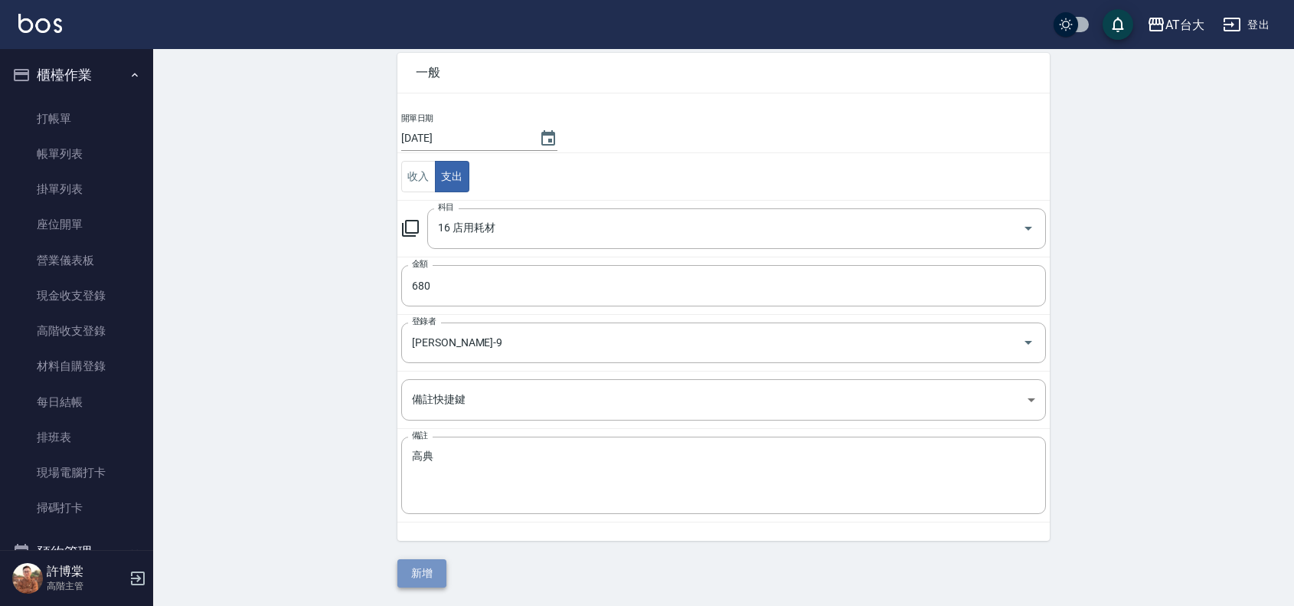
click at [442, 580] on button "新增" at bounding box center [421, 573] width 49 height 28
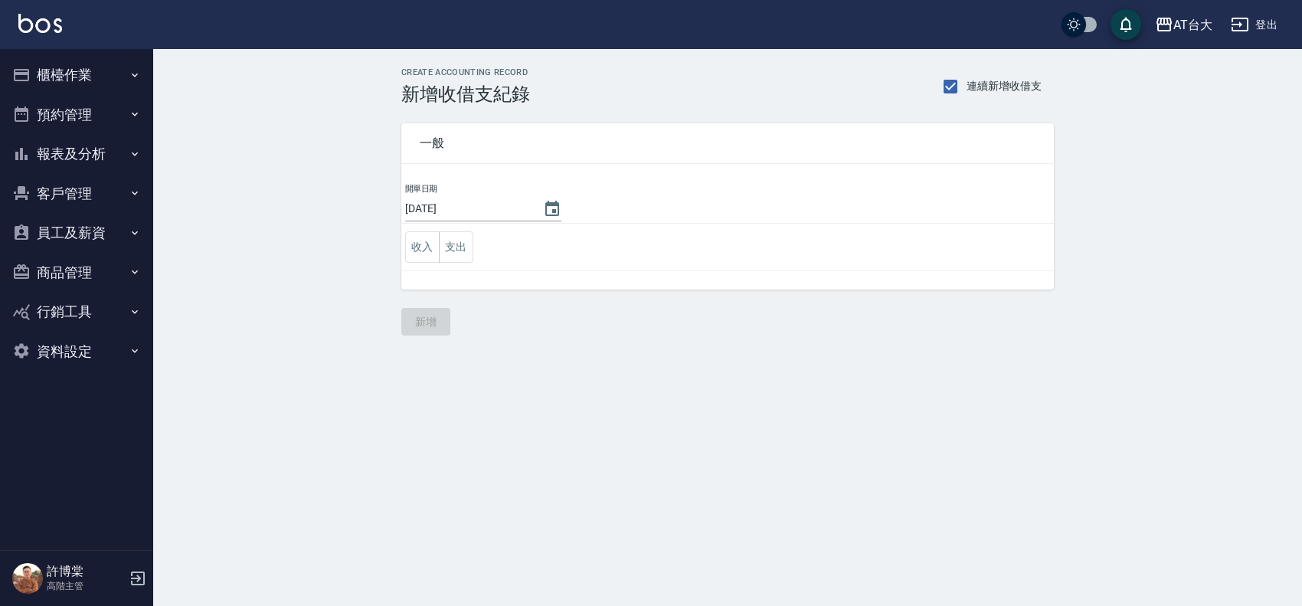
click at [39, 69] on button "櫃檯作業" at bounding box center [76, 75] width 141 height 40
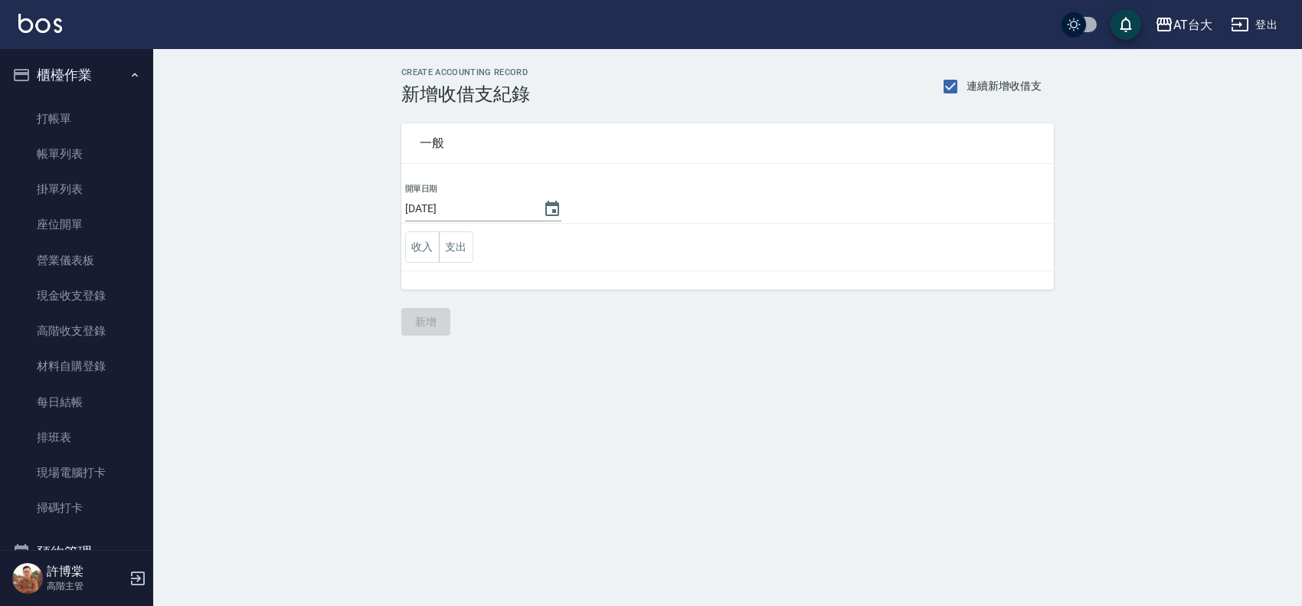
drag, startPoint x: 85, startPoint y: 111, endPoint x: 302, endPoint y: 175, distance: 226.6
click at [85, 111] on link "打帳單" at bounding box center [76, 118] width 141 height 35
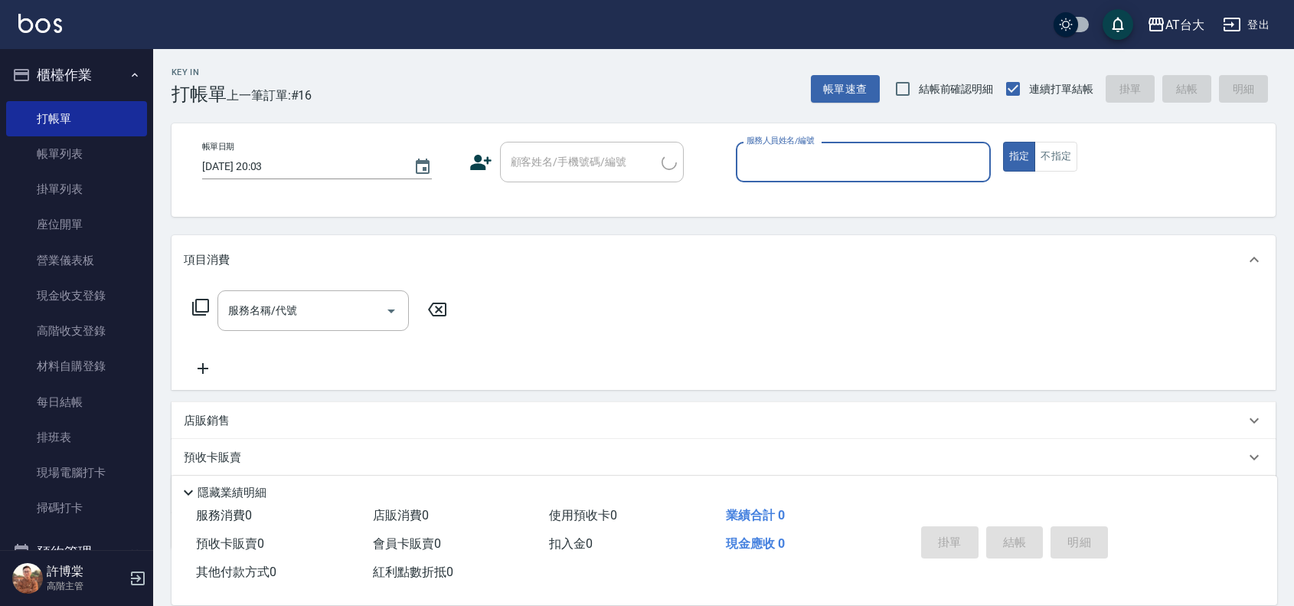
click at [833, 151] on input "服務人員姓名/編號" at bounding box center [863, 162] width 241 height 27
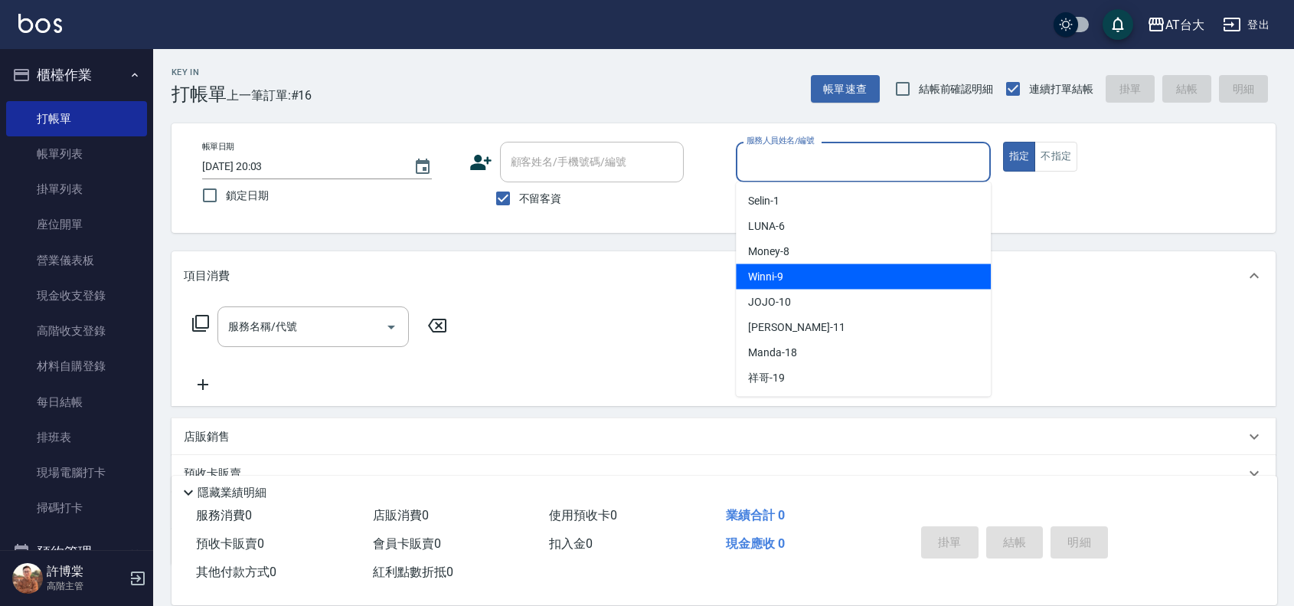
click at [875, 268] on div "Winni -9" at bounding box center [863, 276] width 255 height 25
type input "Winni-9"
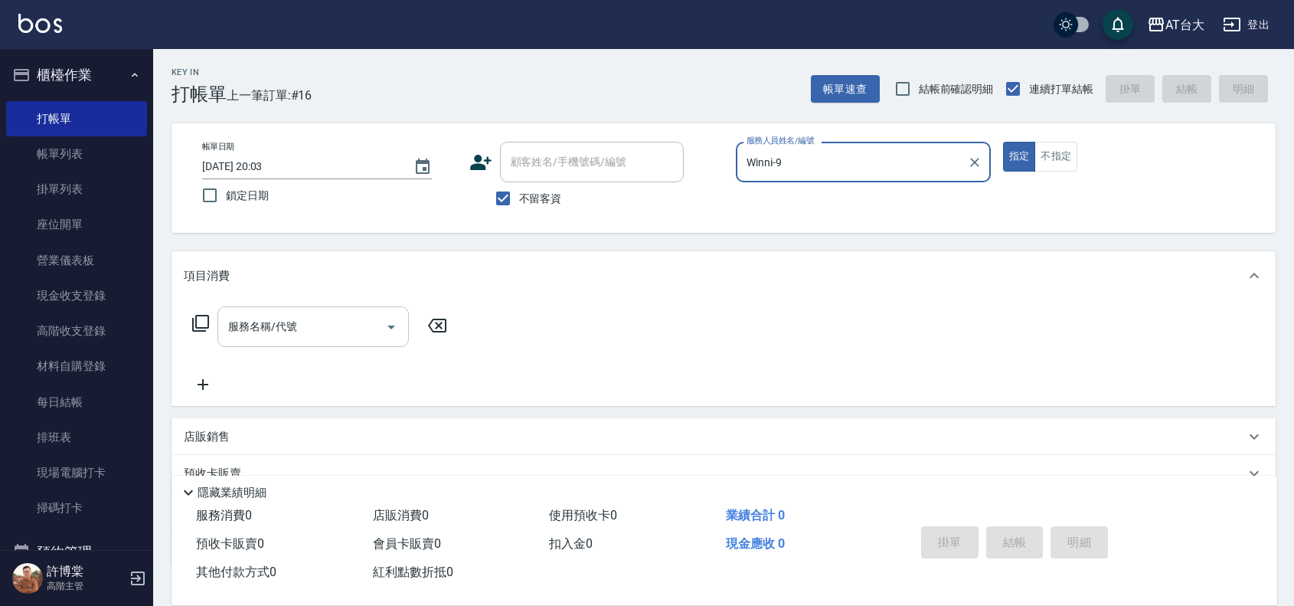
click at [257, 331] on input "服務名稱/代號" at bounding box center [301, 326] width 155 height 27
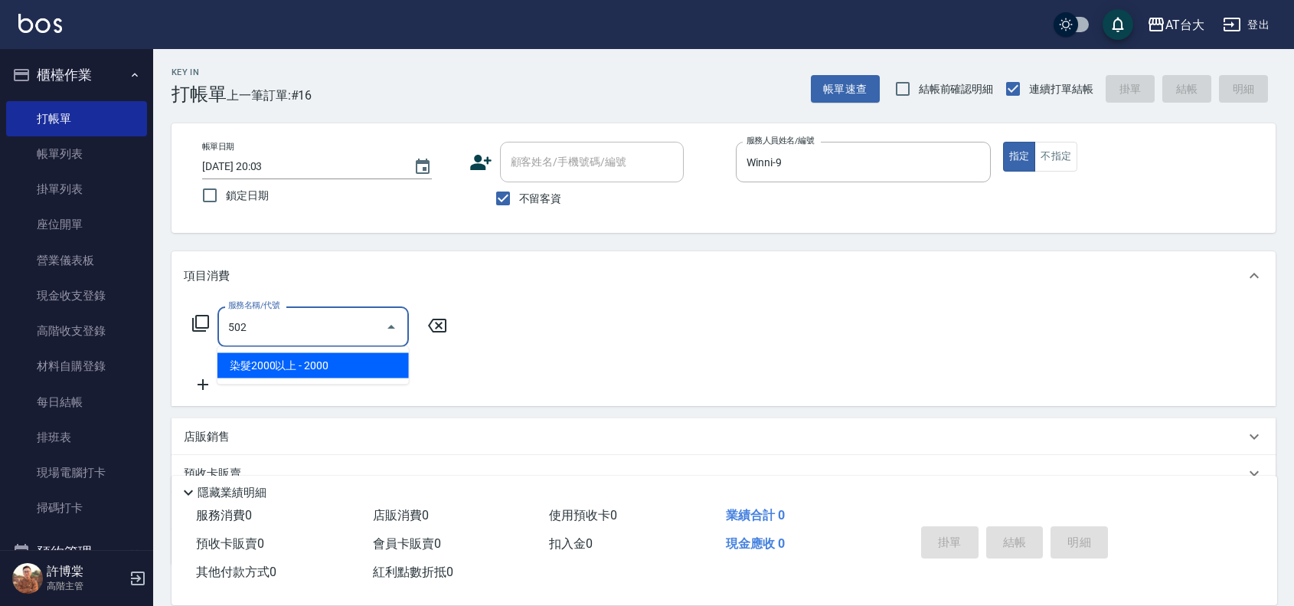
type input "染髮2000以上(502)"
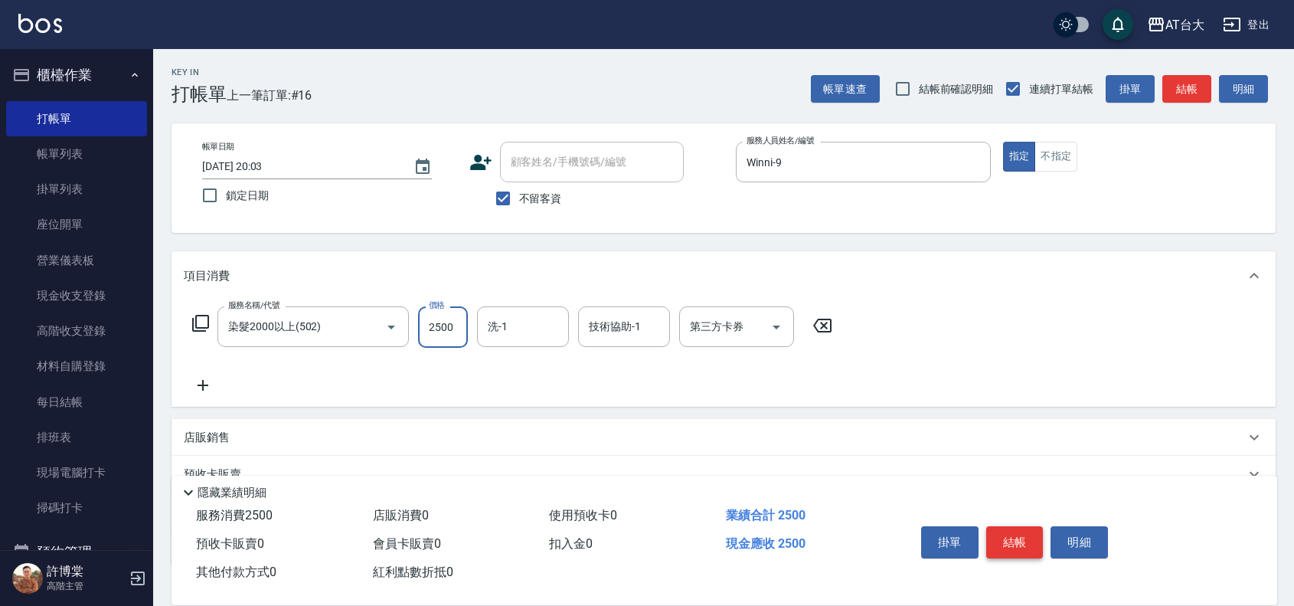
type input "2500"
click at [1009, 538] on button "結帳" at bounding box center [1014, 542] width 57 height 32
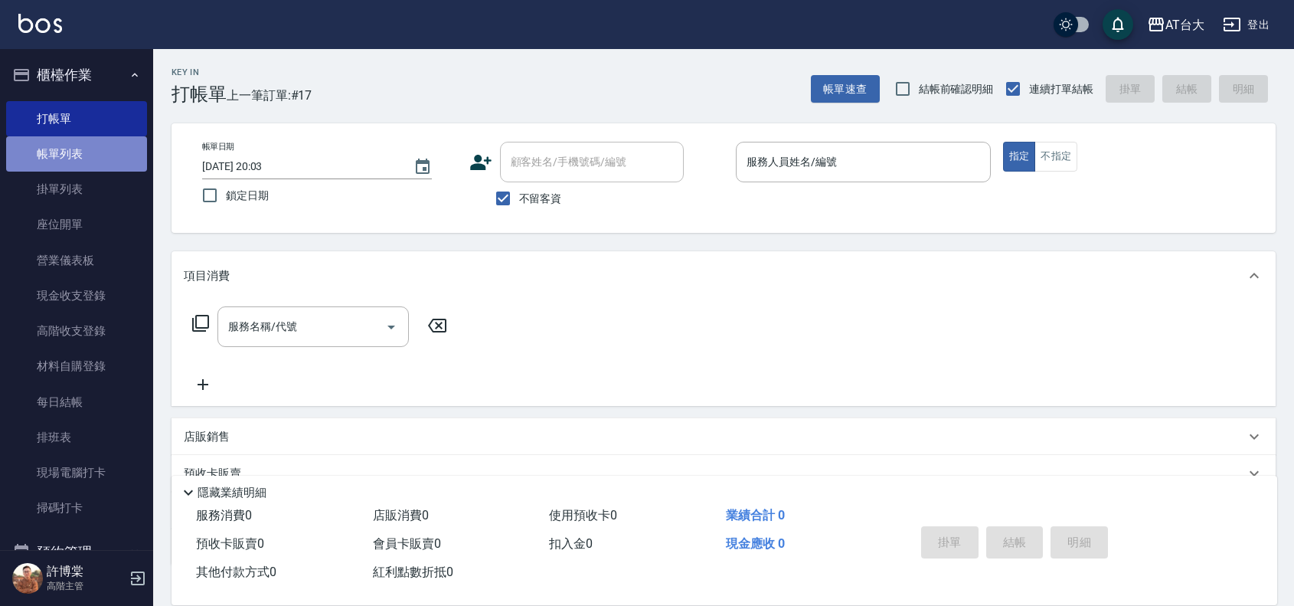
click at [104, 162] on link "帳單列表" at bounding box center [76, 153] width 141 height 35
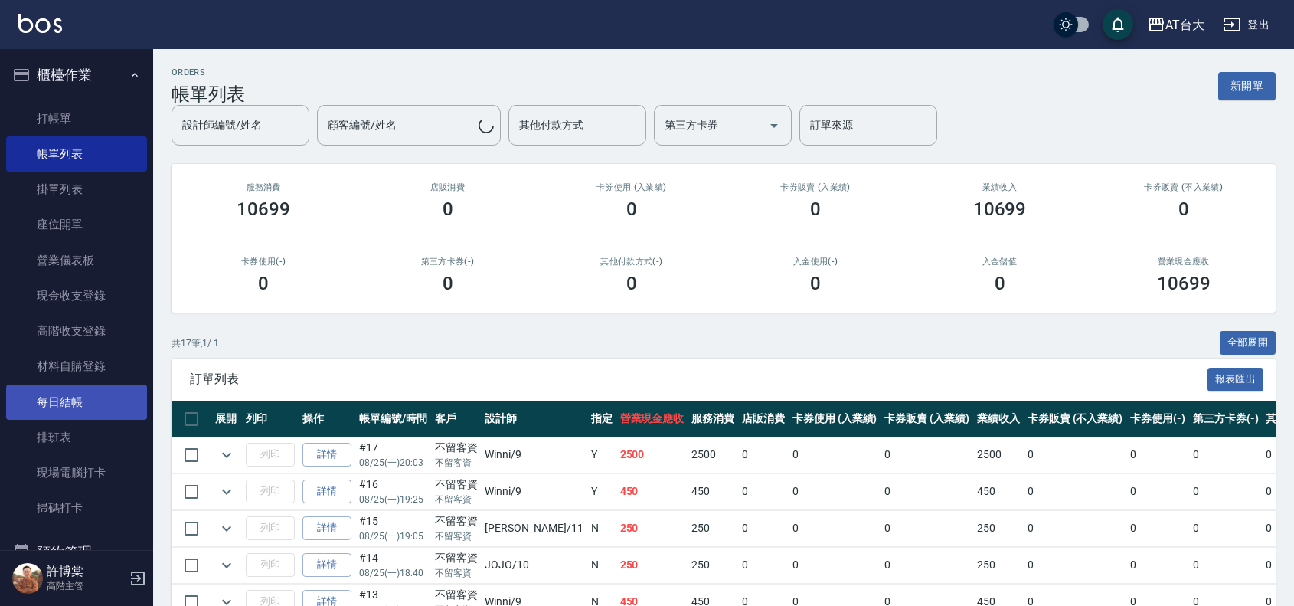
click at [78, 414] on link "每日結帳" at bounding box center [76, 401] width 141 height 35
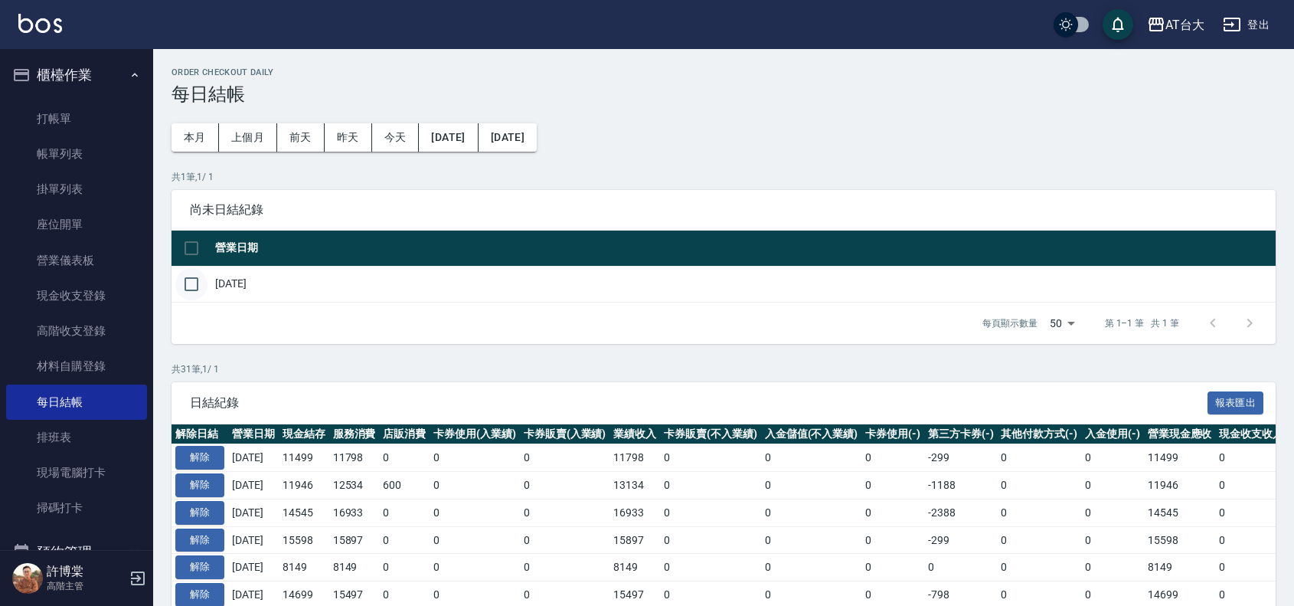
click at [192, 283] on input "checkbox" at bounding box center [191, 284] width 32 height 32
checkbox input "true"
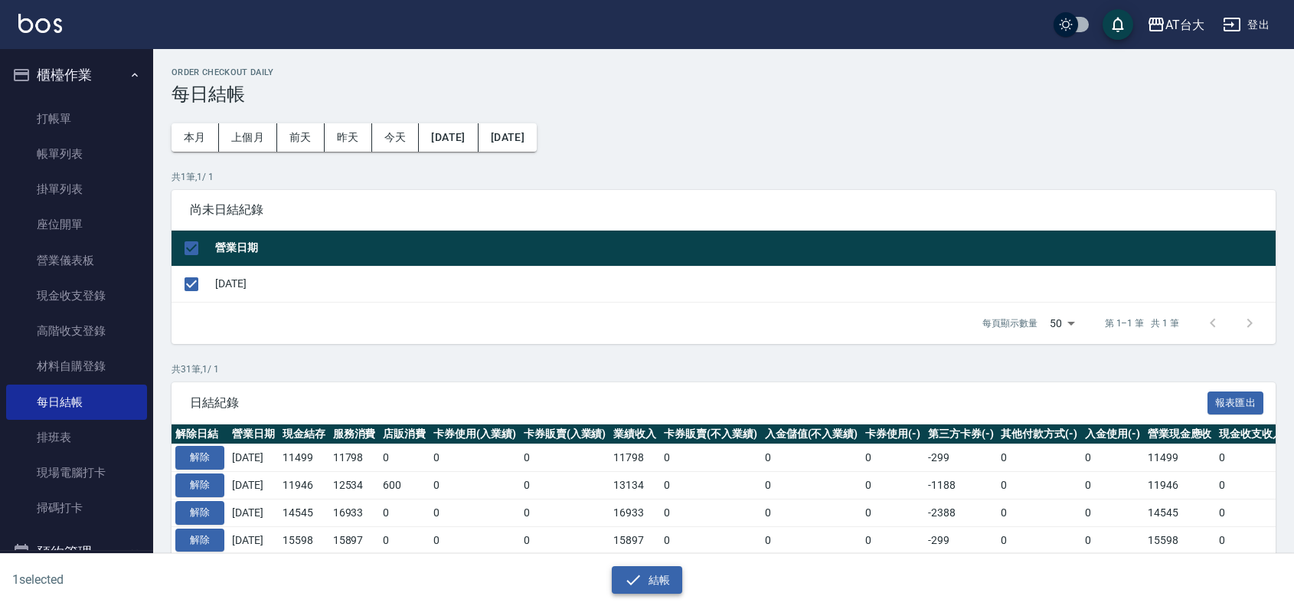
click at [629, 572] on icon "button" at bounding box center [633, 579] width 18 height 18
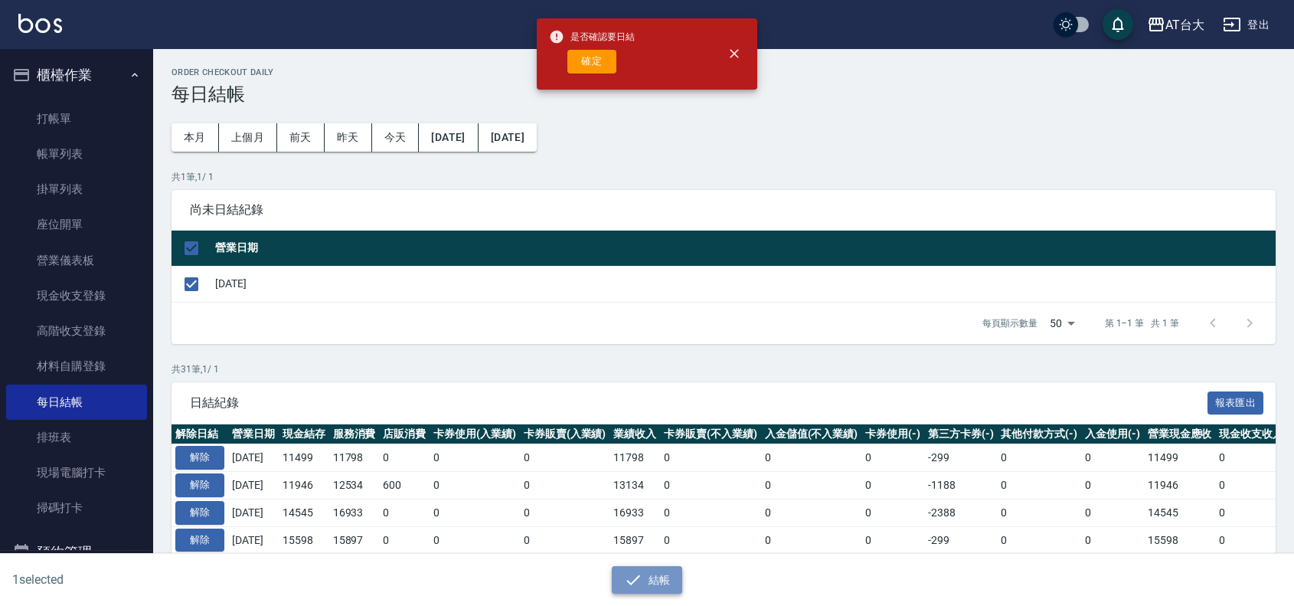
click at [644, 576] on button "結帳" at bounding box center [647, 580] width 71 height 28
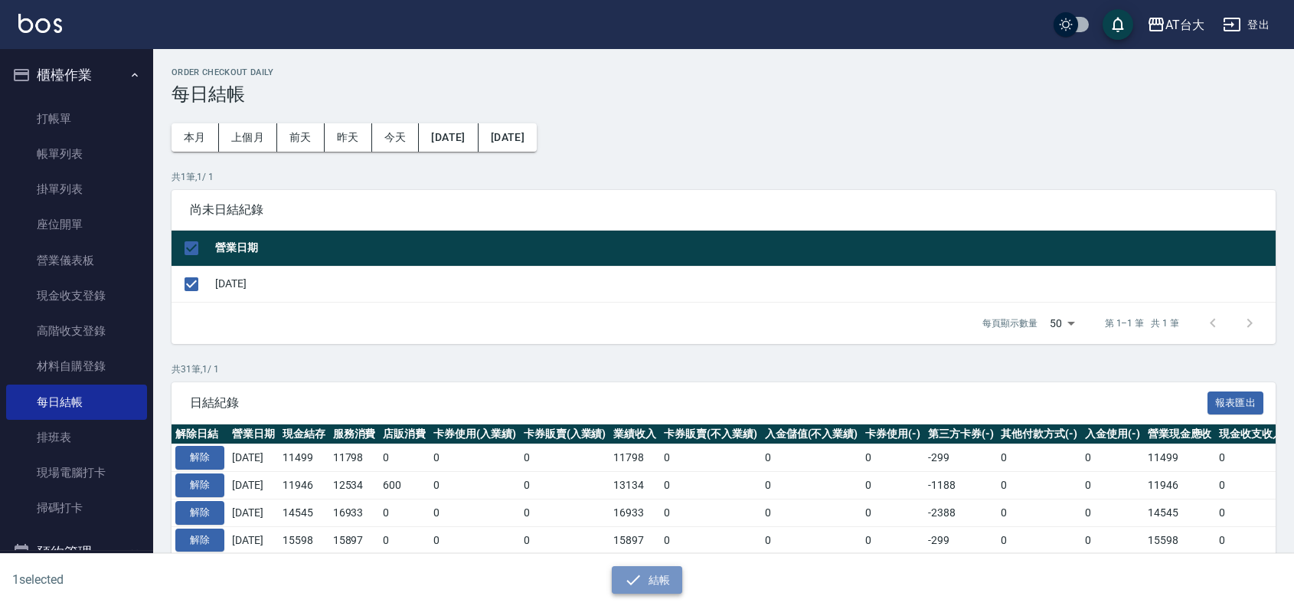
click at [644, 576] on button "結帳" at bounding box center [647, 580] width 71 height 28
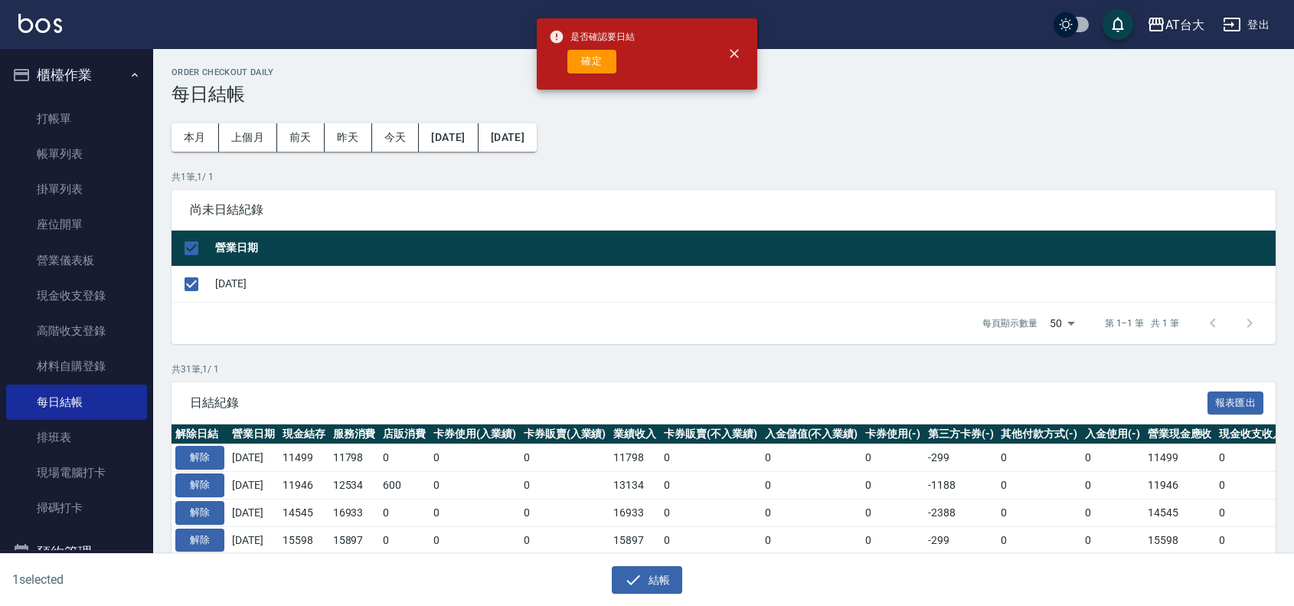
click at [603, 75] on div "是否確認要日結 確定" at bounding box center [592, 54] width 86 height 62
click at [605, 69] on button "確定" at bounding box center [591, 62] width 49 height 24
checkbox input "false"
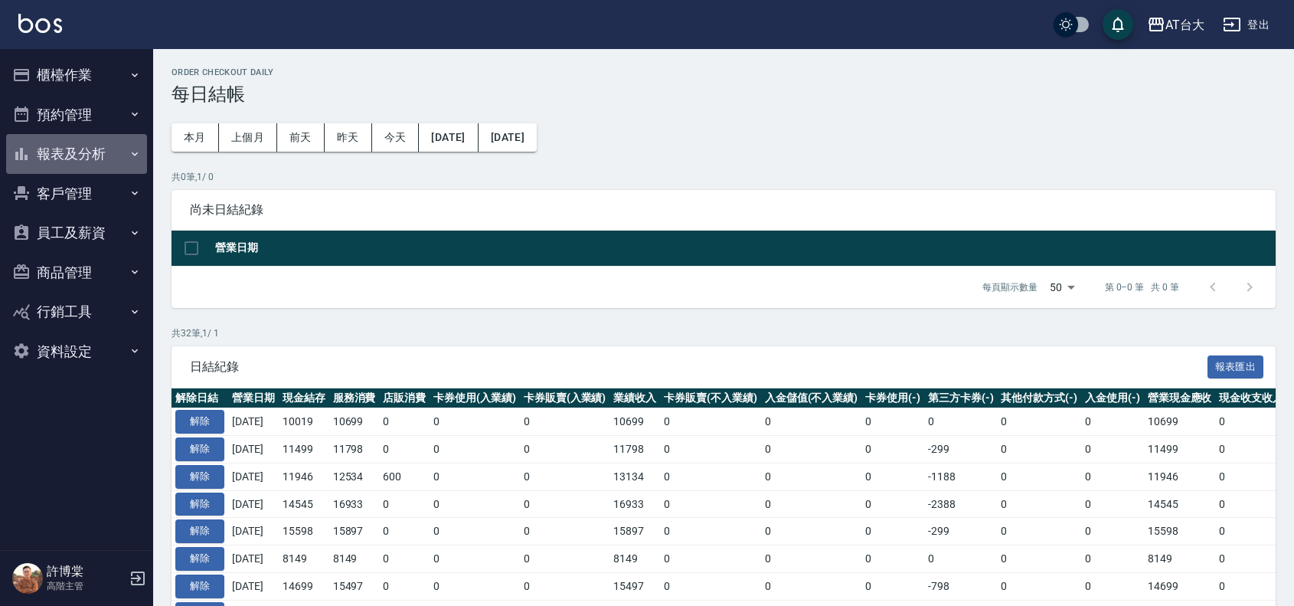
click at [123, 168] on button "報表及分析" at bounding box center [76, 154] width 141 height 40
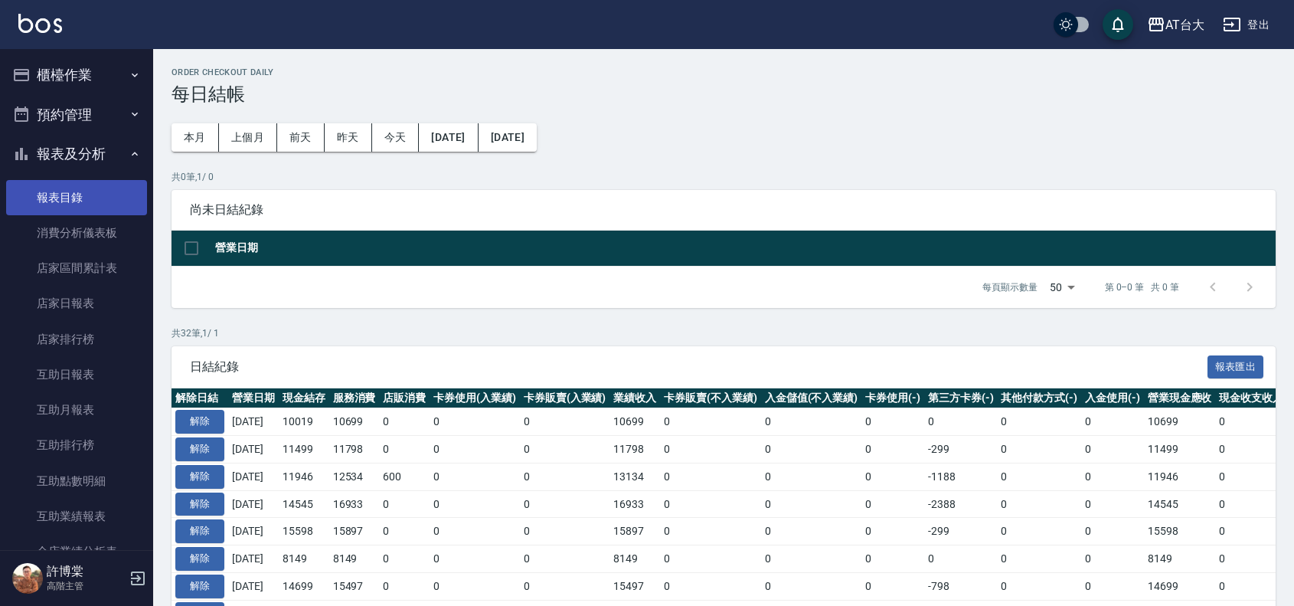
click at [63, 196] on link "報表目錄" at bounding box center [76, 197] width 141 height 35
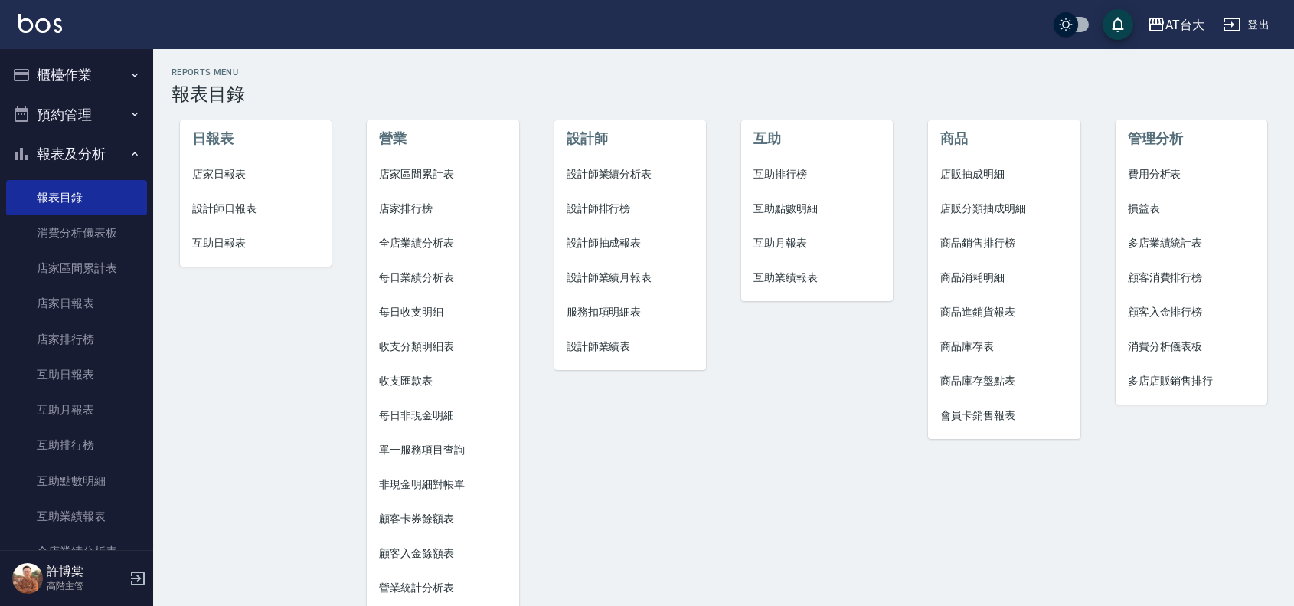
click at [270, 181] on span "店家日報表" at bounding box center [255, 174] width 127 height 16
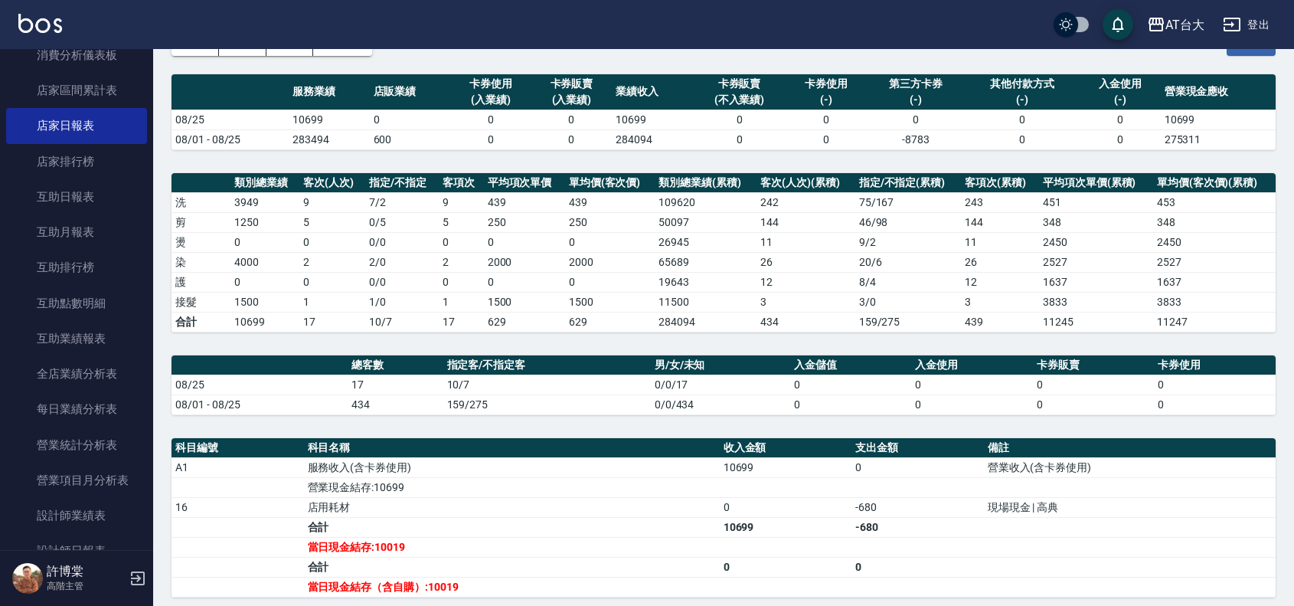
scroll to position [191, 0]
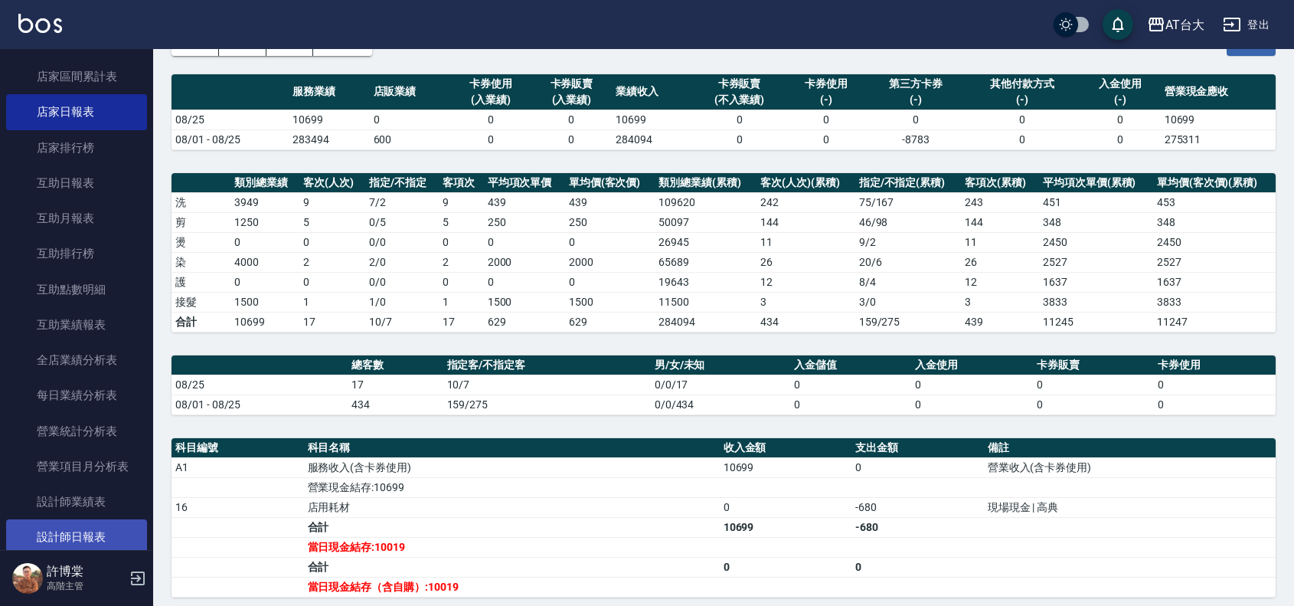
click at [109, 534] on link "設計師日報表" at bounding box center [76, 536] width 141 height 35
